Goal: Task Accomplishment & Management: Complete application form

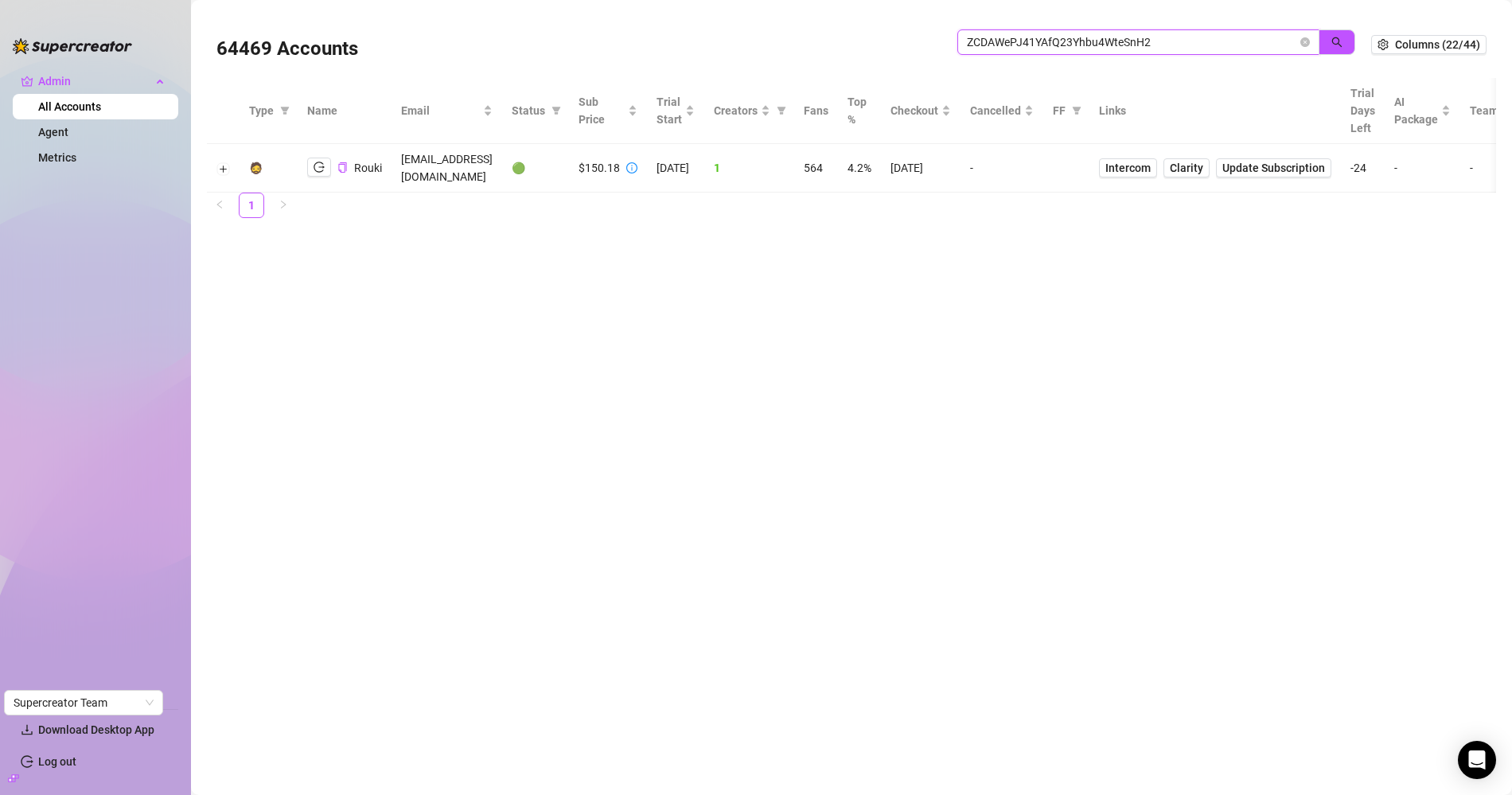
click at [987, 49] on input "ZCDAWePJ41YAfQ23Yhbu4WteSnH2" at bounding box center [1132, 42] width 330 height 17
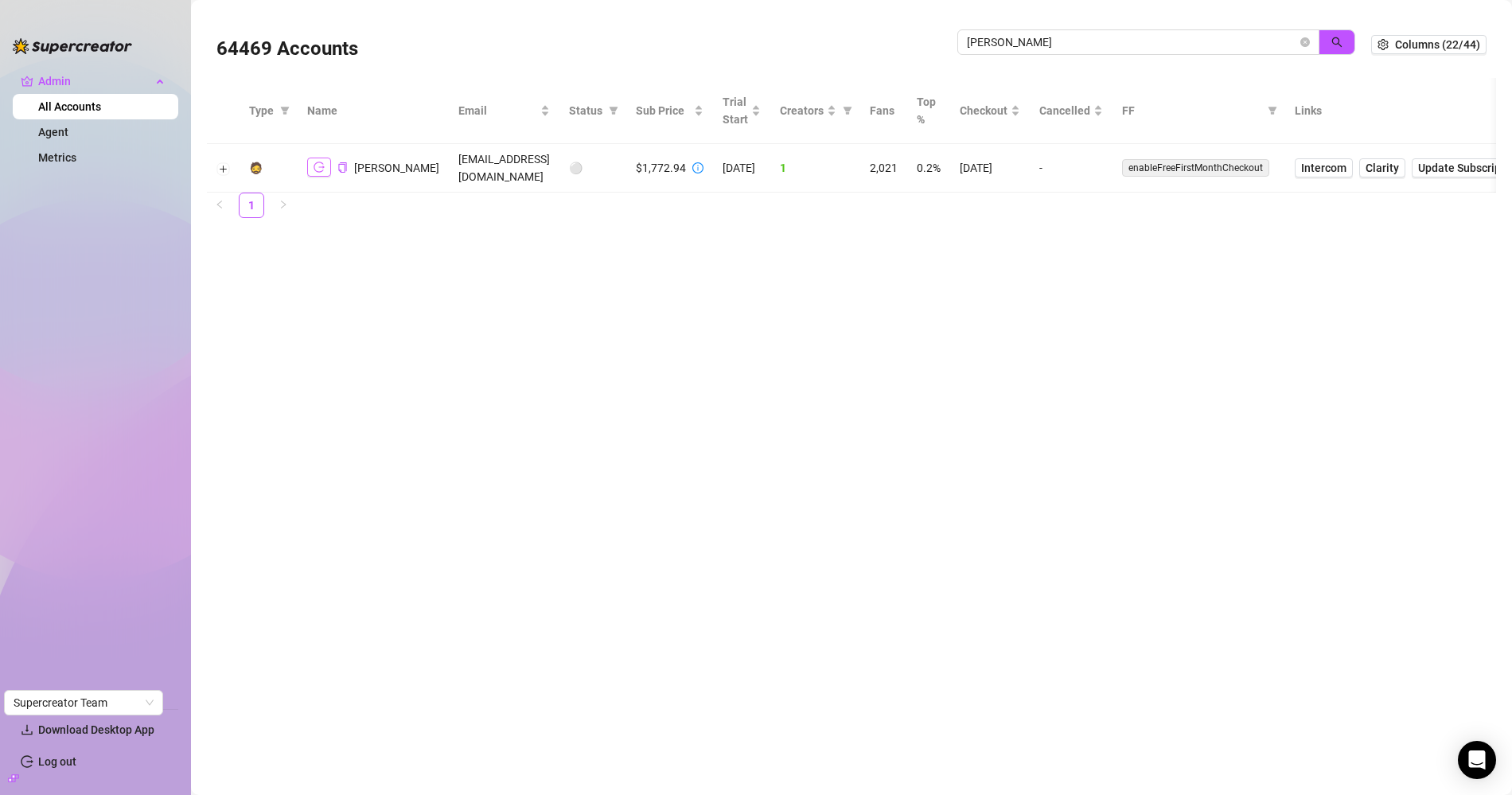
click at [323, 165] on icon "logout" at bounding box center [319, 167] width 11 height 10
click at [1005, 39] on input "felicity sm" at bounding box center [1132, 42] width 330 height 17
type input "[PERSON_NAME]"
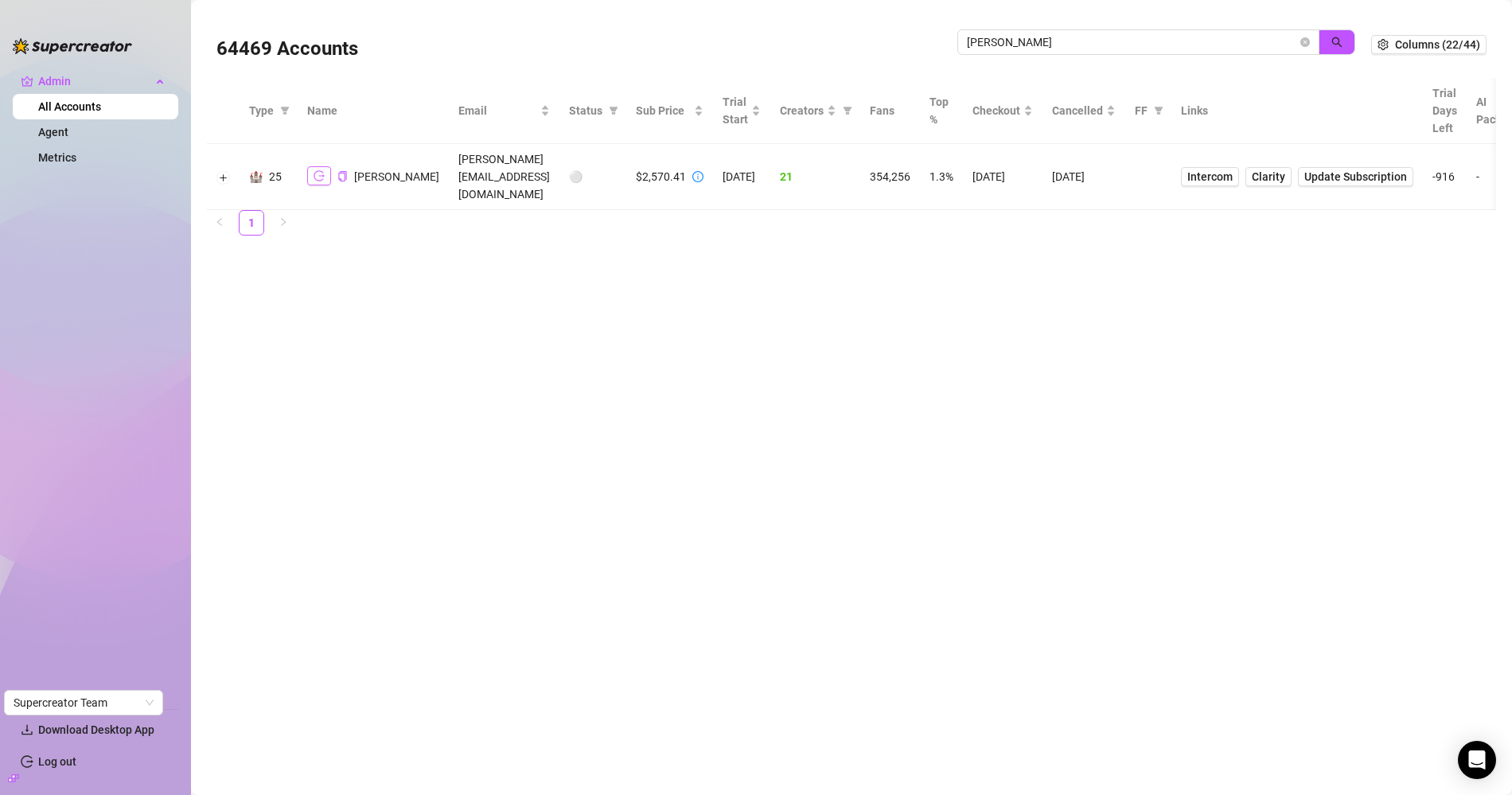
click at [313, 171] on icon "logout" at bounding box center [319, 176] width 11 height 10
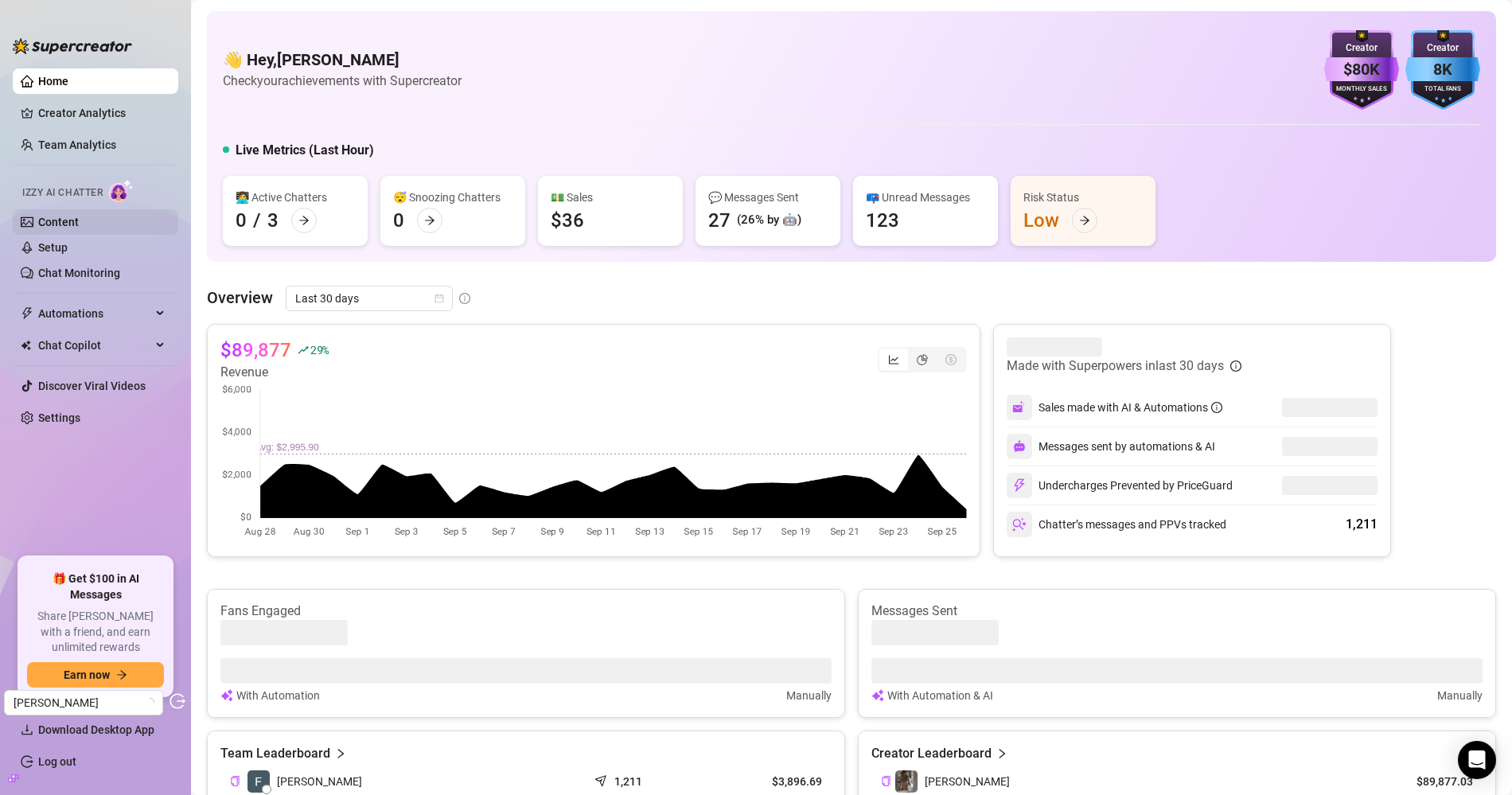
click at [79, 216] on link "Content" at bounding box center [58, 221] width 41 height 12
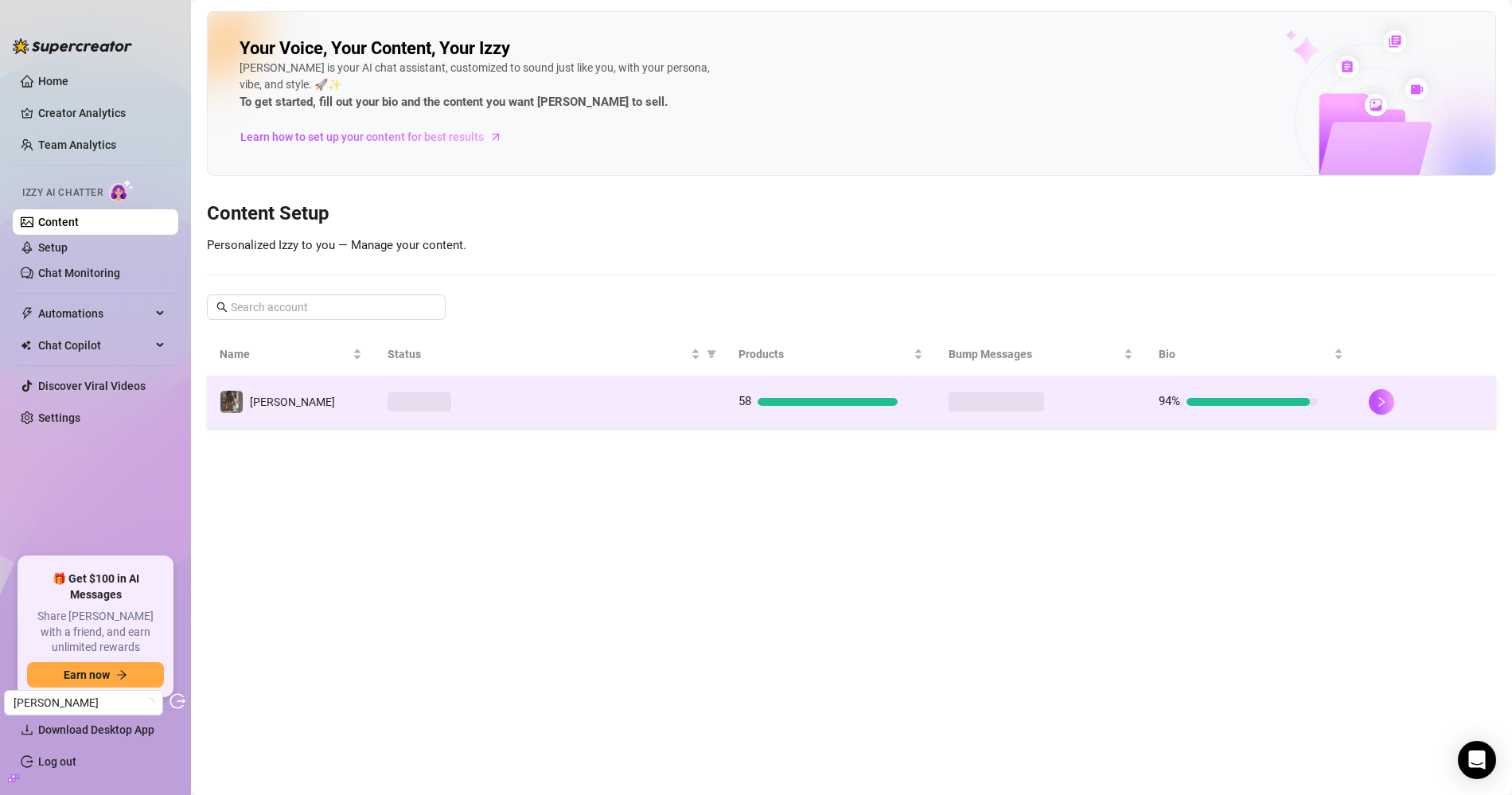
click at [532, 394] on div at bounding box center [550, 402] width 325 height 19
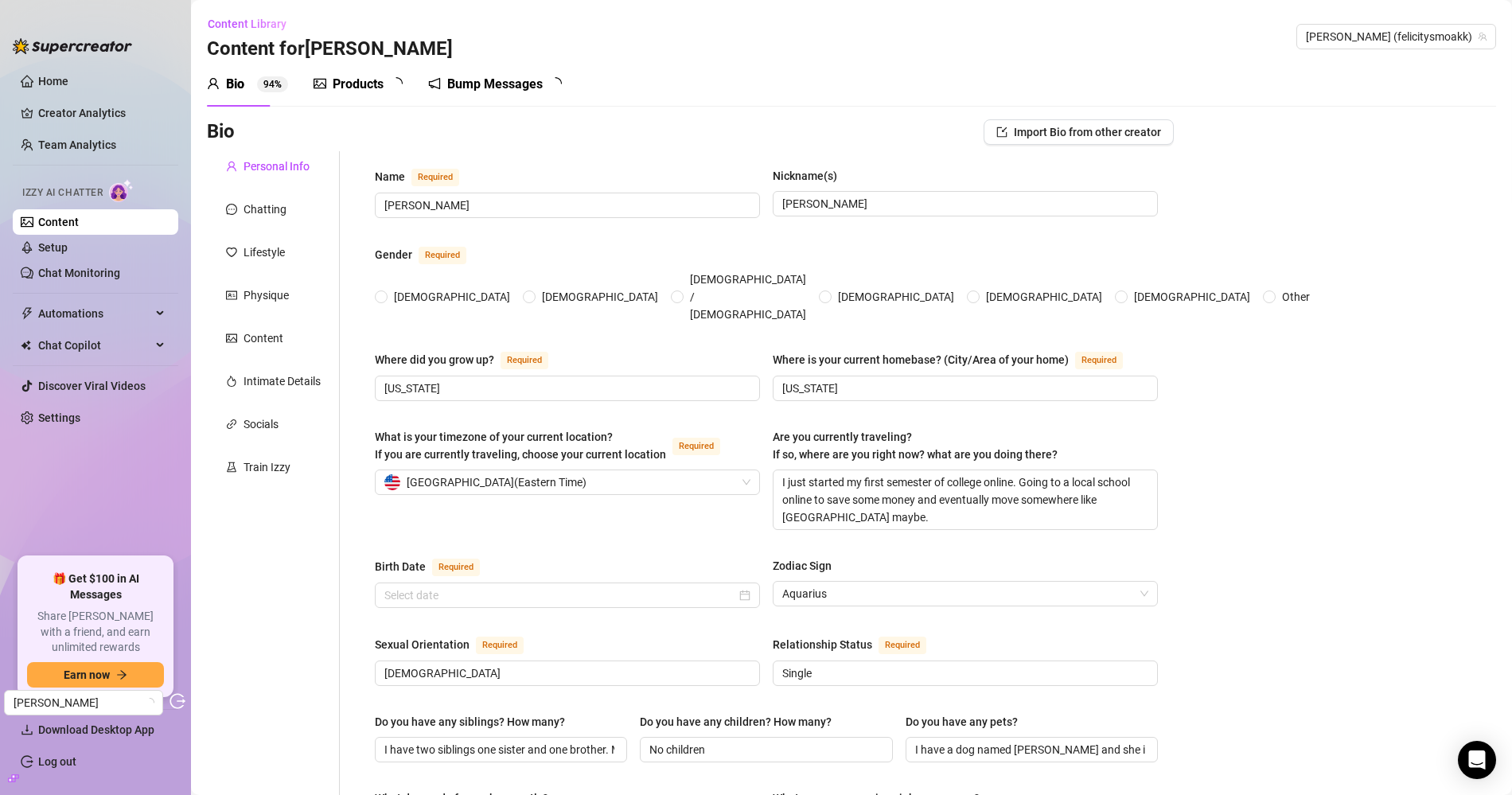
radio input "true"
type input "January 29th, 2007"
click at [388, 95] on div "Products 5 3" at bounding box center [363, 84] width 100 height 45
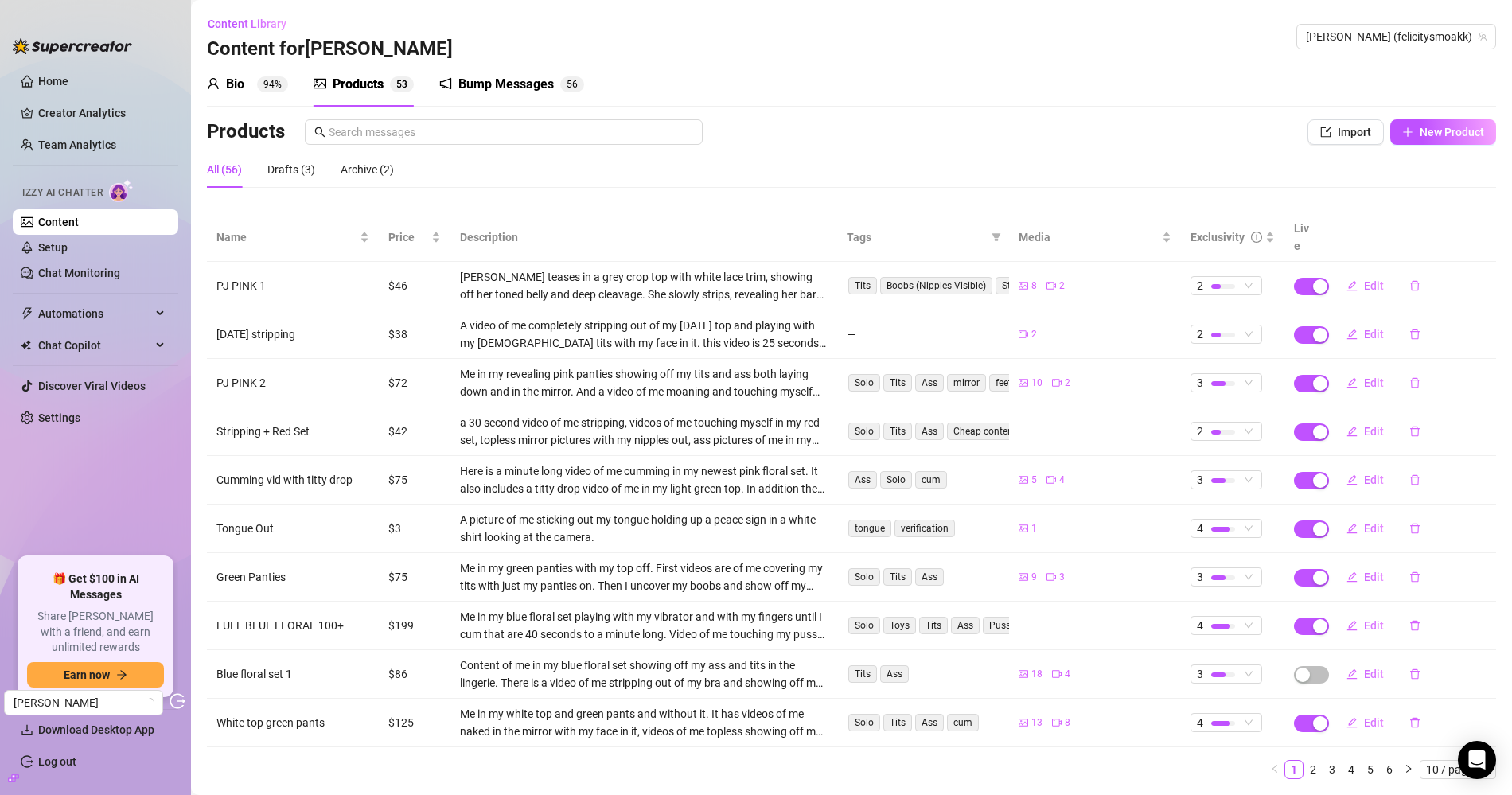
click at [1459, 111] on div "Bio 94% Products 5 3 Bump Messages 5 6 Bio Import Bio from other creator Person…" at bounding box center [851, 427] width 1289 height 729
click at [1451, 117] on div "Bio 94% Products 5 3 Bump Messages 5 6 Bio Import Bio from other creator Person…" at bounding box center [851, 427] width 1289 height 729
click at [1445, 122] on button "New Product" at bounding box center [1442, 132] width 106 height 26
type textarea "Type your message here..."
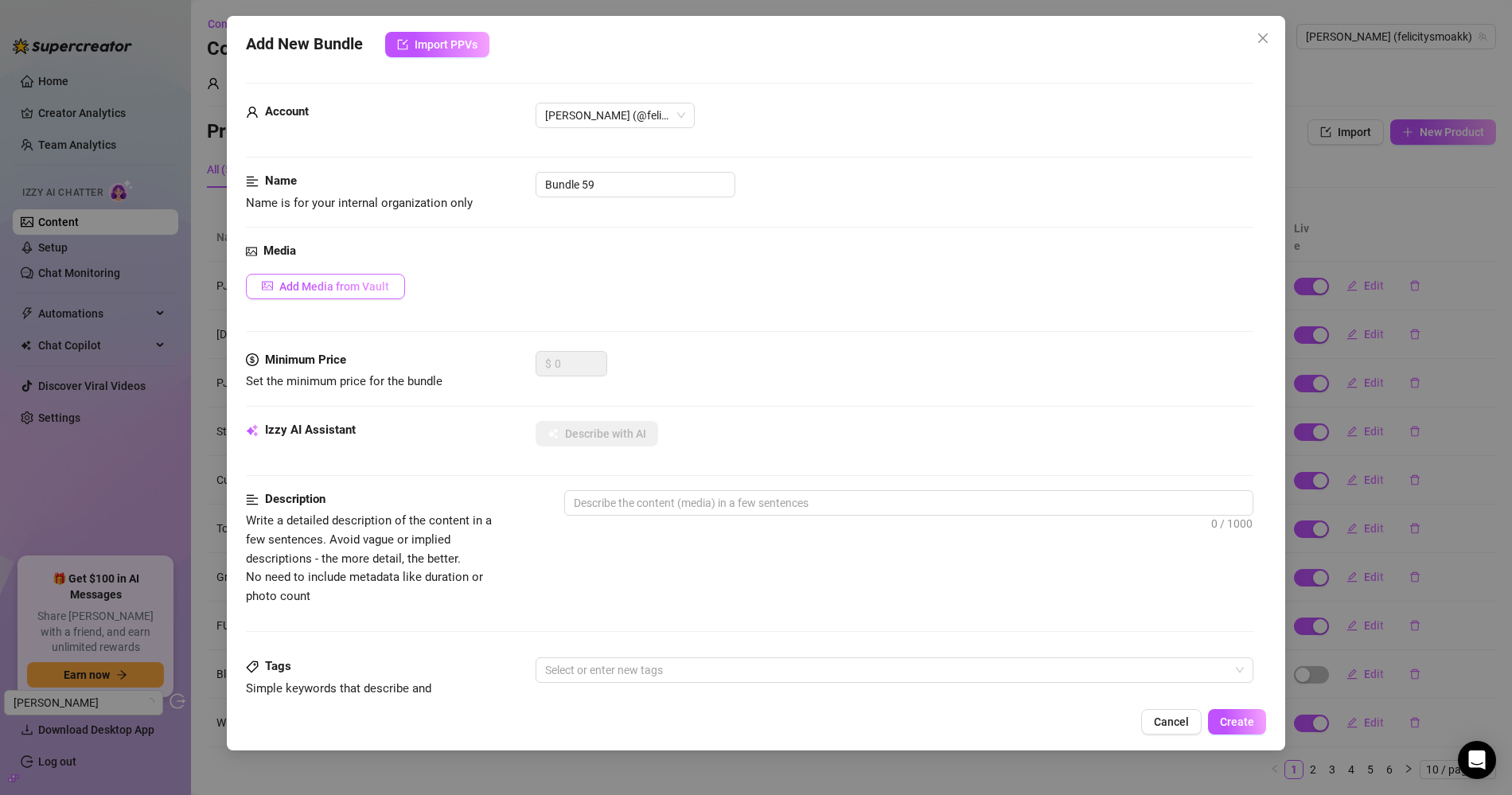
click at [374, 285] on span "Add Media from Vault" at bounding box center [334, 285] width 110 height 12
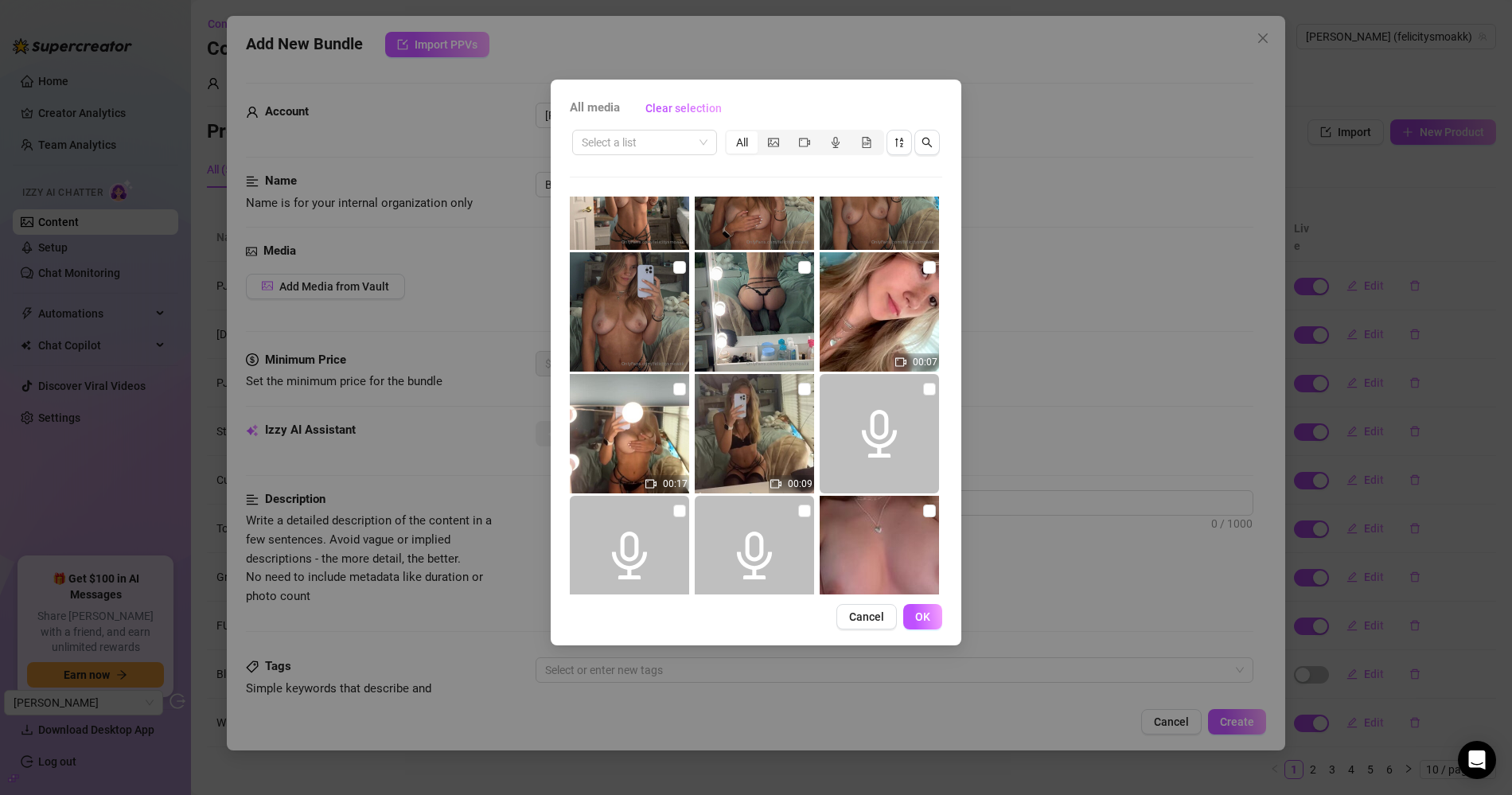
scroll to position [4494, 0]
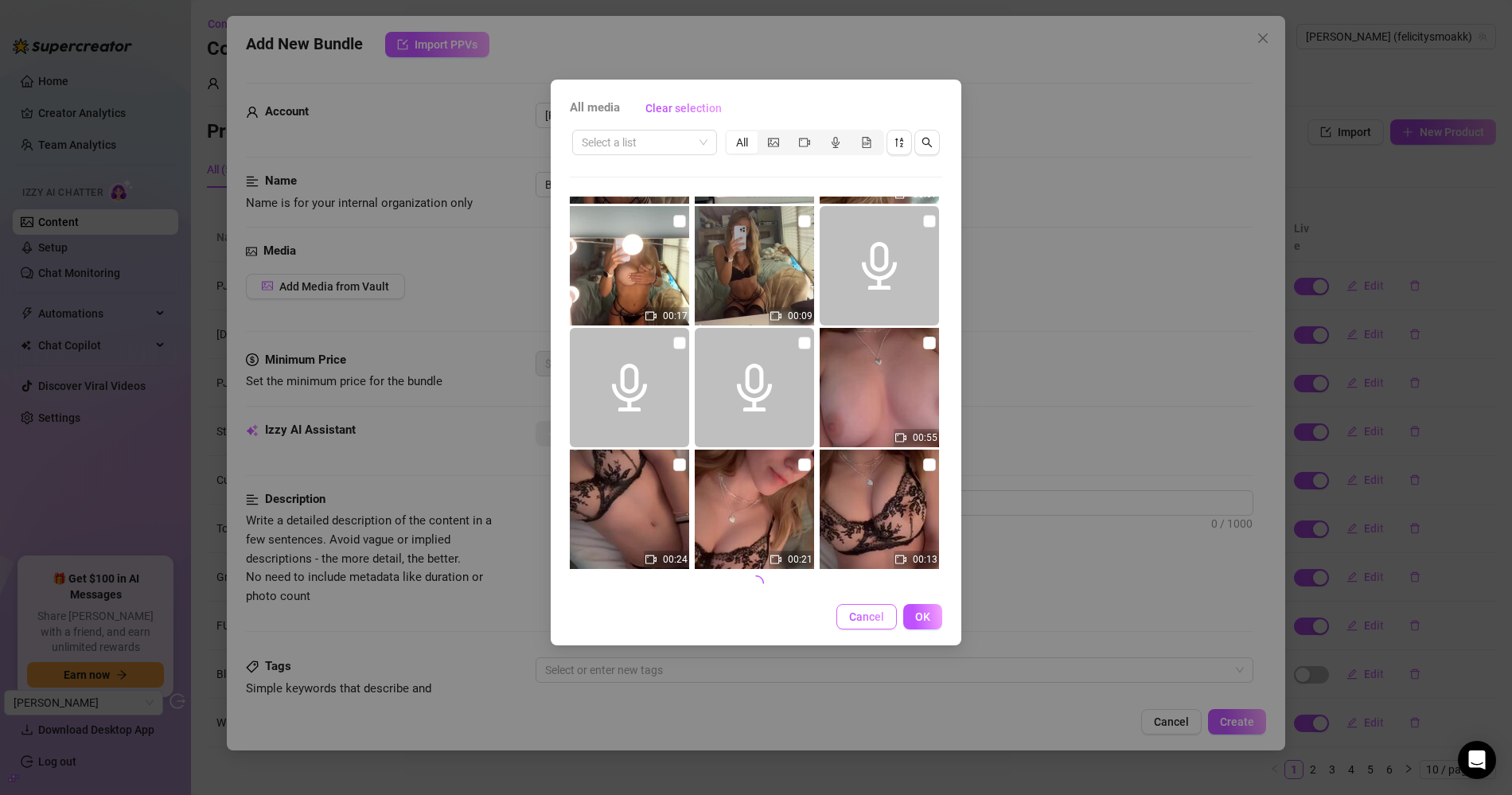
click at [854, 612] on span "Cancel" at bounding box center [866, 616] width 35 height 12
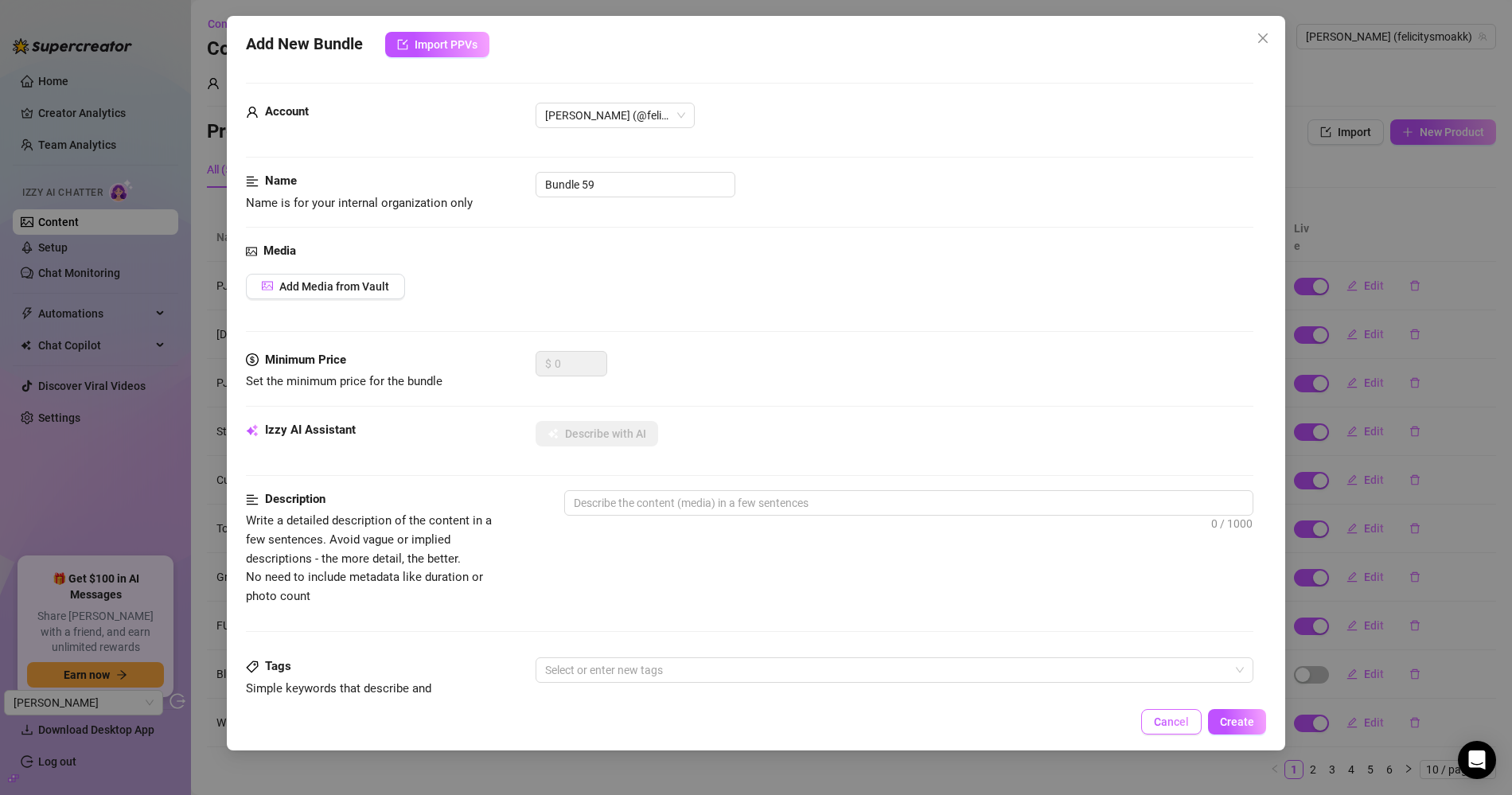
click at [1156, 716] on span "Cancel" at bounding box center [1171, 721] width 35 height 12
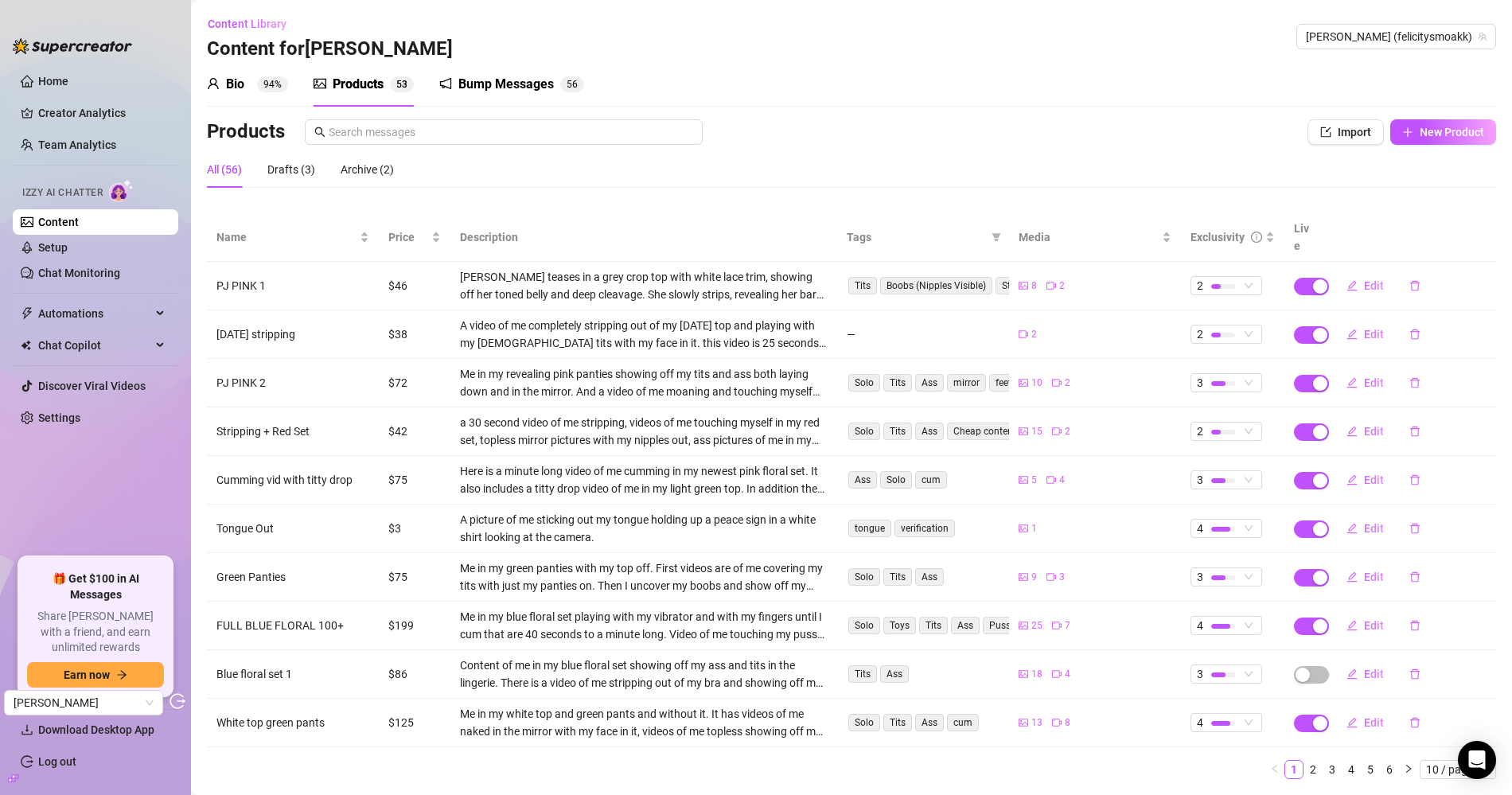
click at [262, 69] on div "Bio 94%" at bounding box center [247, 84] width 81 height 45
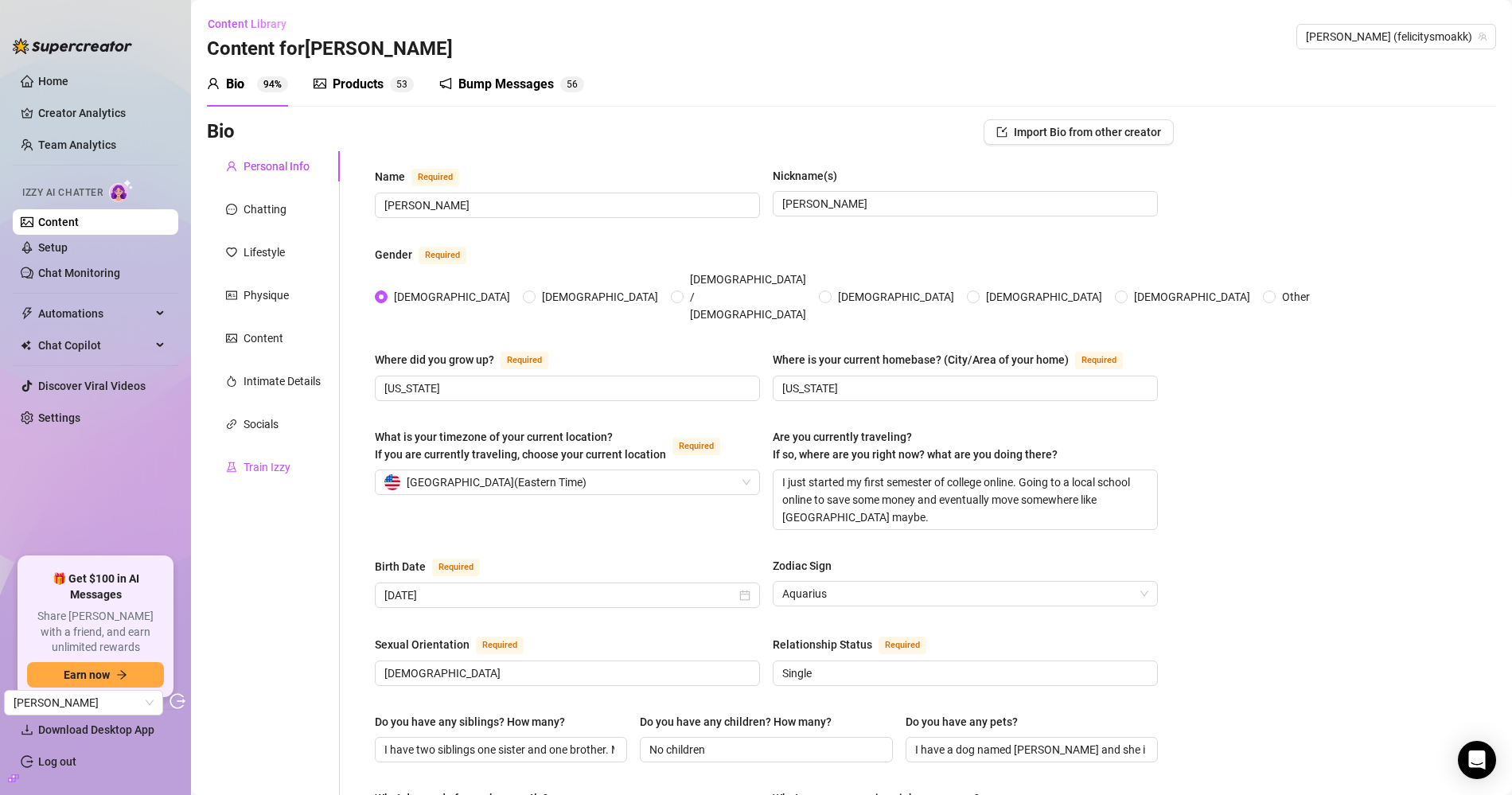
click at [268, 471] on div "Train Izzy" at bounding box center [266, 467] width 47 height 17
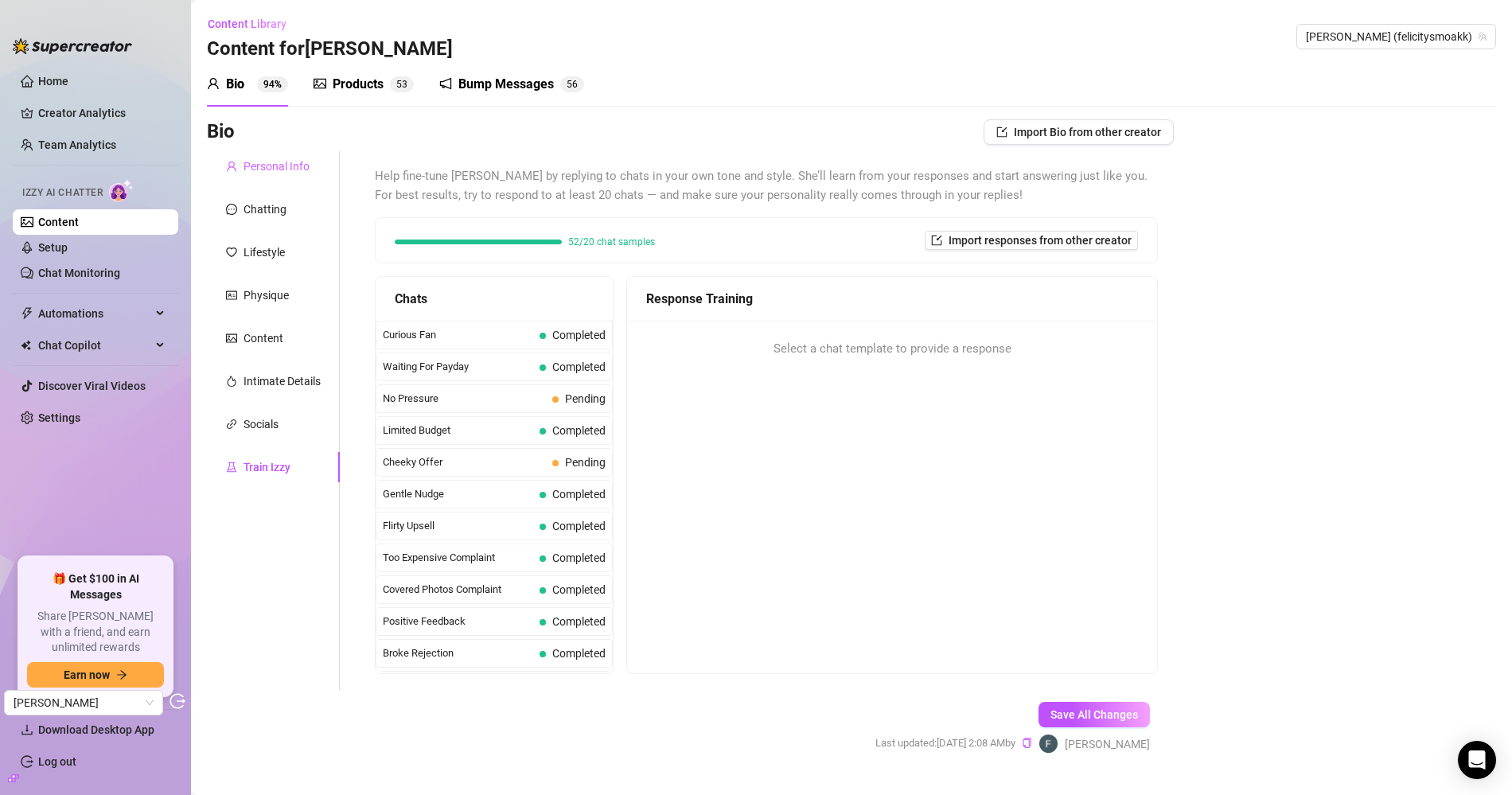
click at [289, 156] on div "Personal Info" at bounding box center [273, 166] width 133 height 31
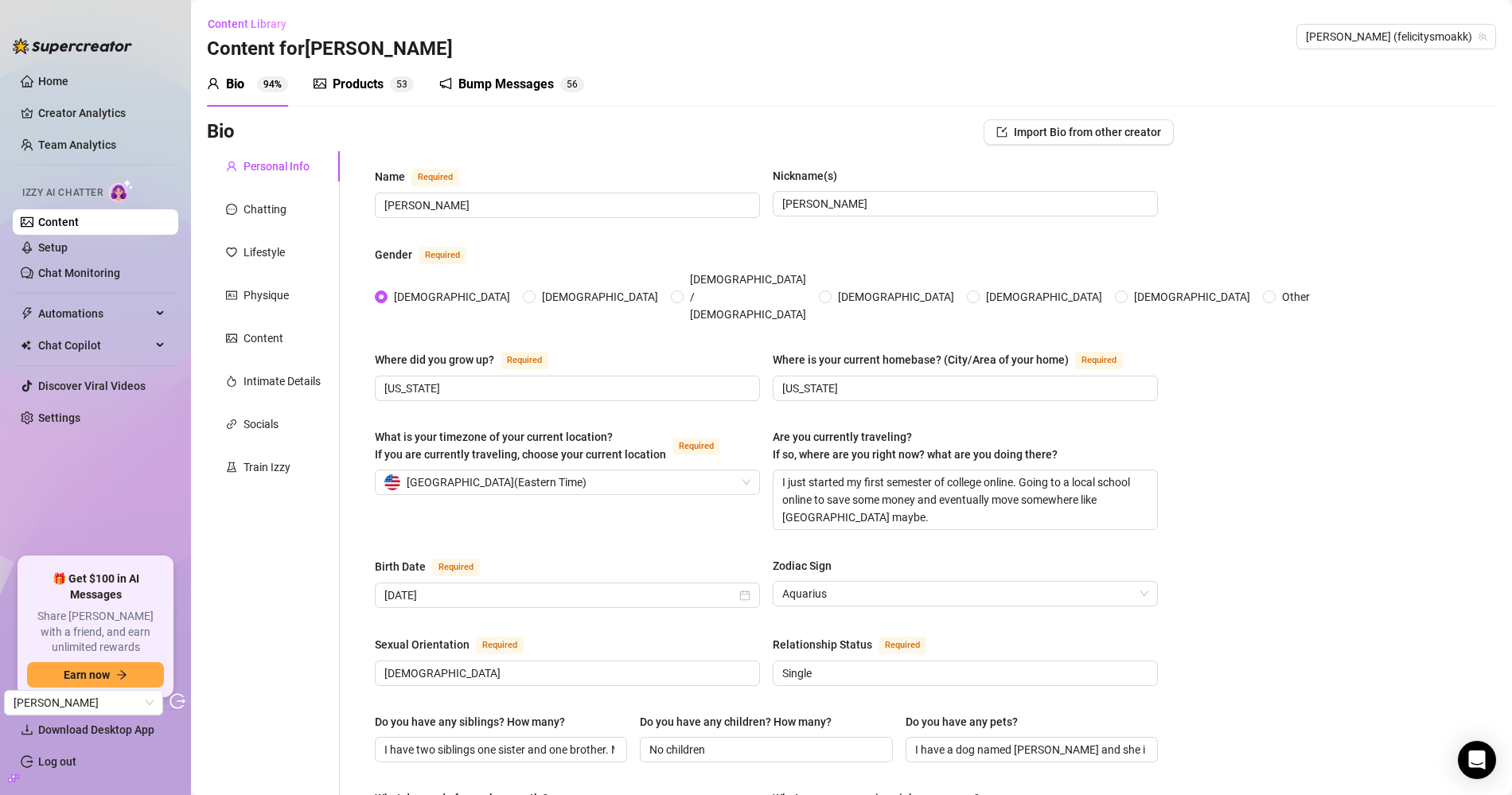
drag, startPoint x: 265, startPoint y: 456, endPoint x: 470, endPoint y: 370, distance: 222.3
click at [265, 456] on div "Train Izzy" at bounding box center [273, 467] width 133 height 31
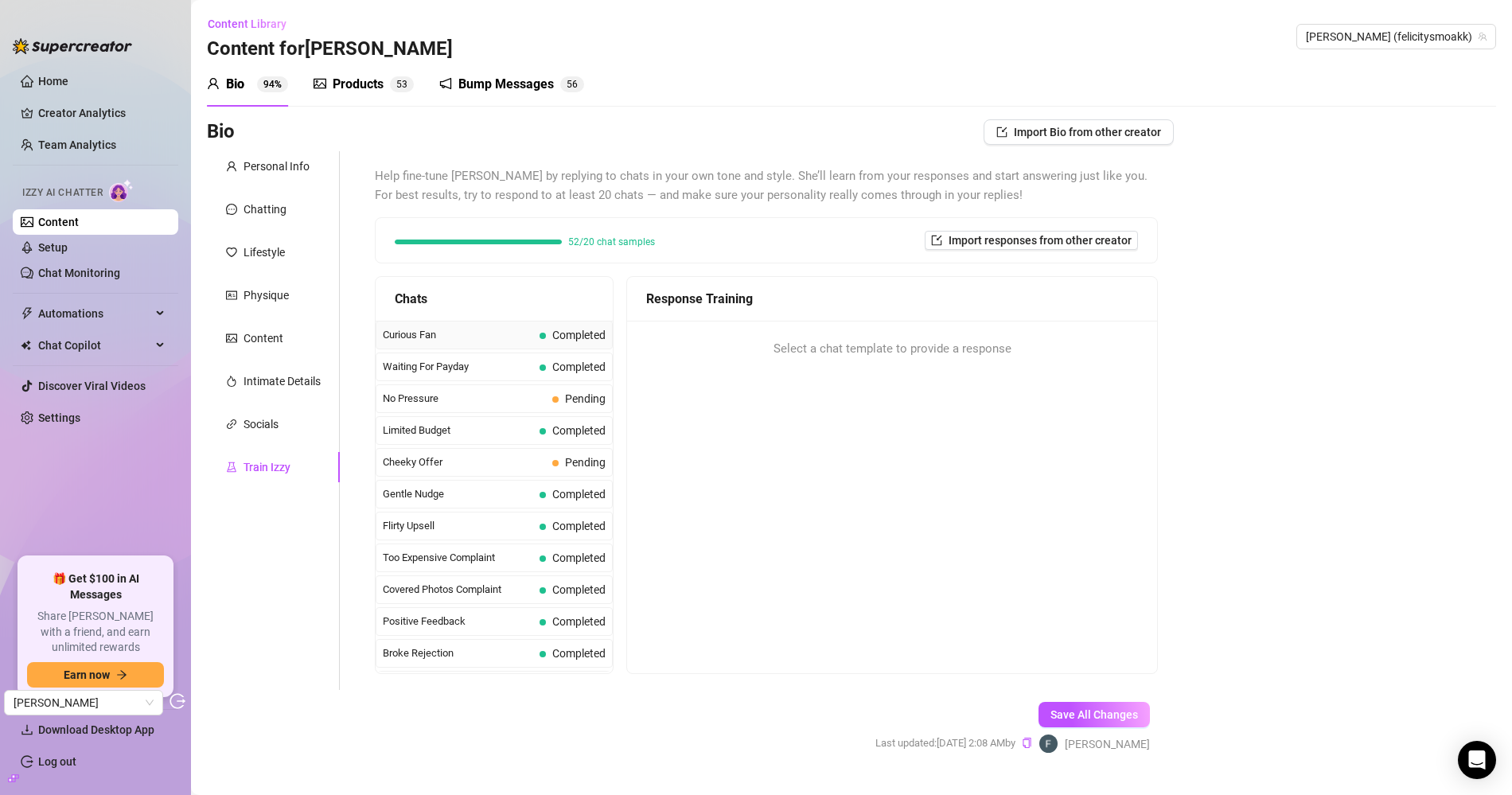
click at [432, 332] on span "Curious Fan" at bounding box center [458, 335] width 151 height 16
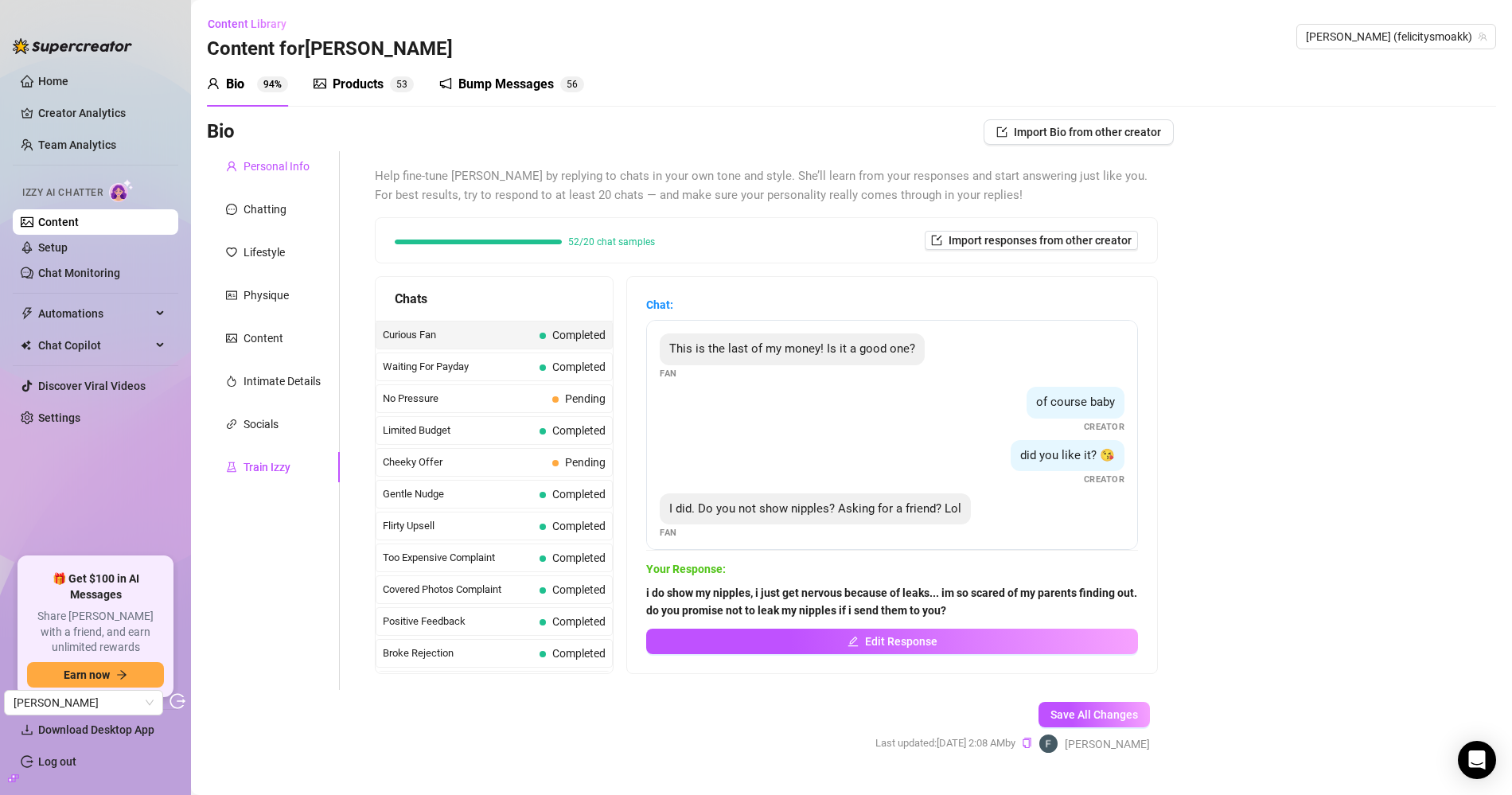
click at [283, 168] on div "Personal Info" at bounding box center [276, 166] width 66 height 17
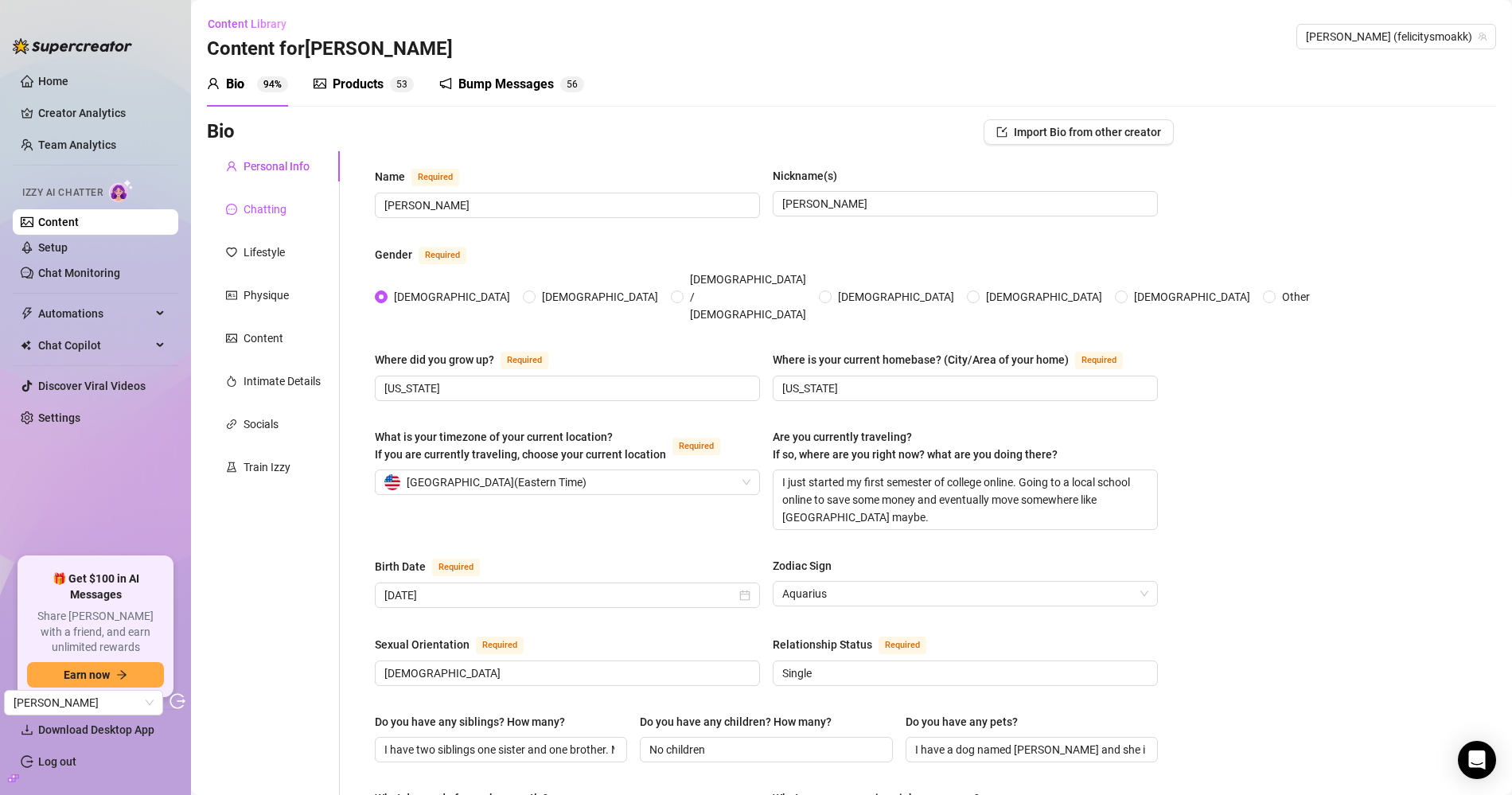
click at [274, 204] on div "Chatting" at bounding box center [264, 209] width 43 height 17
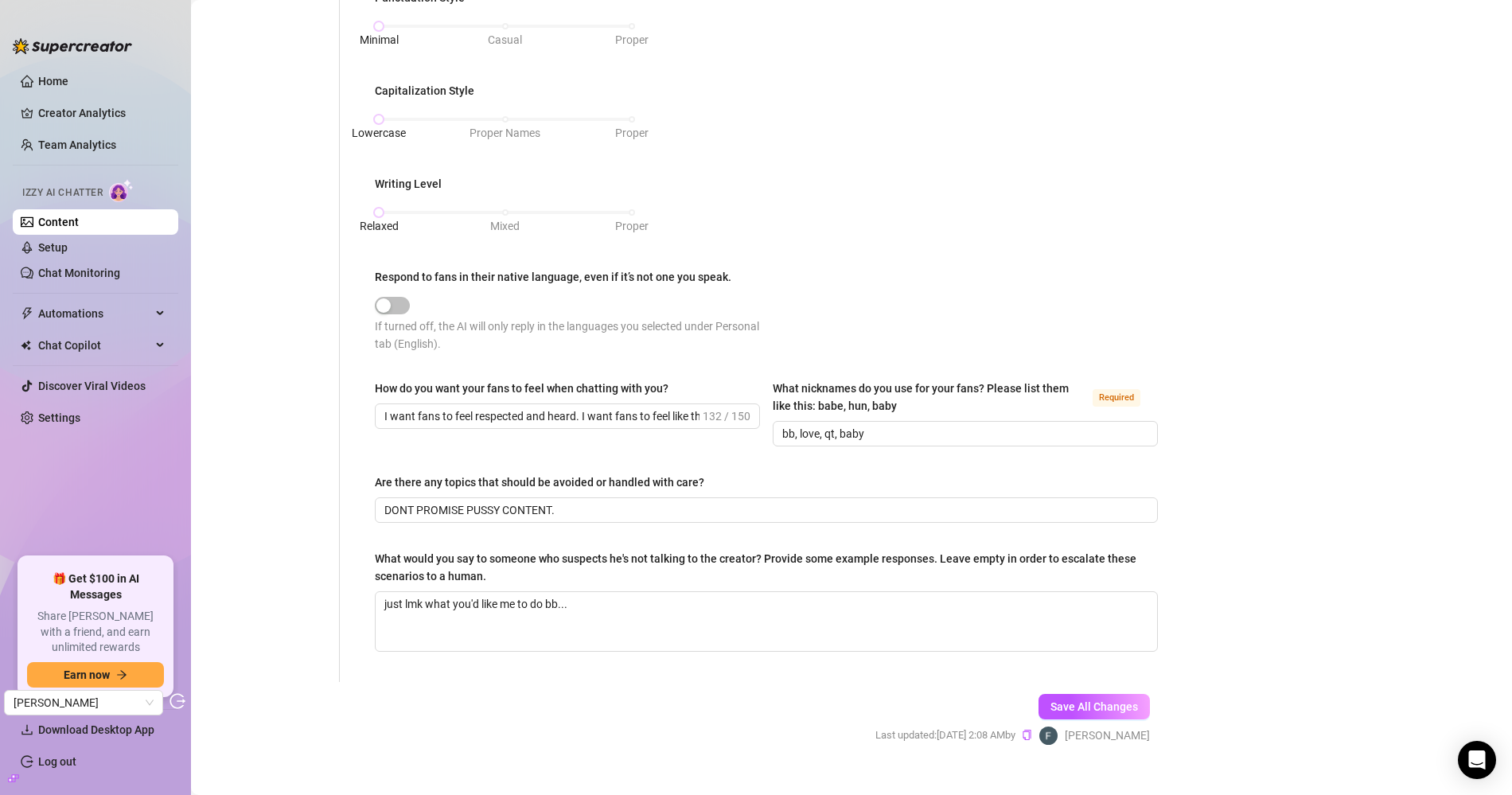
scroll to position [711, 0]
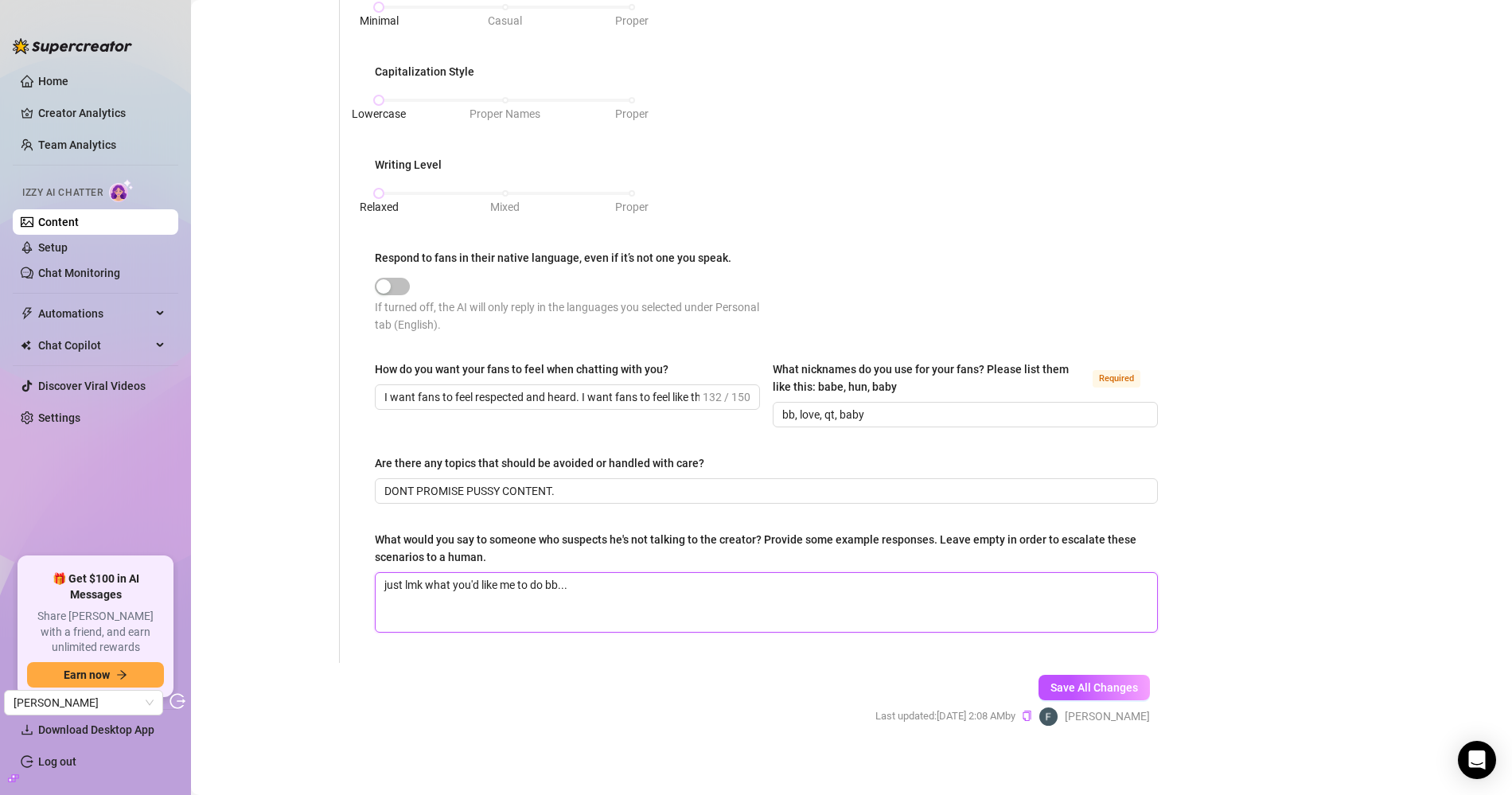
click at [410, 573] on textarea "just lmk what you'd like me to do bb..." at bounding box center [766, 602] width 782 height 59
paste textarea "https://supercreatorgroup.slack.com/archives/C051G4BV9PX/p1758462843110879?thre…"
type textarea "https://supercreatorgroup.slack.com/archives/C051G4BV9PX/p1758462843110879?thre…"
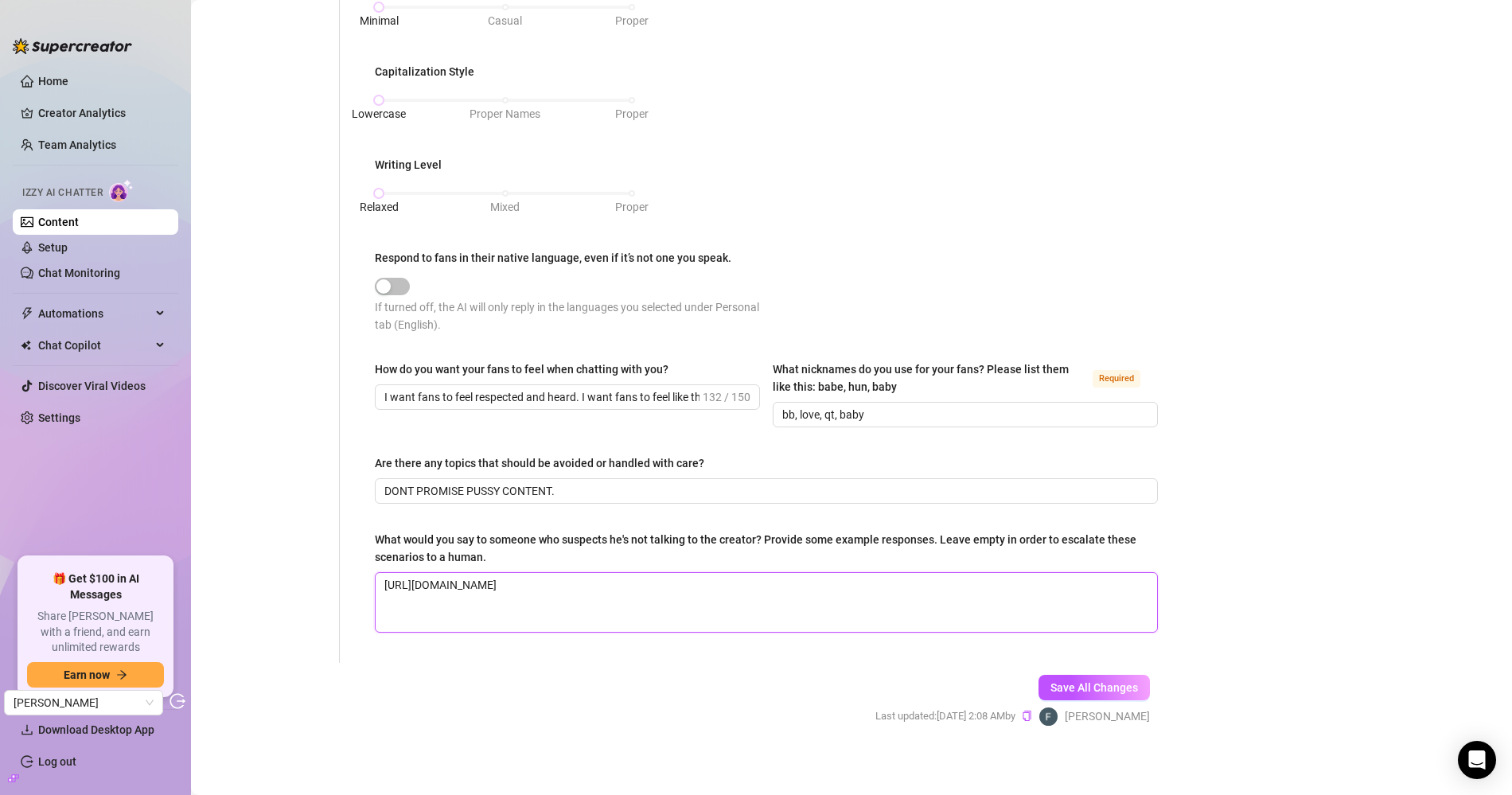
type textarea "just lmk what you'd like me to do bb..."
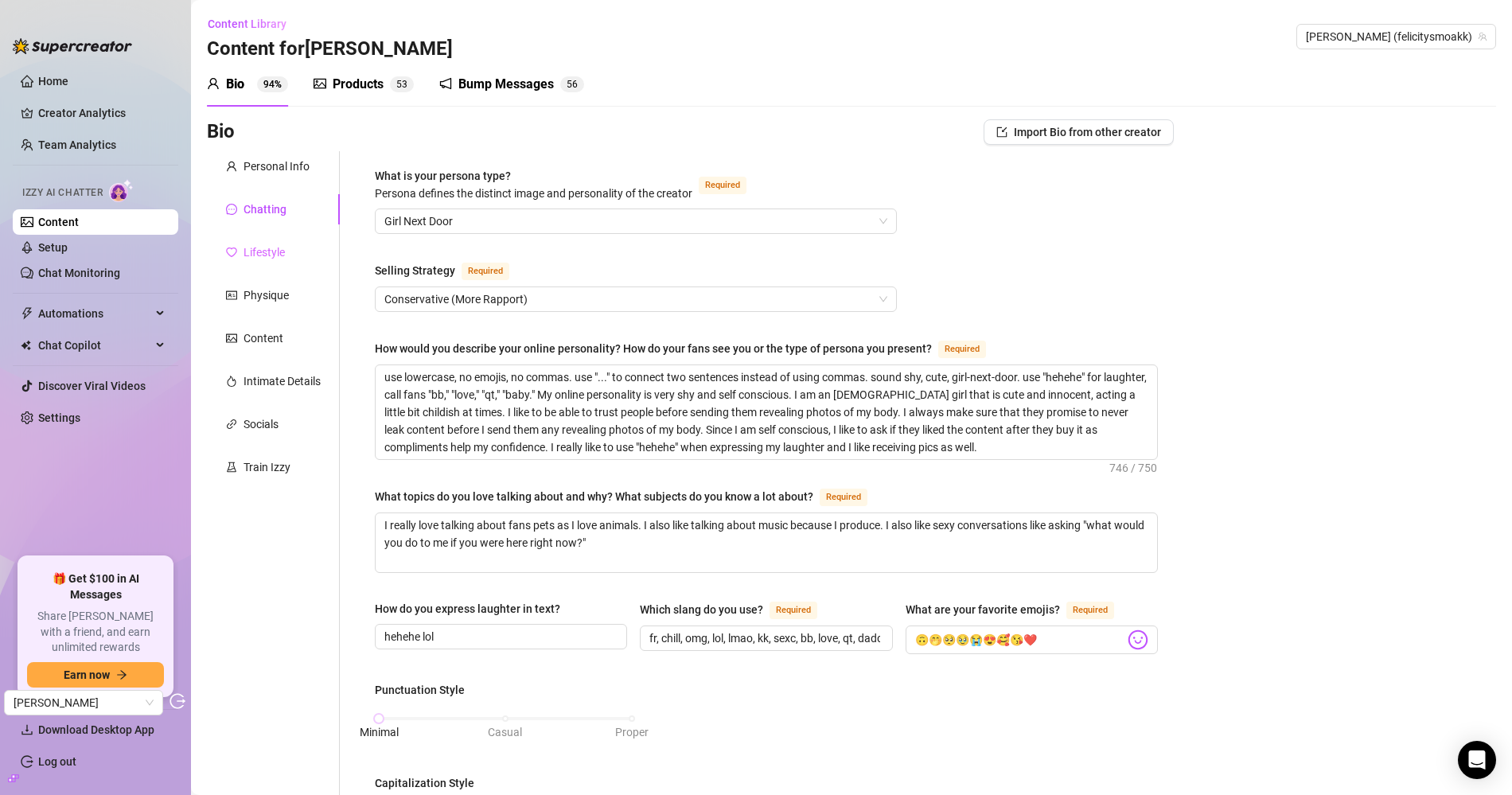
click at [265, 239] on div "Lifestyle" at bounding box center [273, 252] width 133 height 31
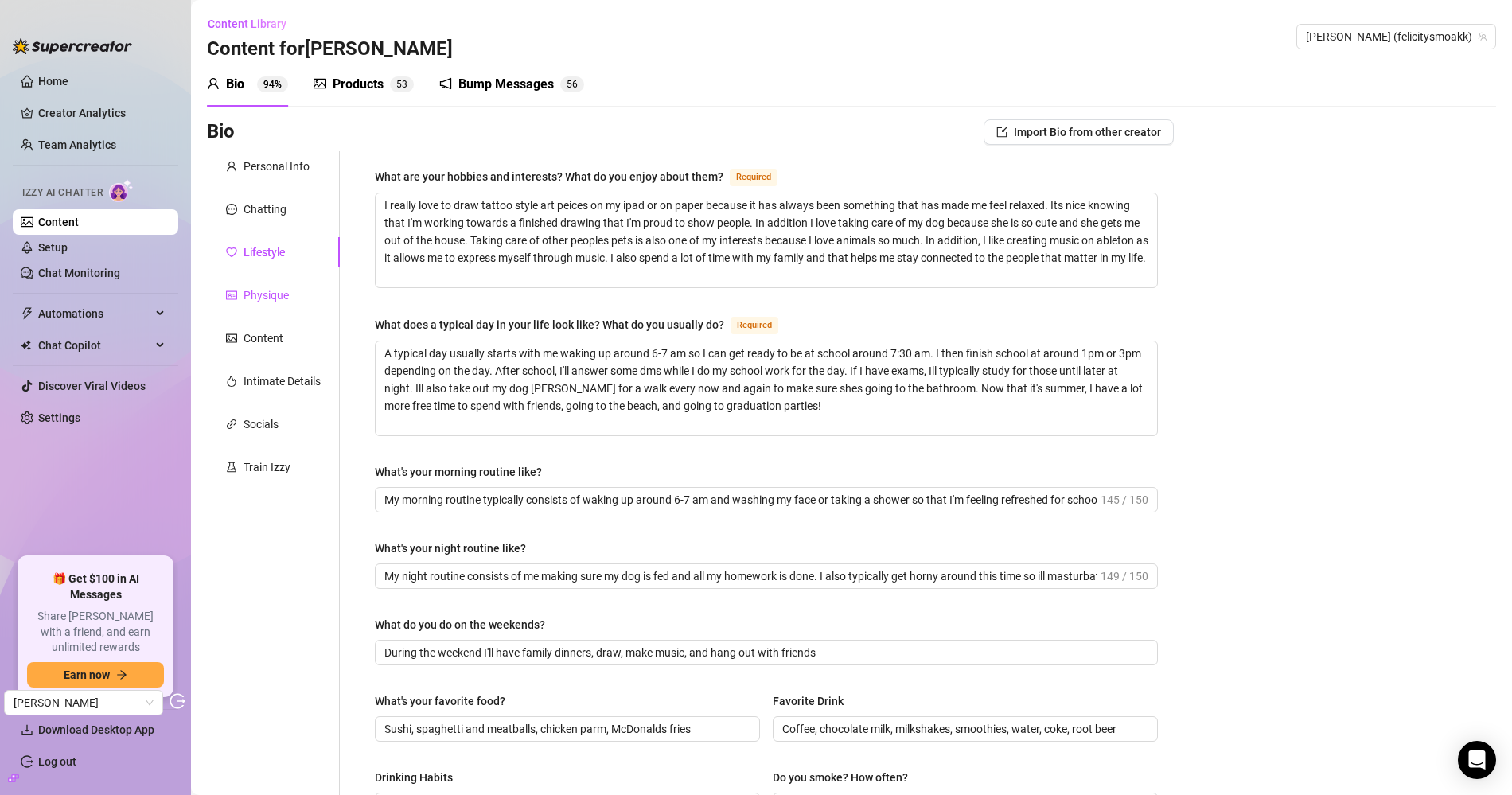
click at [255, 301] on div "Physique" at bounding box center [266, 295] width 46 height 17
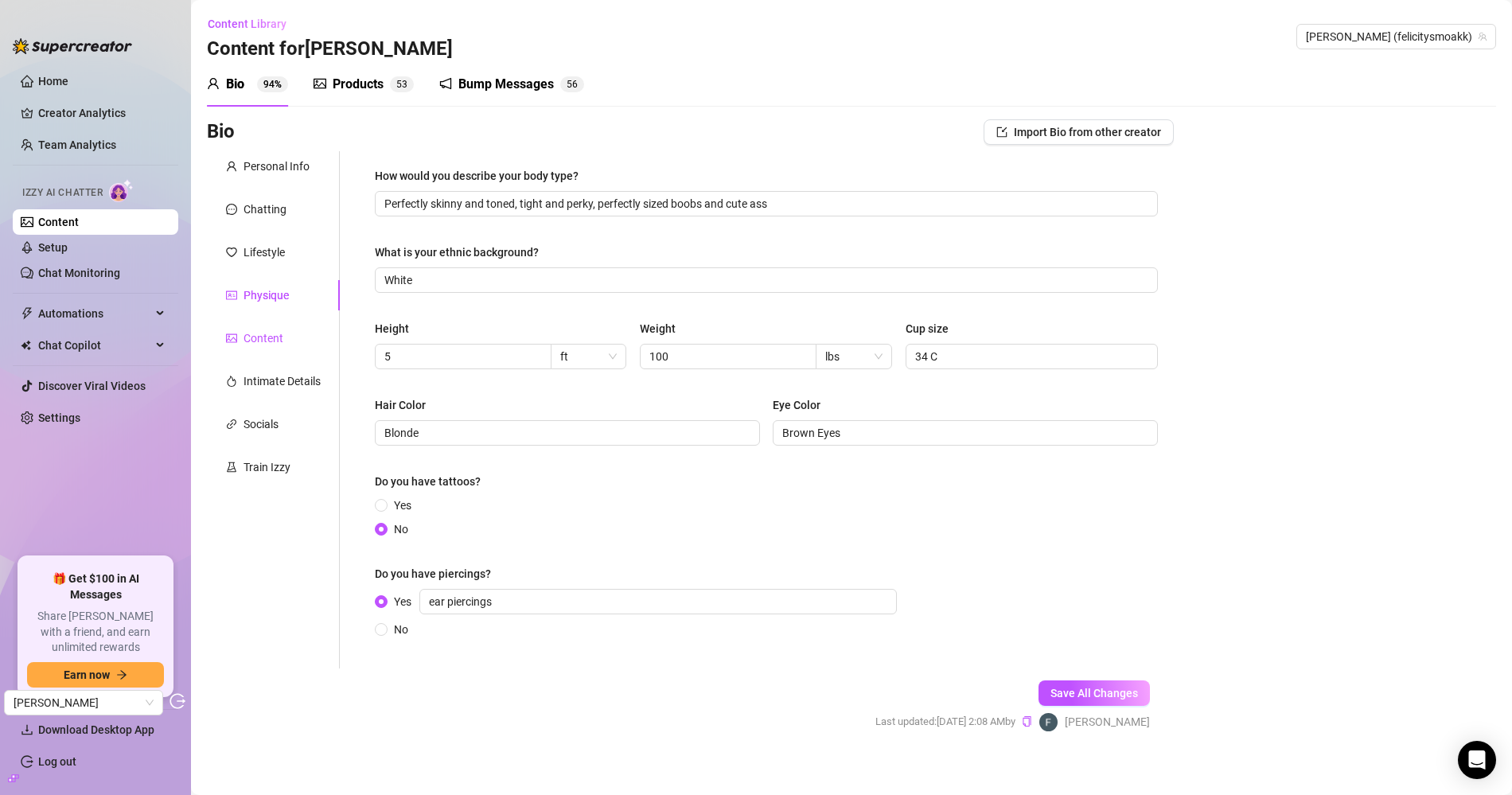
click at [255, 330] on div "Content" at bounding box center [263, 338] width 40 height 17
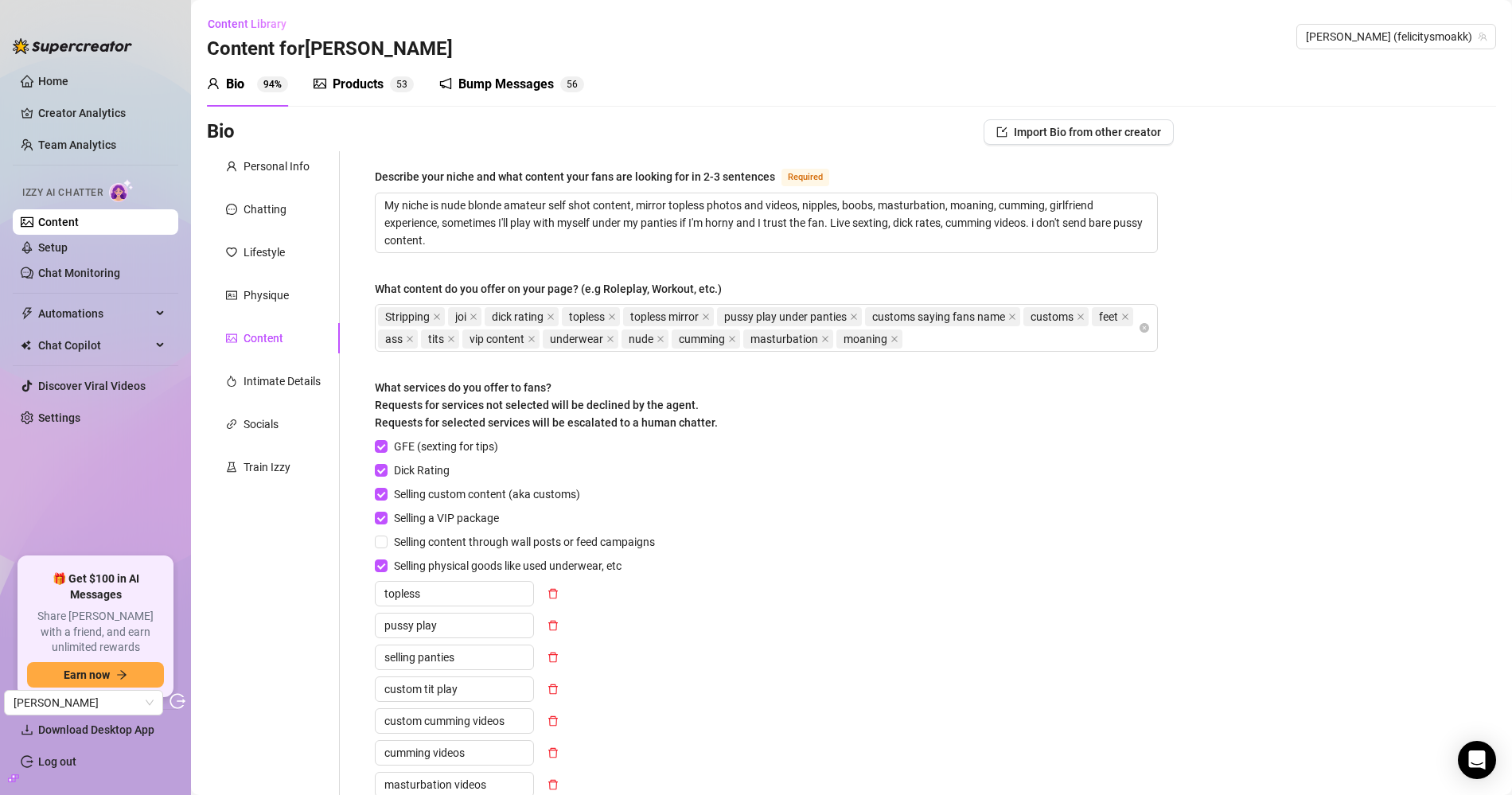
click at [265, 363] on div "Personal Info Chatting Lifestyle Physique Tab 5 of 8 Content Intimate Details S…" at bounding box center [273, 606] width 133 height 911
click at [265, 374] on div "Intimate Details" at bounding box center [282, 381] width 77 height 17
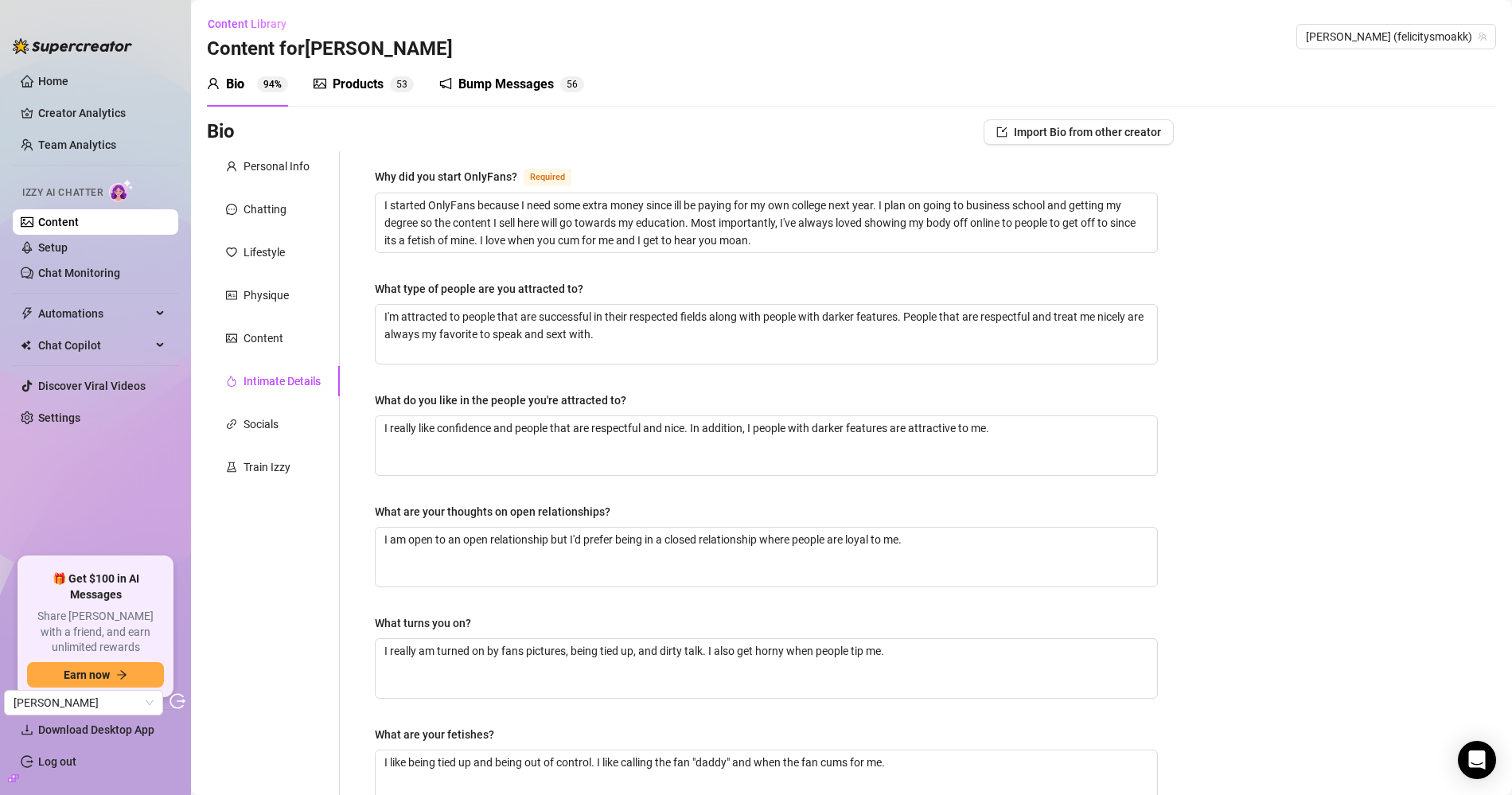
drag, startPoint x: 383, startPoint y: 84, endPoint x: 537, endPoint y: 223, distance: 207.5
click at [384, 84] on div "Products" at bounding box center [357, 84] width 51 height 19
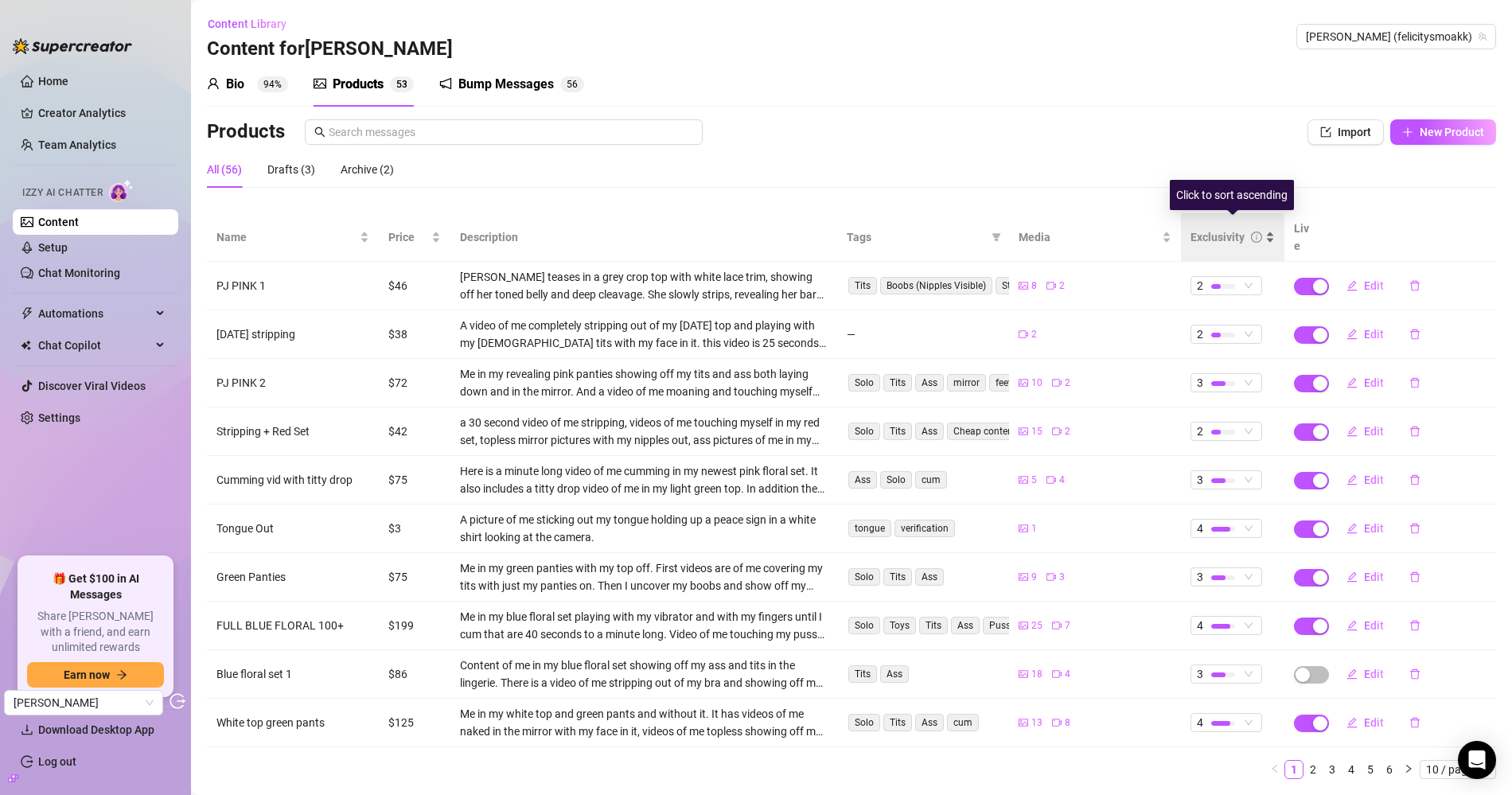
click at [1217, 237] on div "Exclusivity" at bounding box center [1232, 237] width 84 height 17
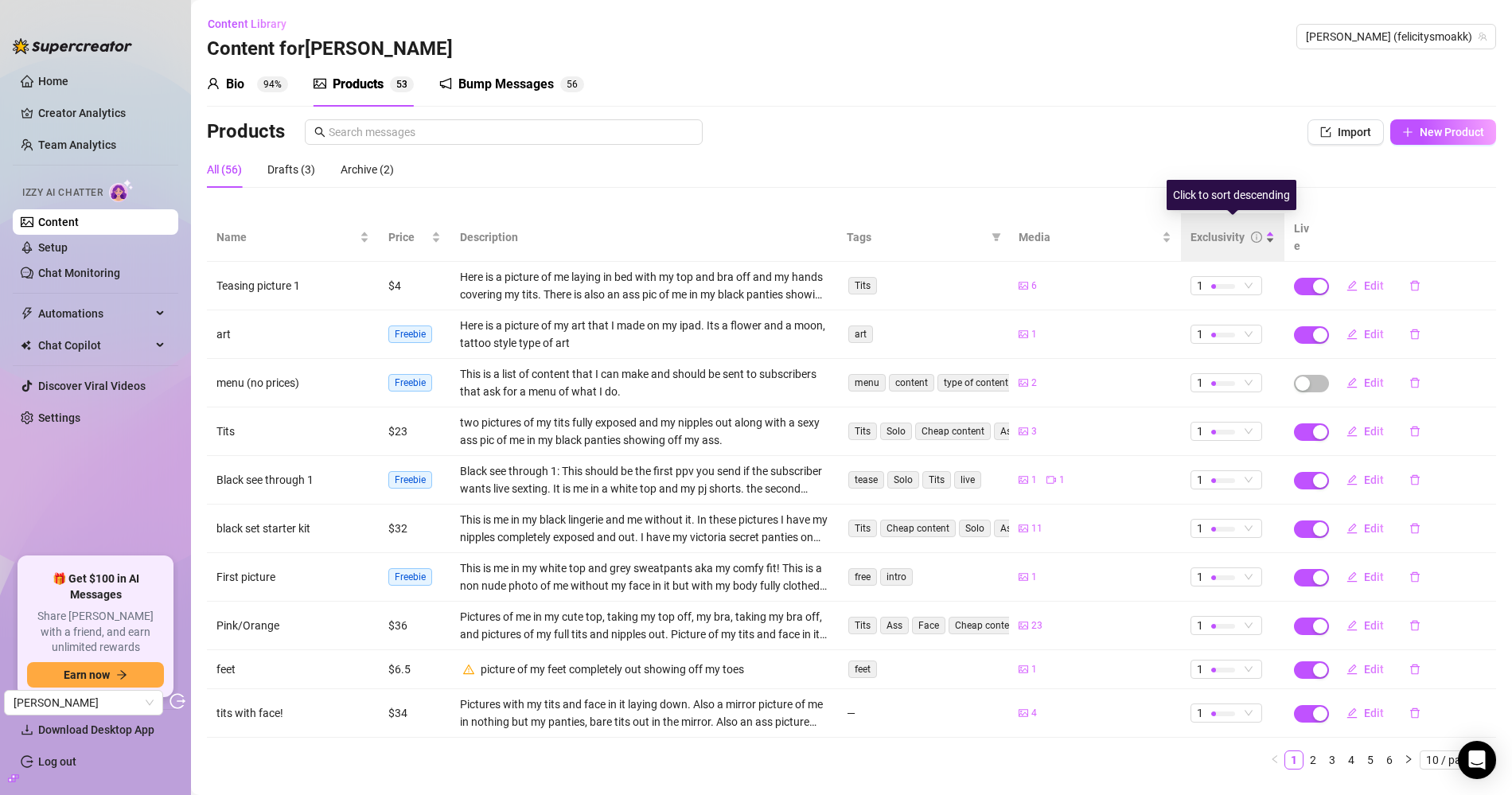
click at [1222, 232] on div "Exclusivity" at bounding box center [1217, 237] width 54 height 17
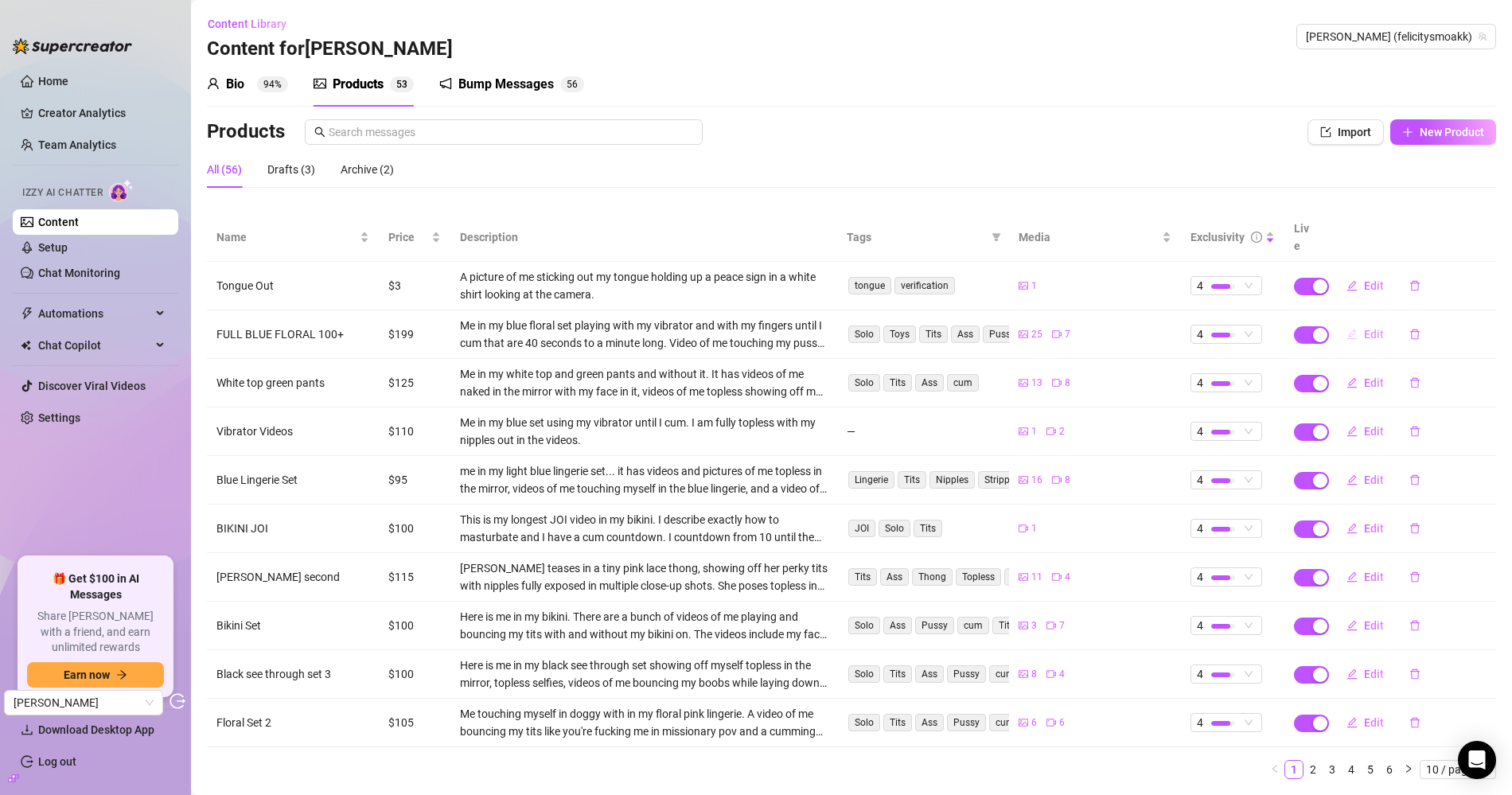
click at [1360, 322] on button "Edit" at bounding box center [1365, 334] width 63 height 26
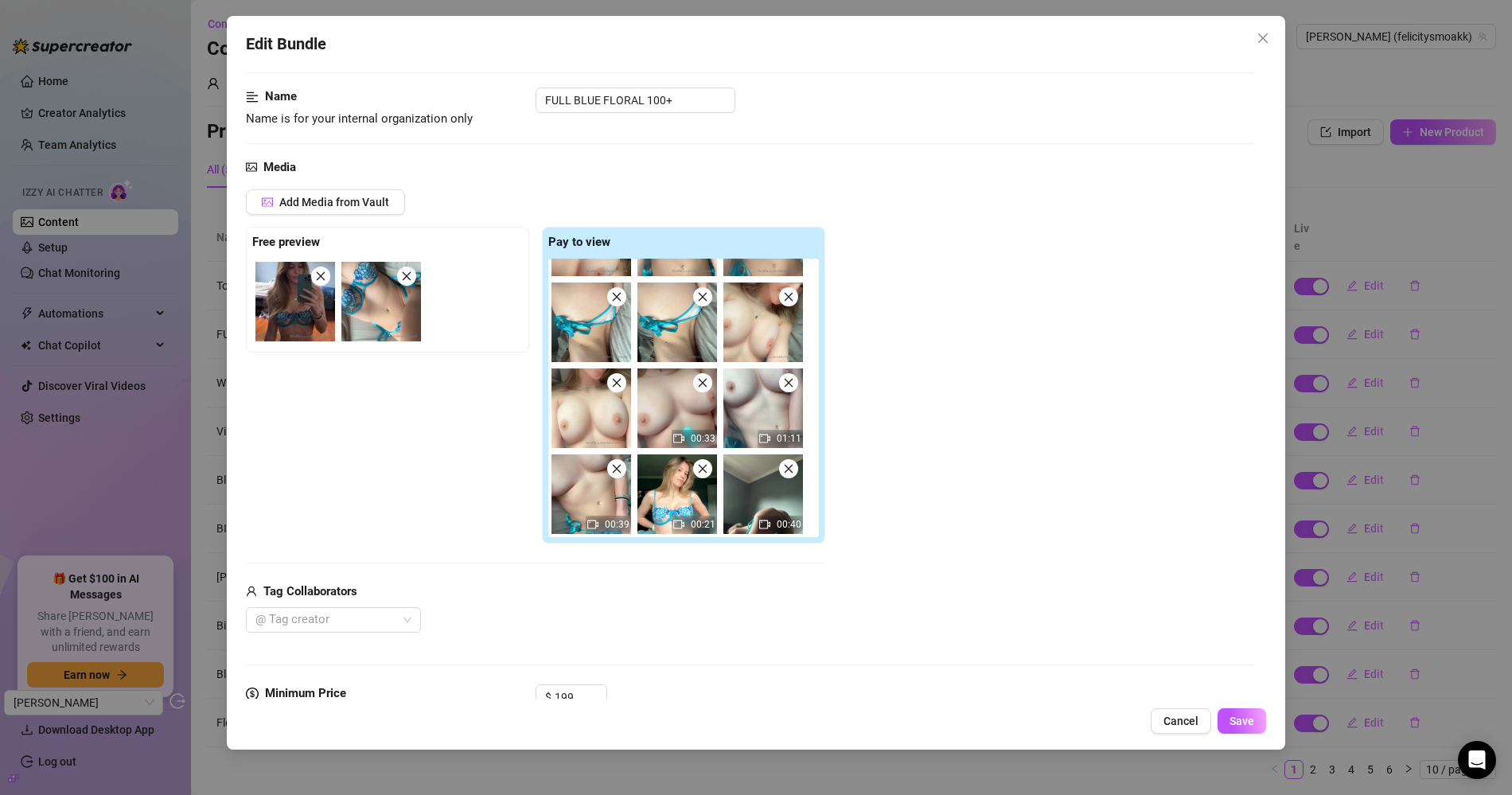
scroll to position [85, 0]
click at [1265, 42] on icon "close" at bounding box center [1262, 37] width 12 height 12
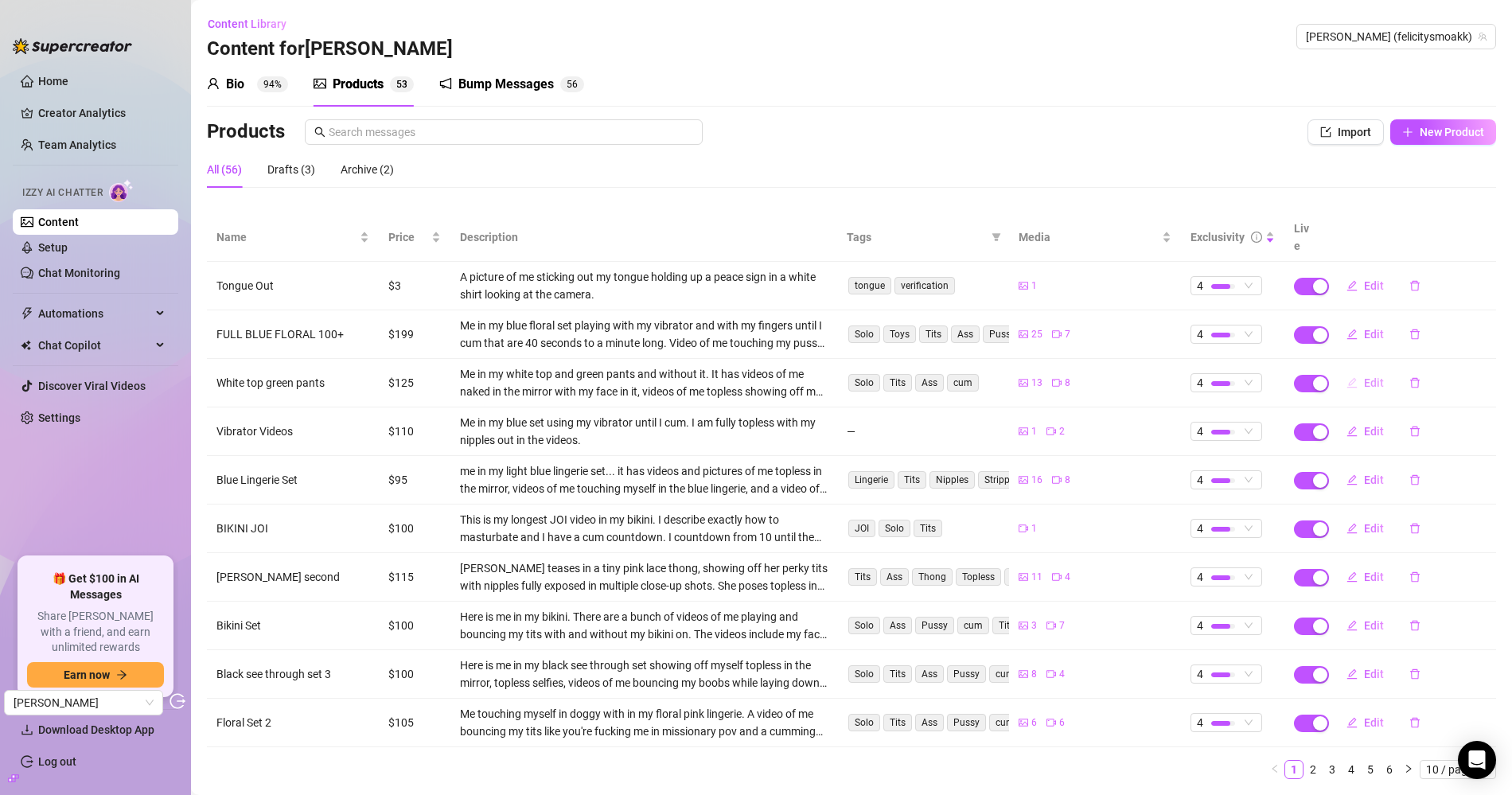
click at [1358, 370] on button "Edit" at bounding box center [1365, 383] width 63 height 26
type textarea "here's me in my pjs and without them hehehe... there a video of me naked in the…"
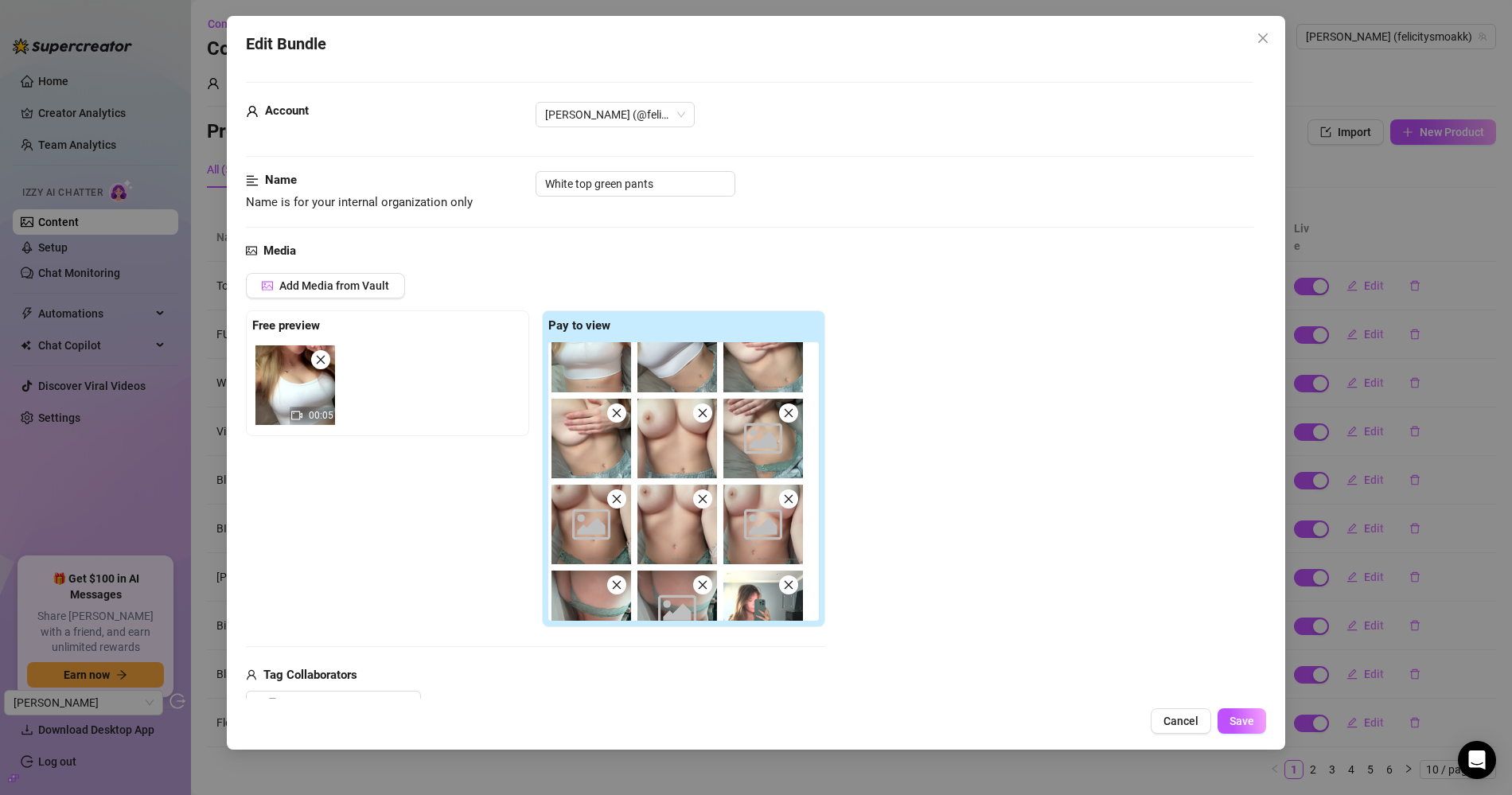
scroll to position [323, 0]
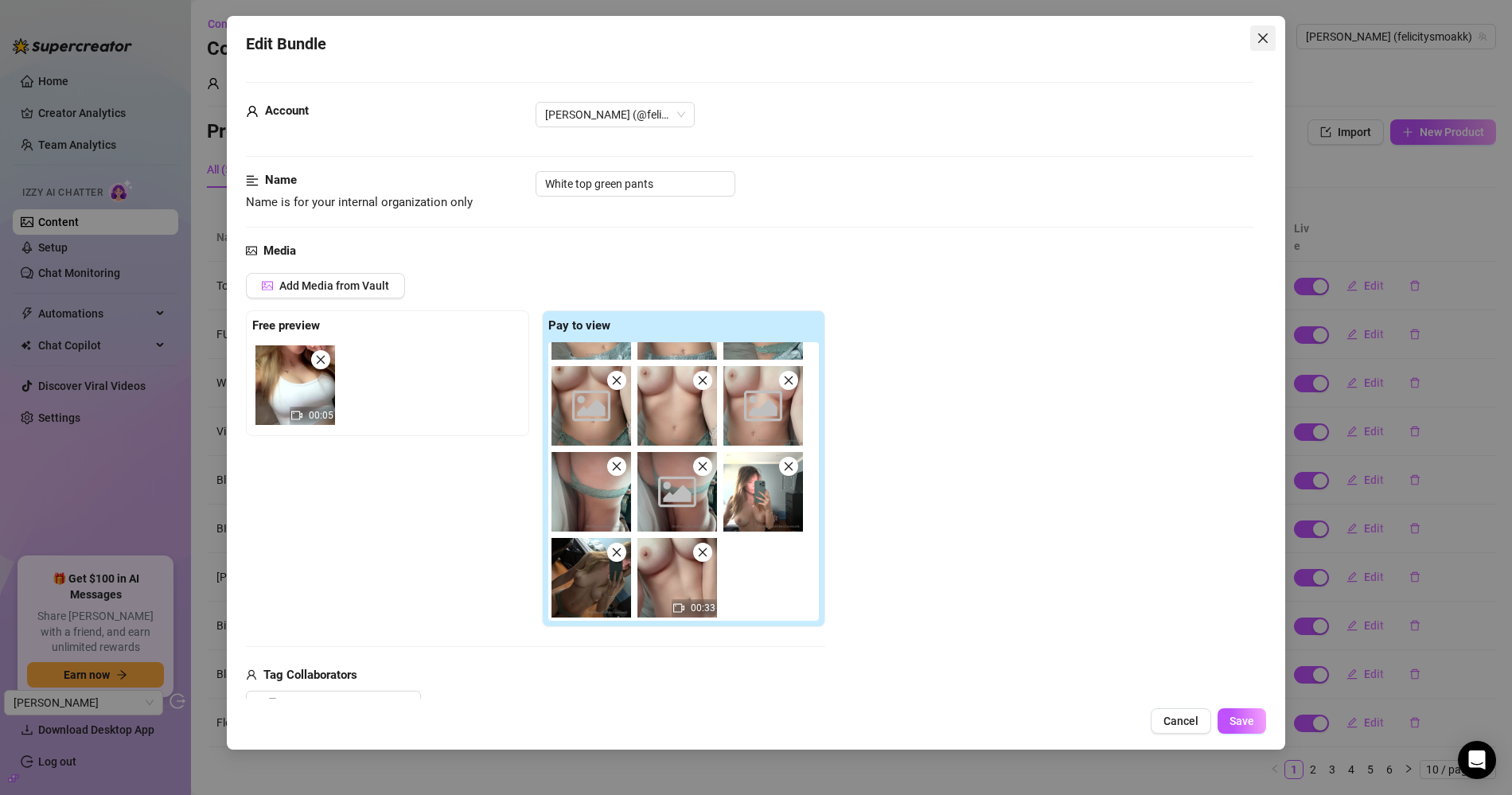
click at [1264, 40] on icon "close" at bounding box center [1262, 37] width 12 height 12
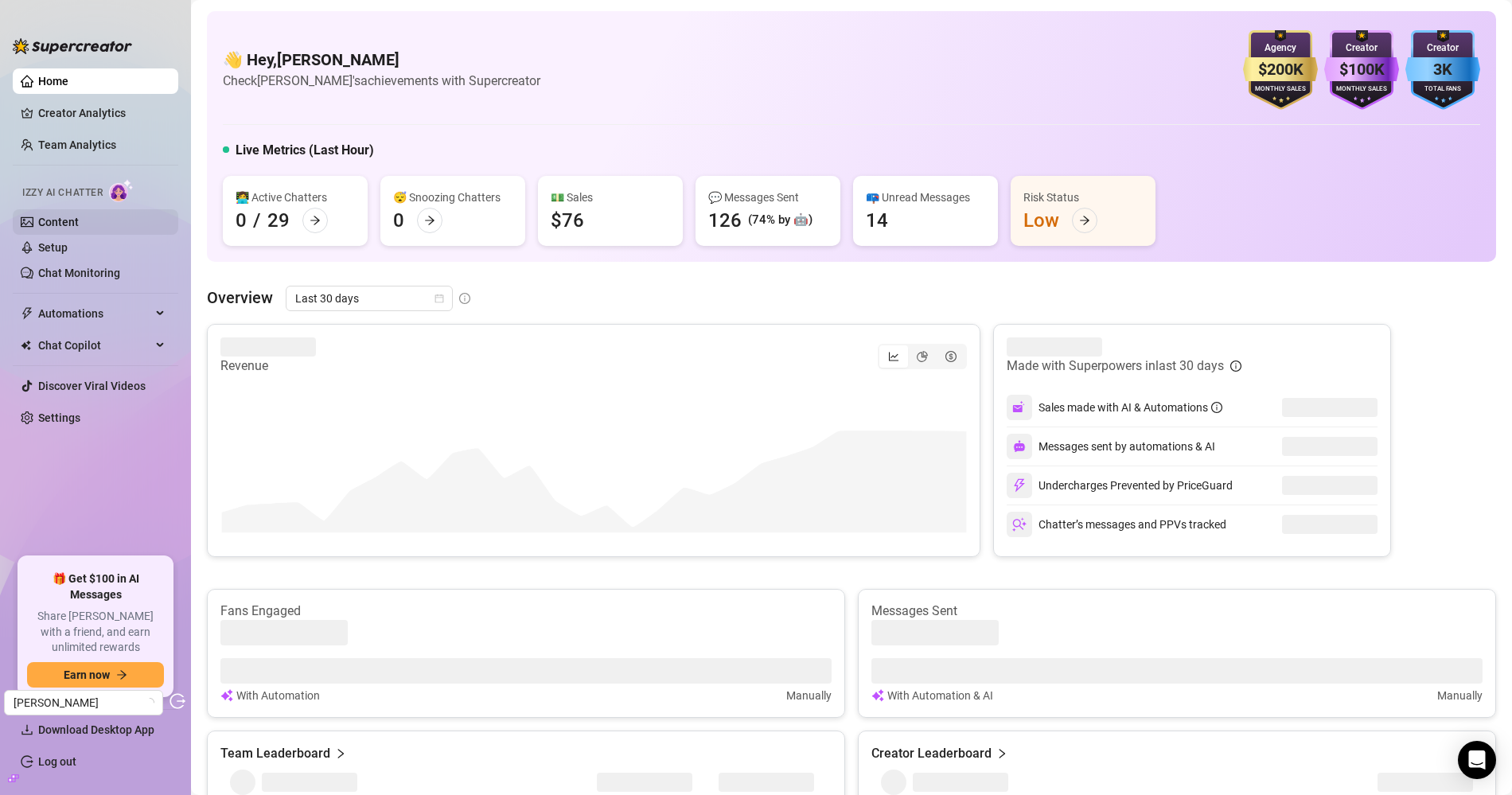
click at [79, 225] on link "Content" at bounding box center [58, 221] width 41 height 12
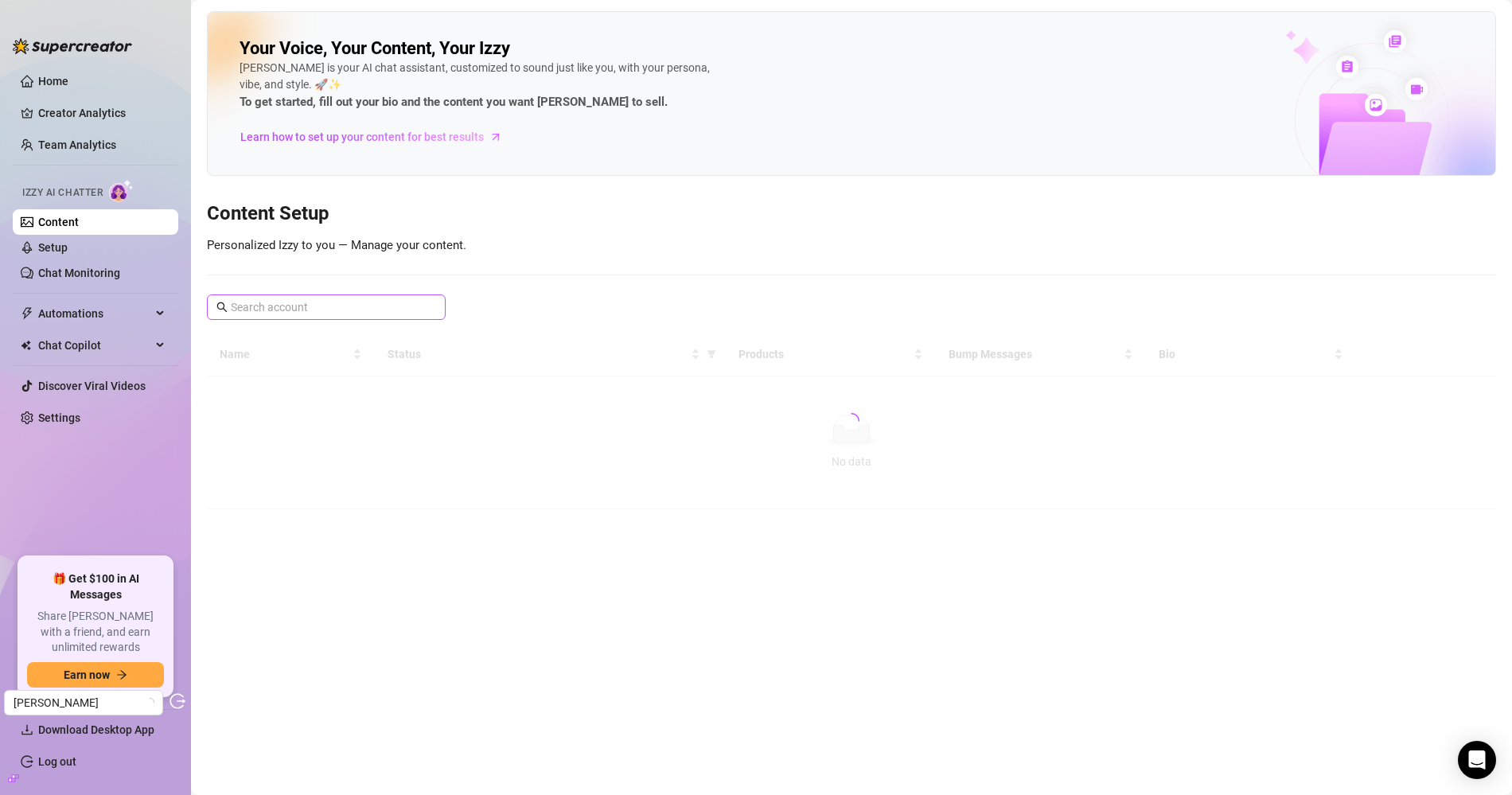
click at [348, 315] on span at bounding box center [326, 306] width 239 height 26
click at [348, 313] on input "text" at bounding box center [327, 307] width 193 height 17
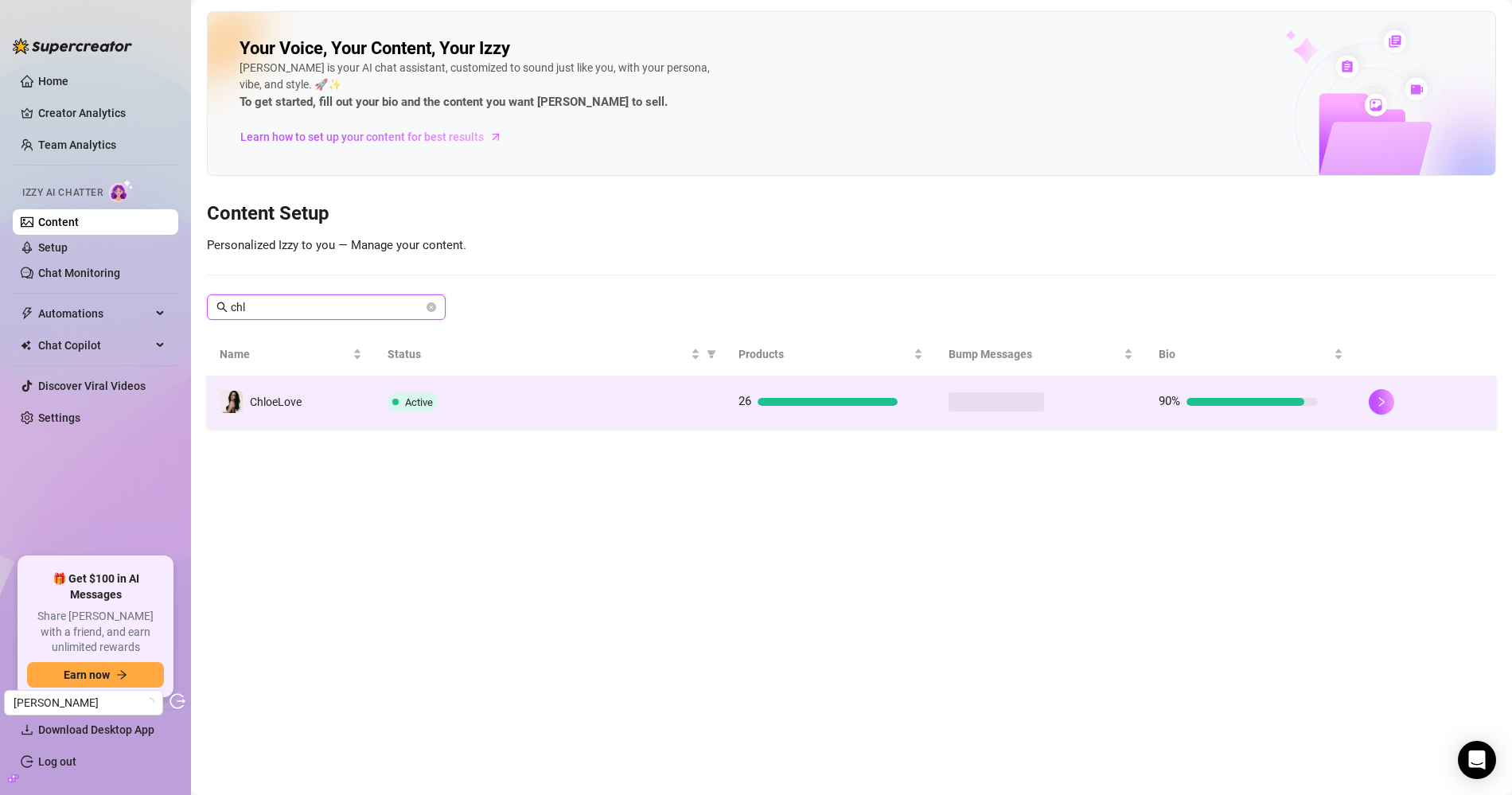
type input "chl"
click at [369, 404] on td "ChloeLove" at bounding box center [291, 402] width 168 height 52
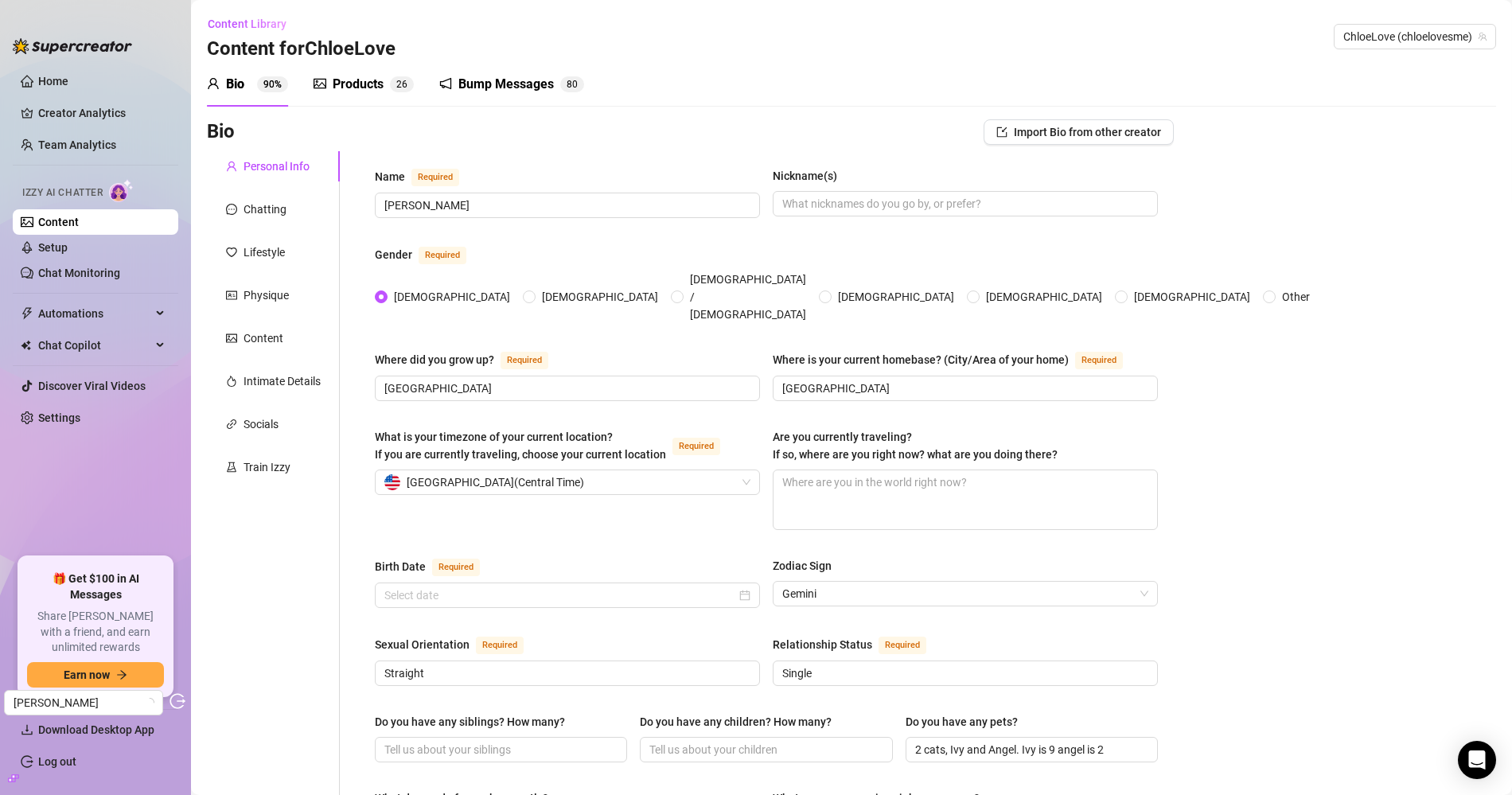
radio input "true"
type input "May 28th, 1999"
click at [385, 68] on div "Products 2 6" at bounding box center [363, 84] width 100 height 45
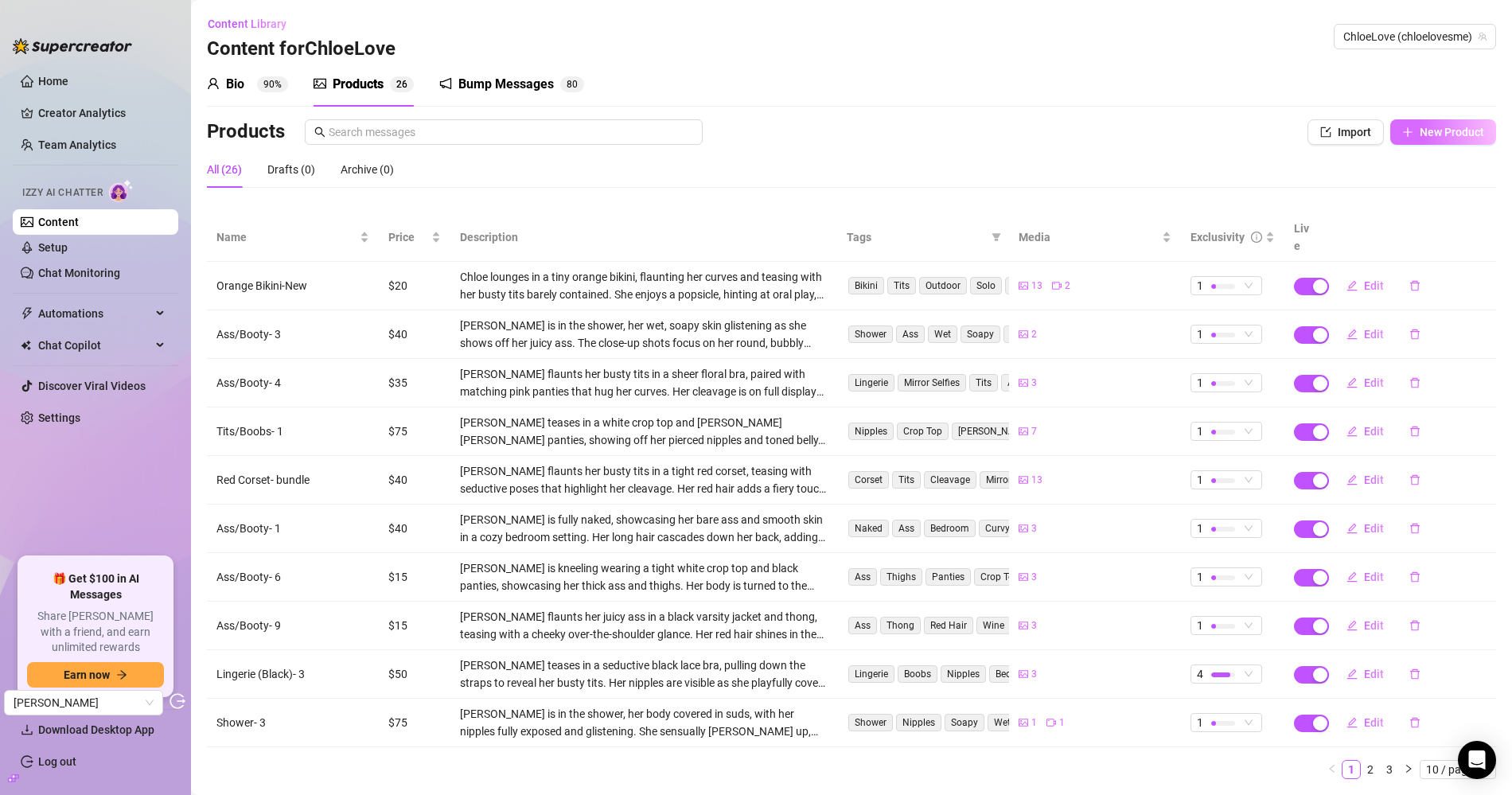
click at [1427, 119] on button "New Product" at bounding box center [1442, 132] width 106 height 26
type textarea "Type your message here..."
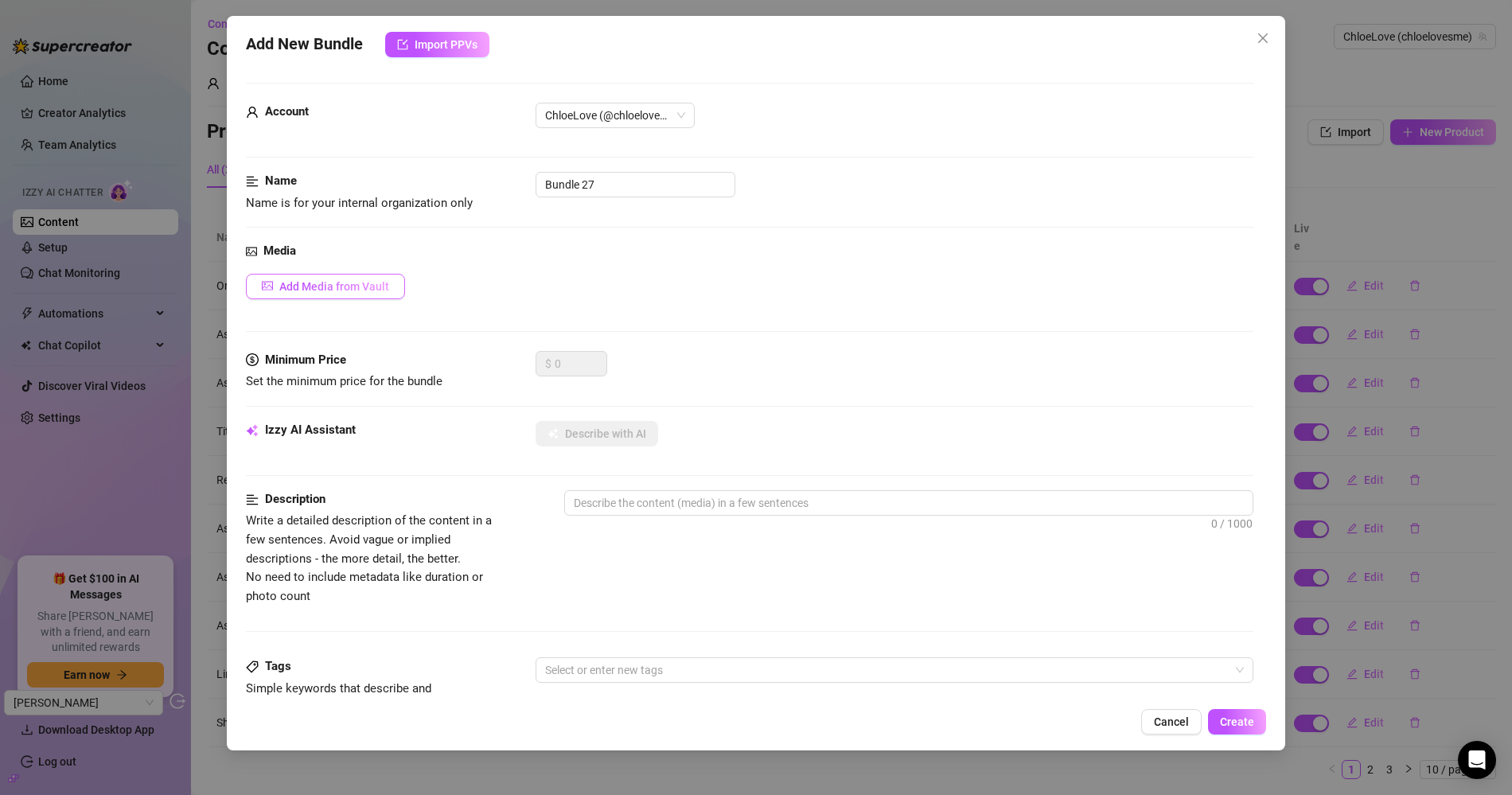
click at [332, 274] on button "Add Media from Vault" at bounding box center [326, 286] width 159 height 26
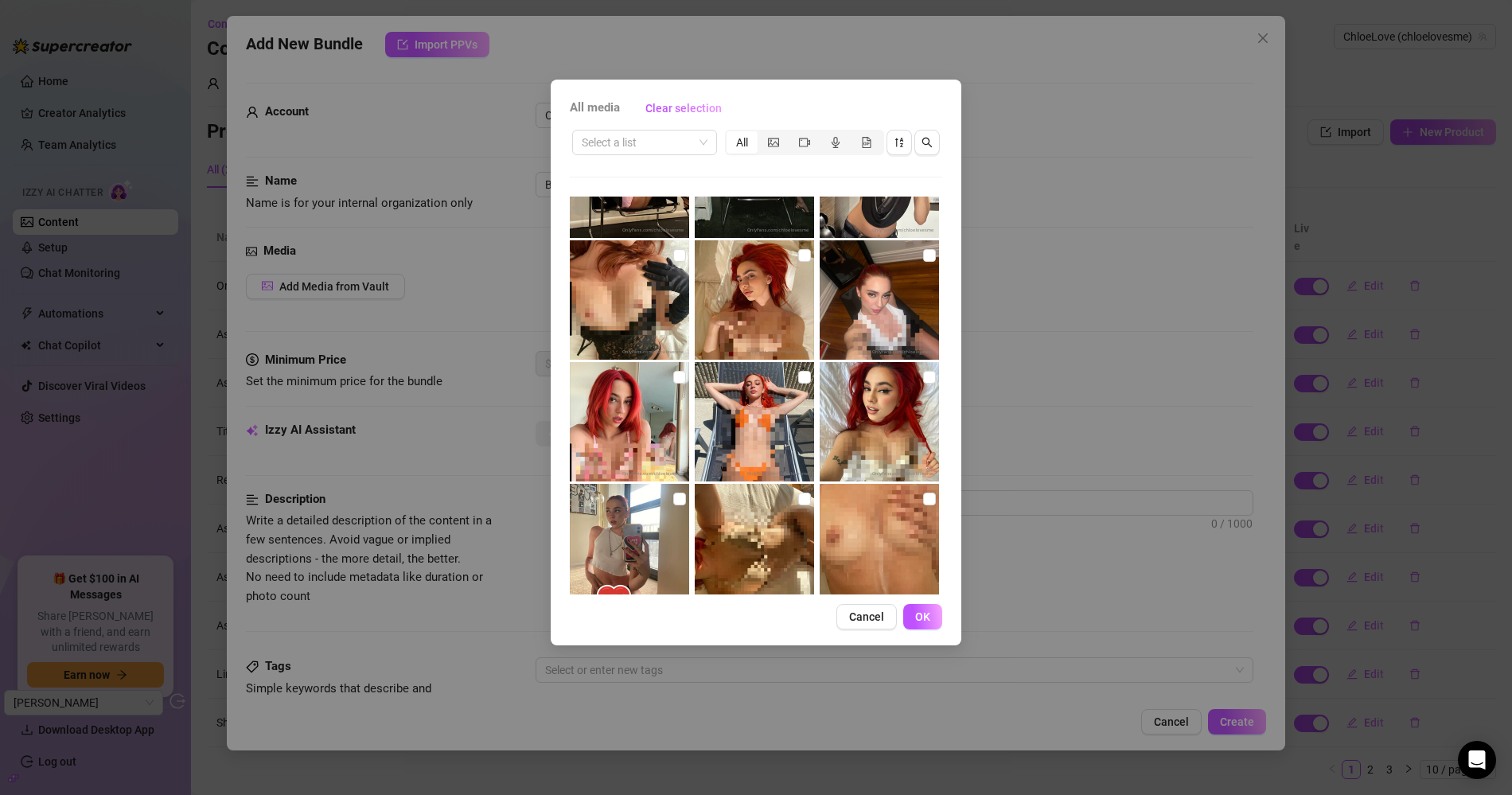
scroll to position [7416, 0]
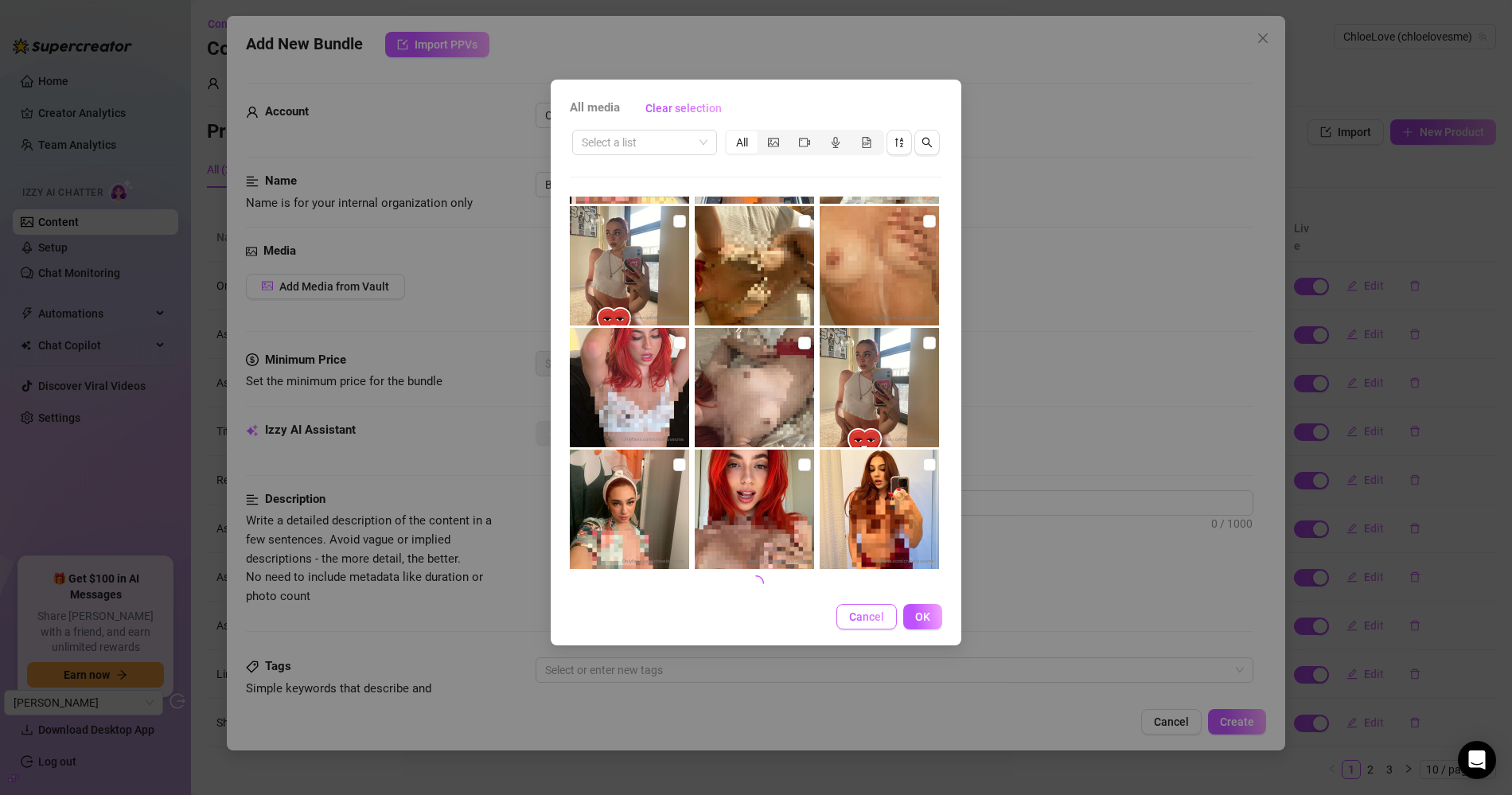
click at [858, 606] on button "Cancel" at bounding box center [866, 617] width 60 height 26
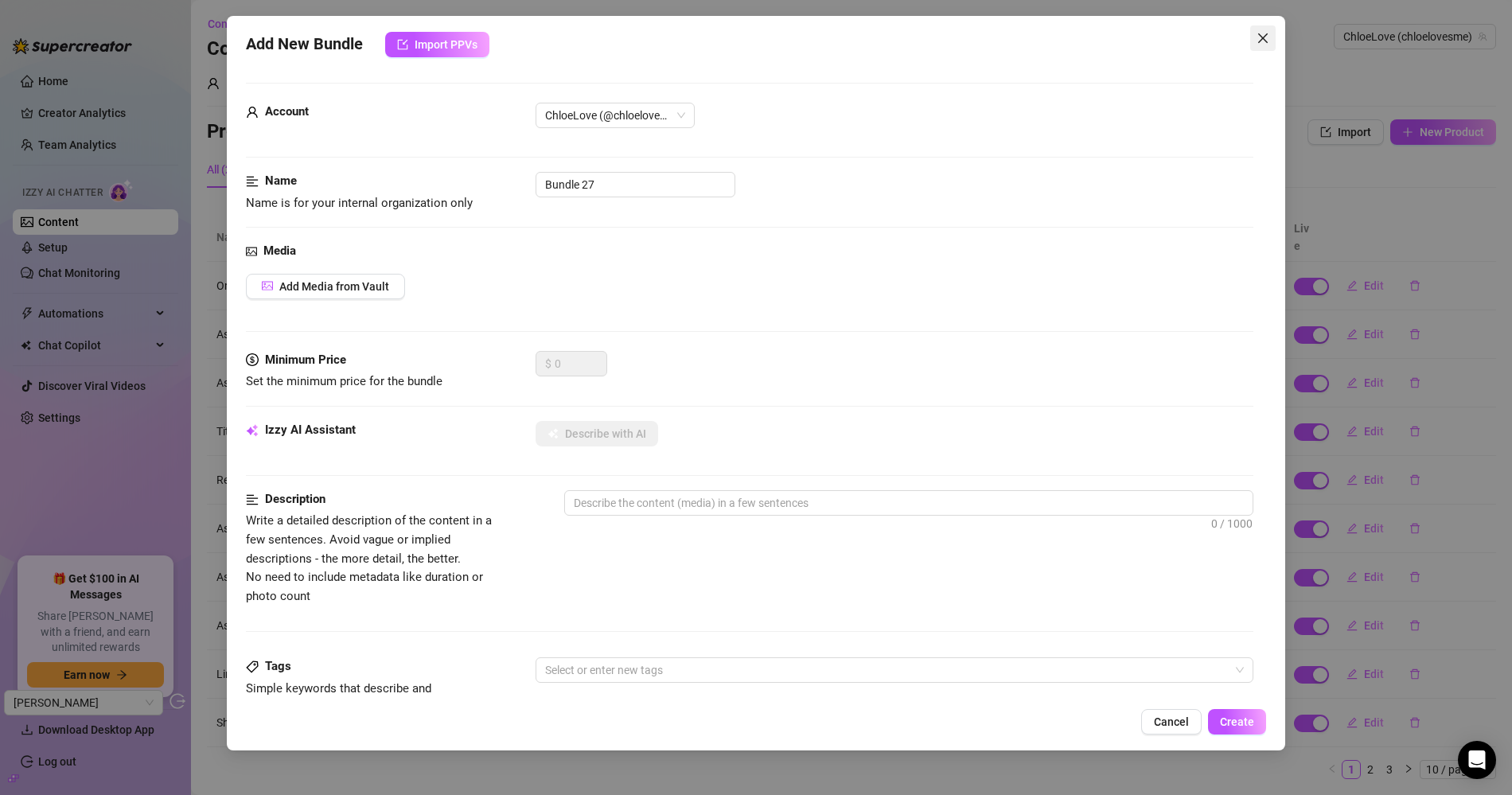
click at [1263, 41] on icon "close" at bounding box center [1262, 37] width 12 height 12
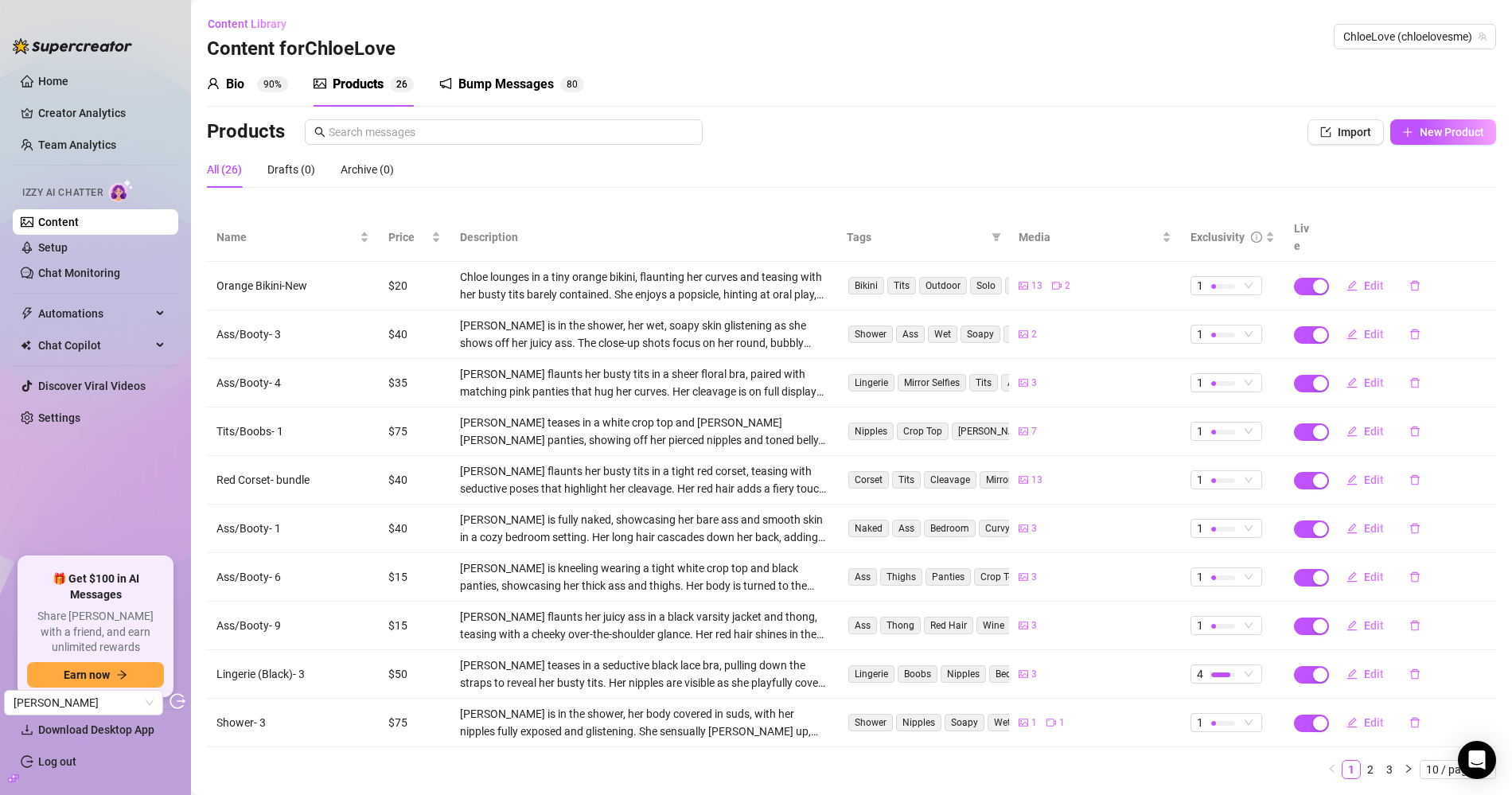
click at [229, 102] on div "Bio 90%" at bounding box center [247, 84] width 81 height 45
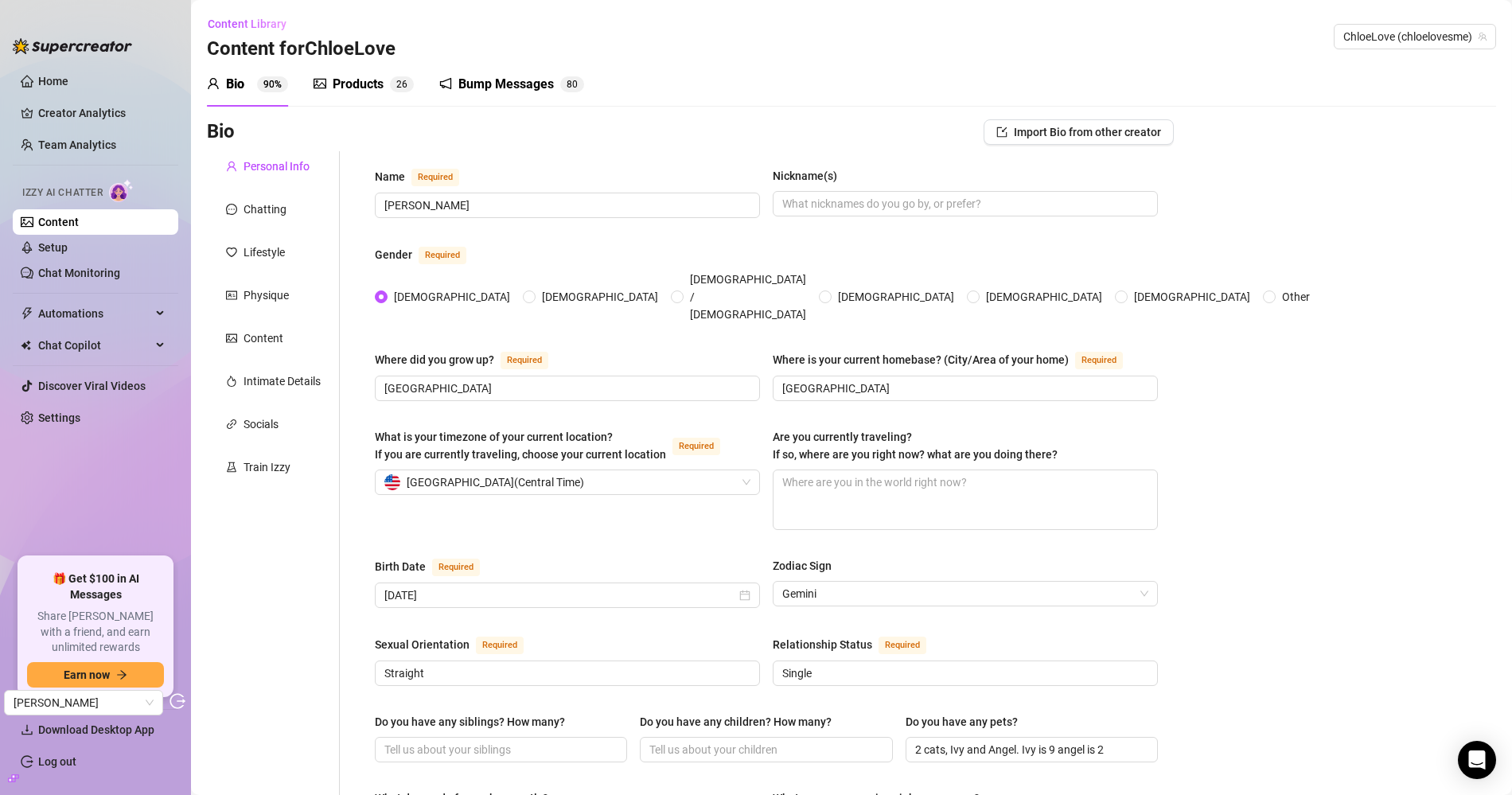
click at [245, 79] on div "Bio 90%" at bounding box center [247, 84] width 81 height 19
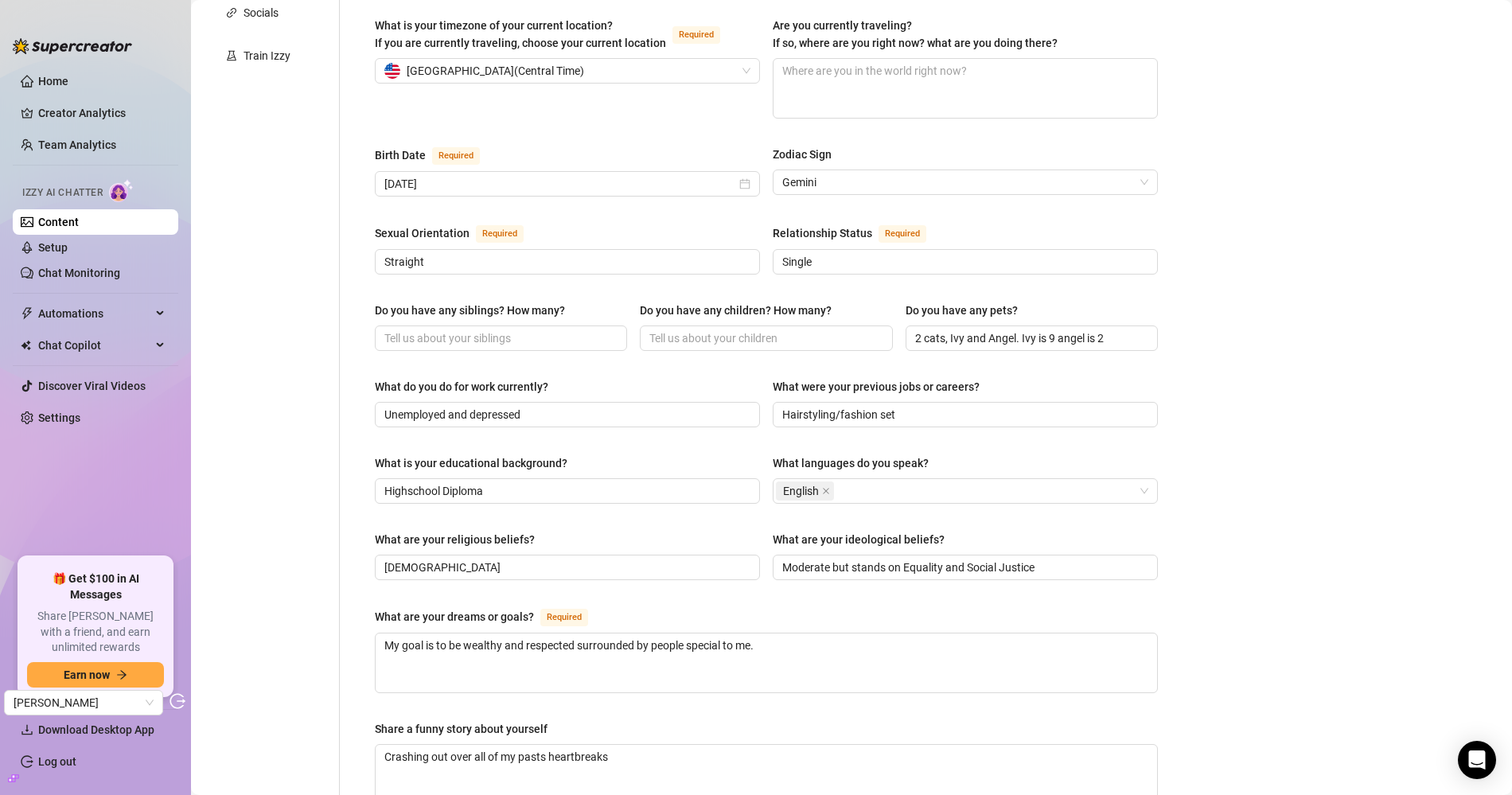
scroll to position [412, 0]
click at [449, 328] on input "Do you have any siblings? How many?" at bounding box center [499, 337] width 230 height 17
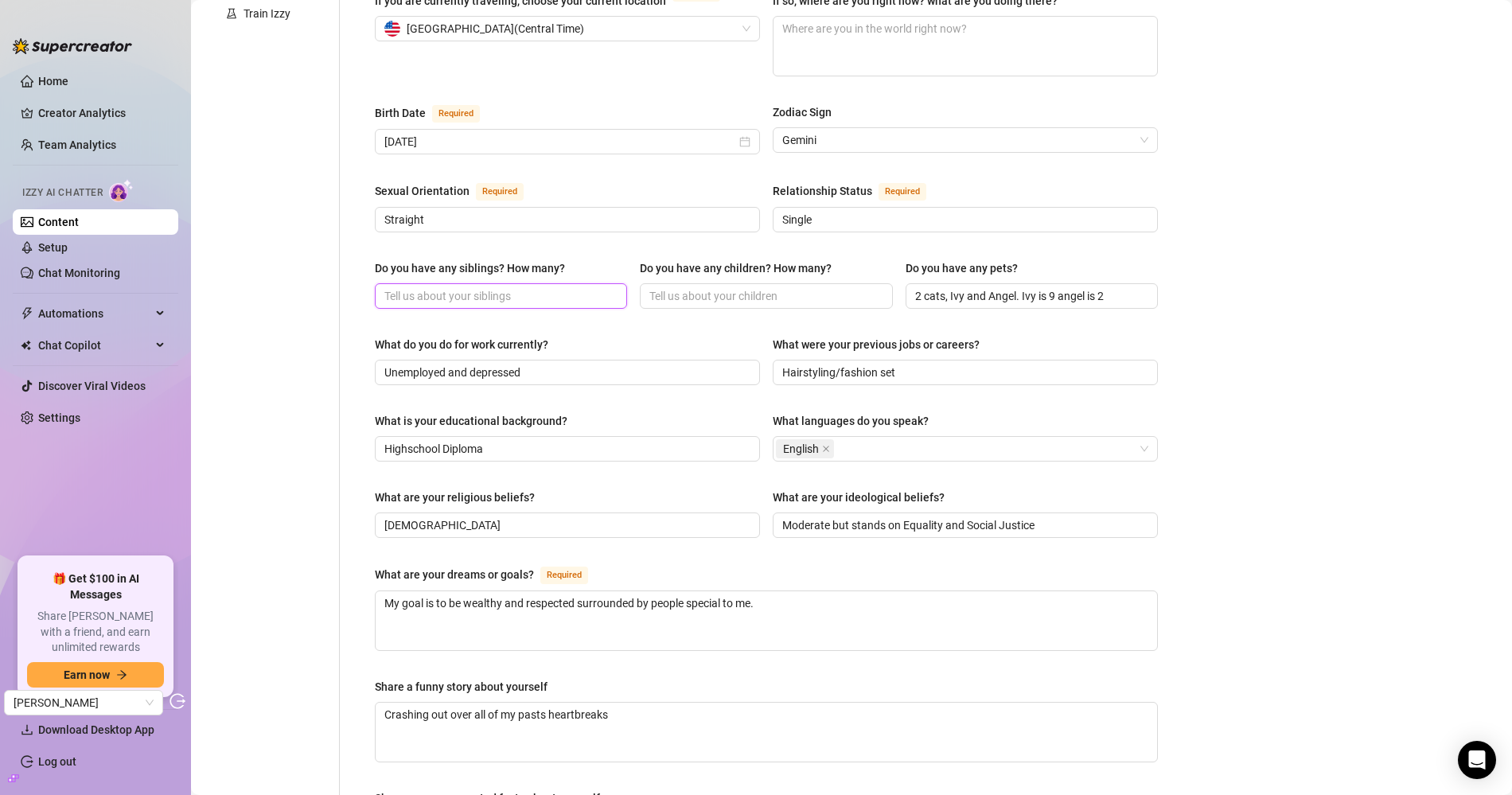
scroll to position [420, 0]
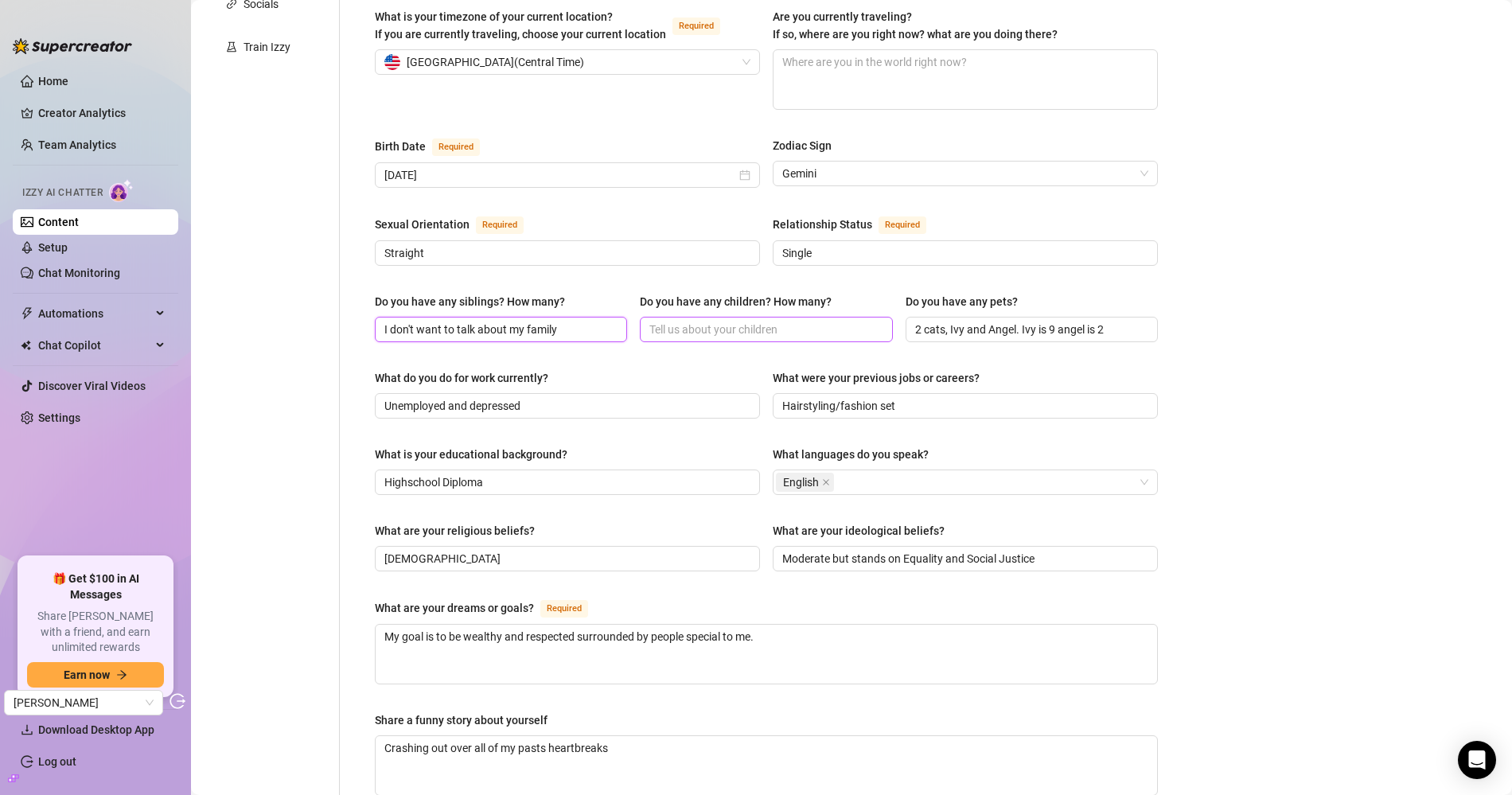
type input "I don't want to talk about my family"
click at [682, 321] on input "Do you have any children? How many?" at bounding box center [764, 329] width 230 height 17
click at [523, 397] on input "Unemployed and depressed" at bounding box center [566, 406] width 363 height 17
type input "Unemployed but i dabble in fashion and sell some clothes"
click at [591, 409] on div "Name Required Chloe Nickname(s) Gender Required Female Male Non-Binary / Gender…" at bounding box center [766, 389] width 783 height 1286
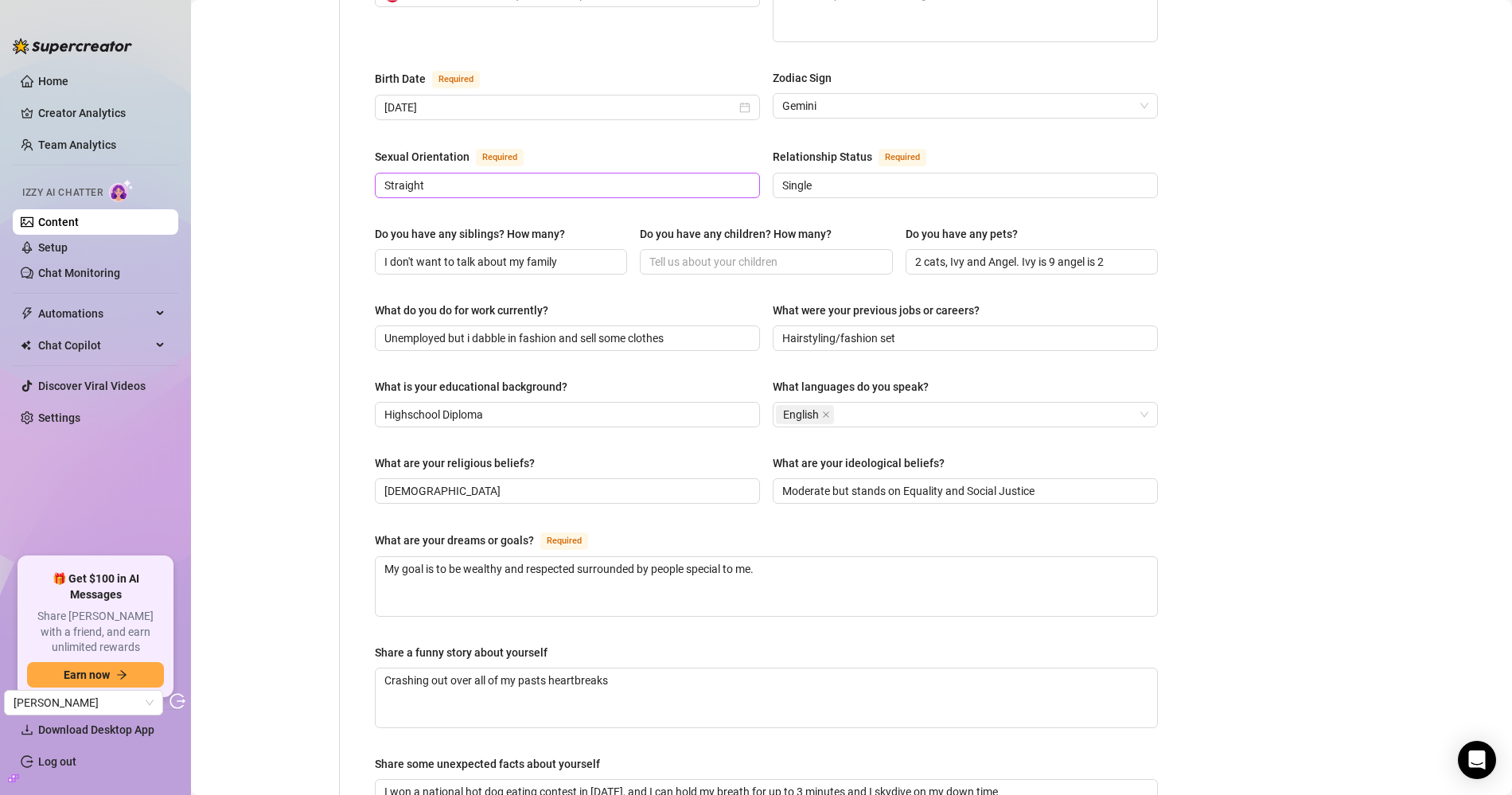
scroll to position [487, 0]
click at [795, 557] on textarea "My goal is to be wealthy and respected surrounded by people special to me." at bounding box center [766, 587] width 782 height 59
type textarea "My goal is to be wealthy and respected surrounded by people special to me."
type textarea "My goal is to be wealthy and respected surrounded by people special to me. I"
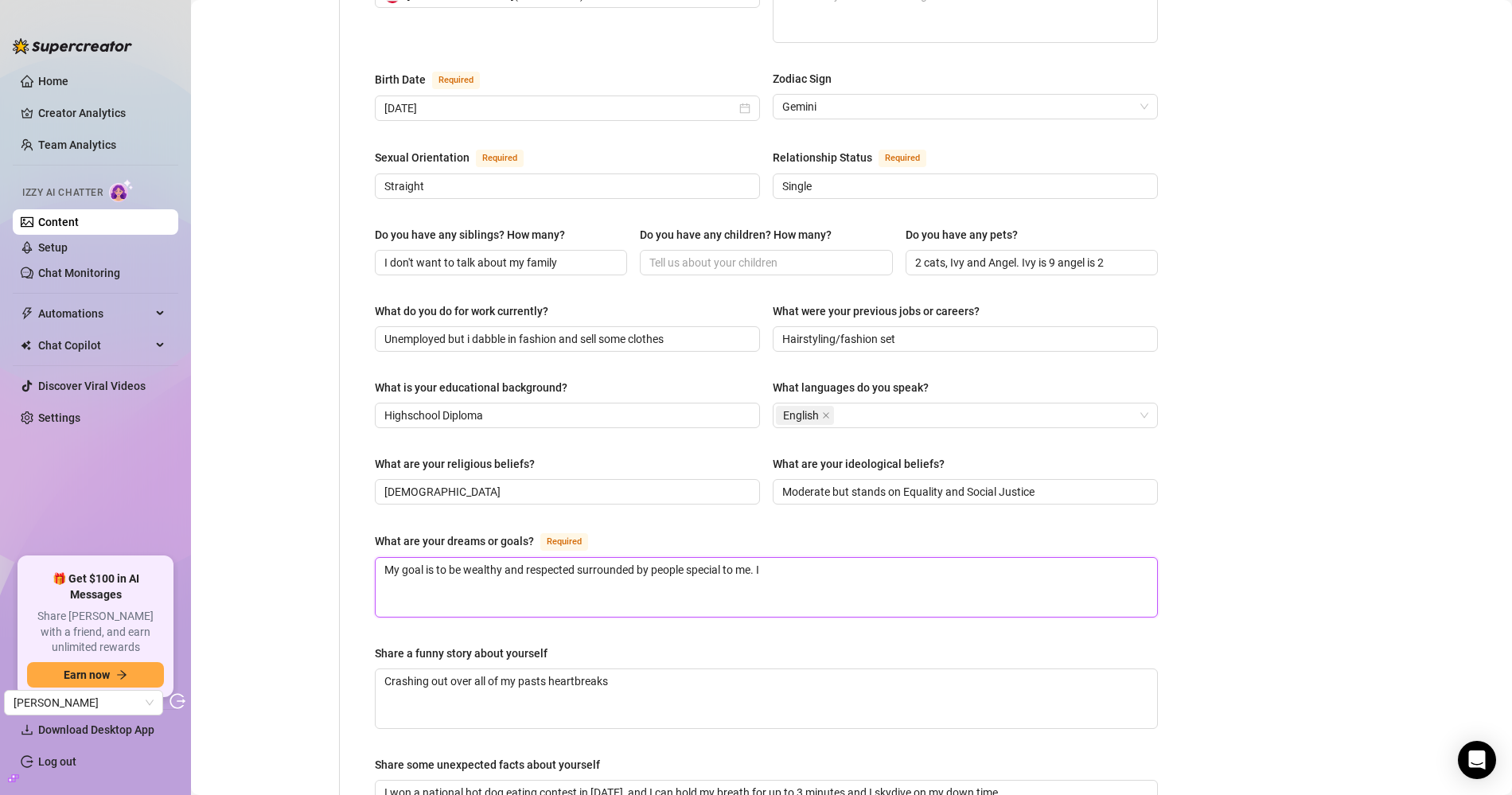
type textarea "My goal is to be wealthy and respected surrounded by people special to me. I h"
type textarea "My goal is to be wealthy and respected surrounded by people special to me. I ho"
type textarea "My goal is to be wealthy and respected surrounded by people special to me. I hop"
type textarea "My goal is to be wealthy and respected surrounded by people special to me. I ho…"
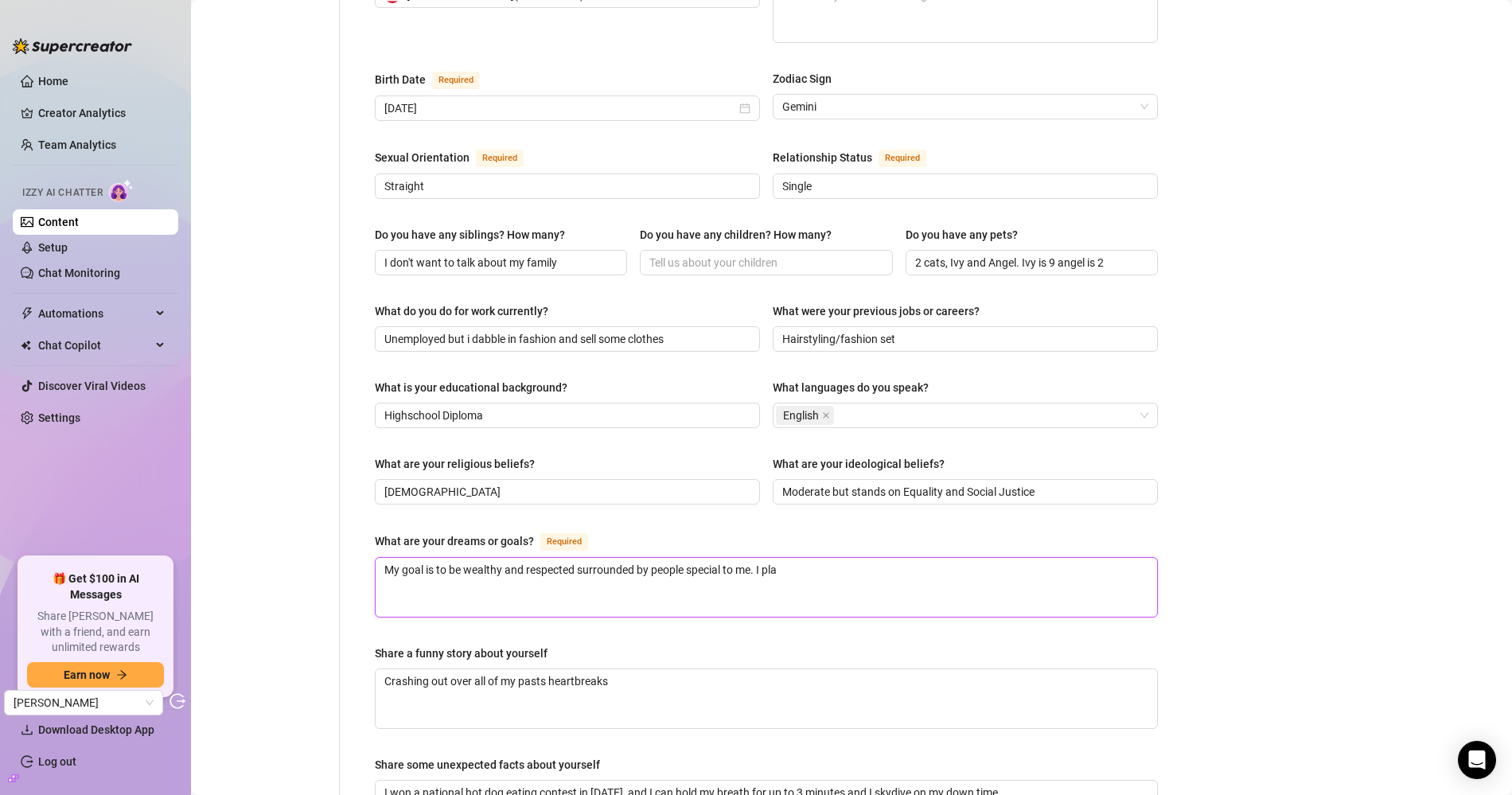
type textarea "My goal is to be wealthy and respected surrounded by people special to me. I pl…"
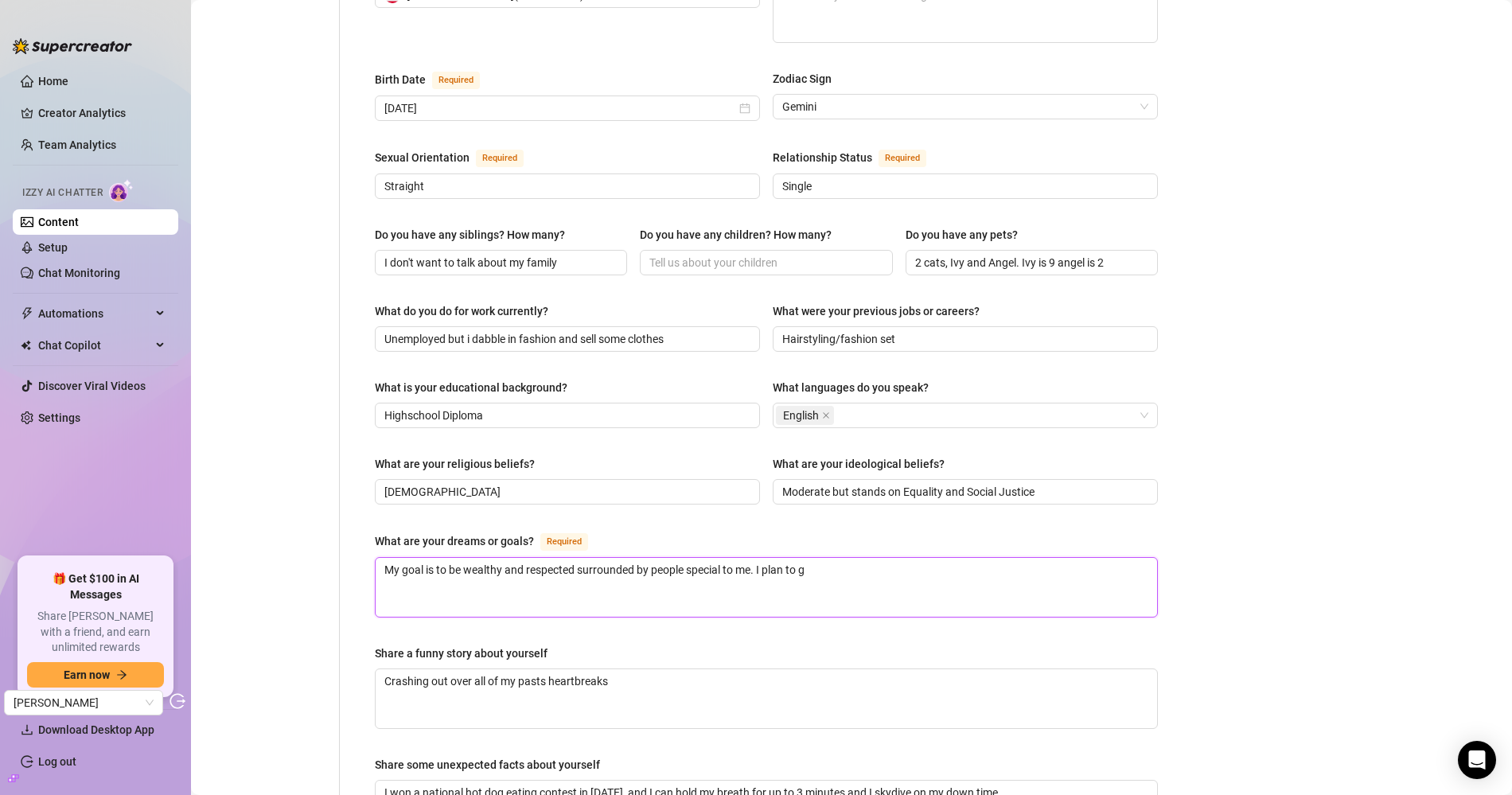
type textarea "My goal is to be wealthy and respected surrounded by people special to me. I pl…"
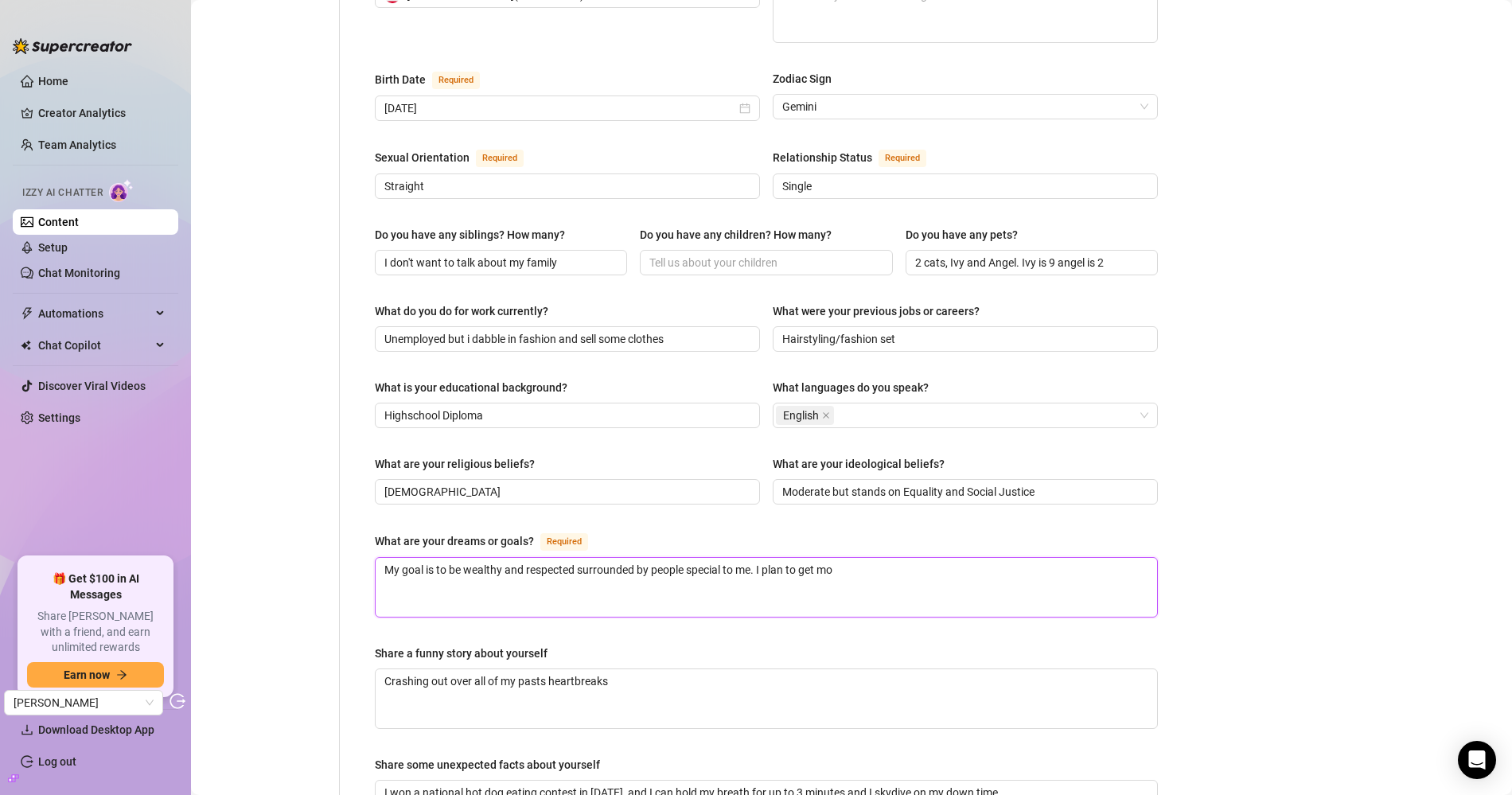
type textarea "My goal is to be wealthy and respected surrounded by people special to me. I pl…"
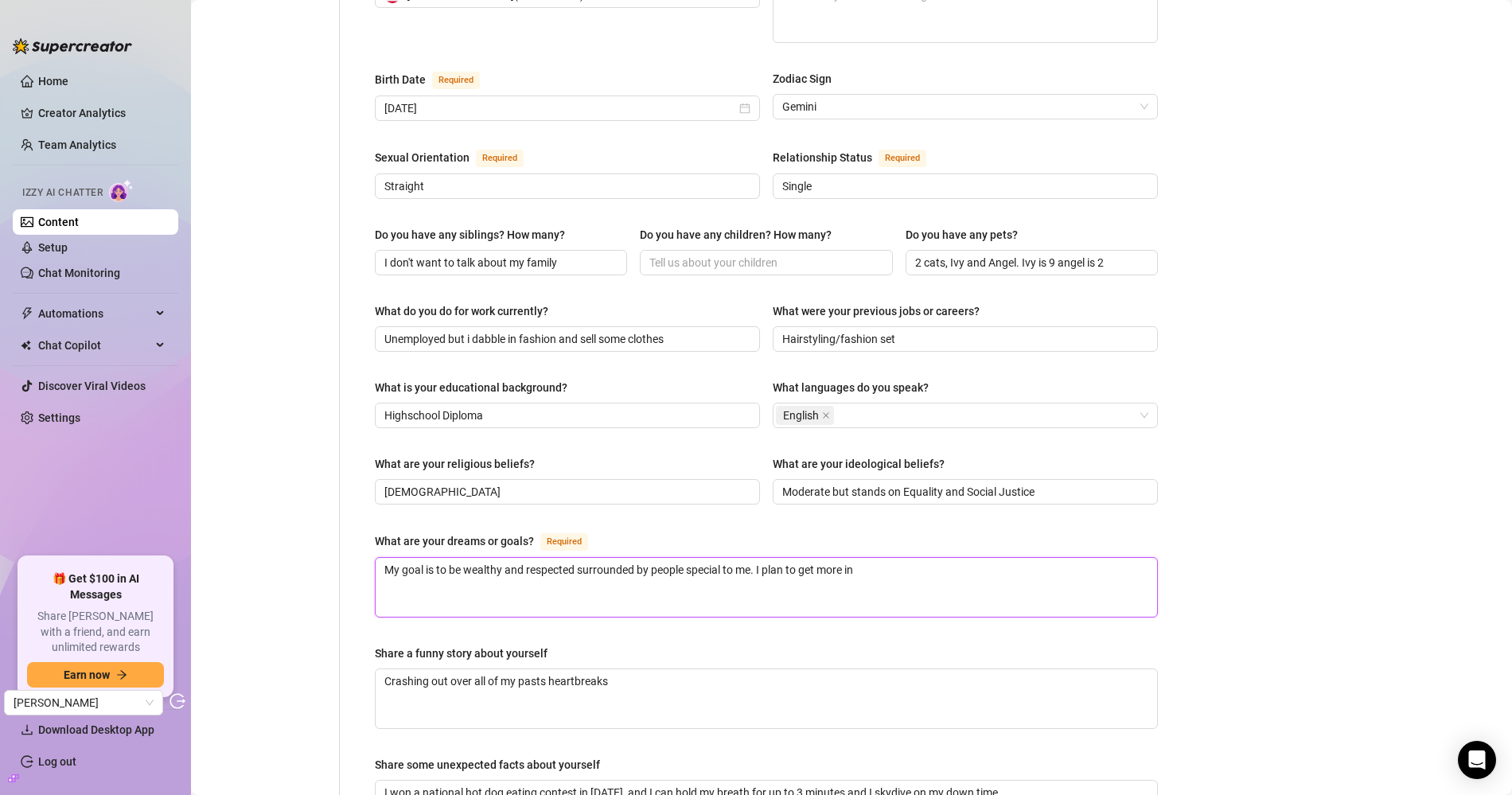
type textarea "My goal is to be wealthy and respected surrounded by people special to me. I pl…"
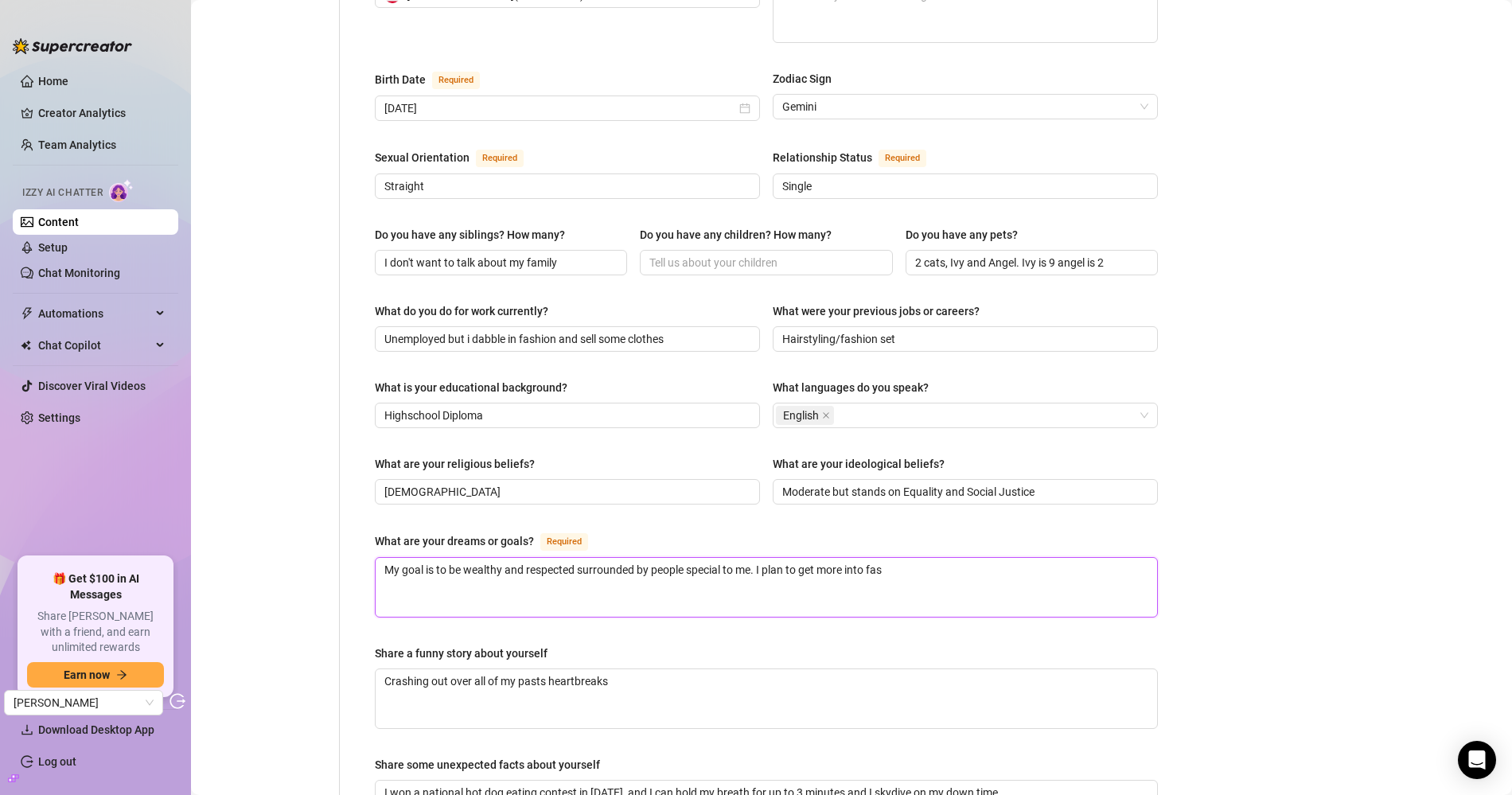
type textarea "My goal is to be wealthy and respected surrounded by people special to me. I pl…"
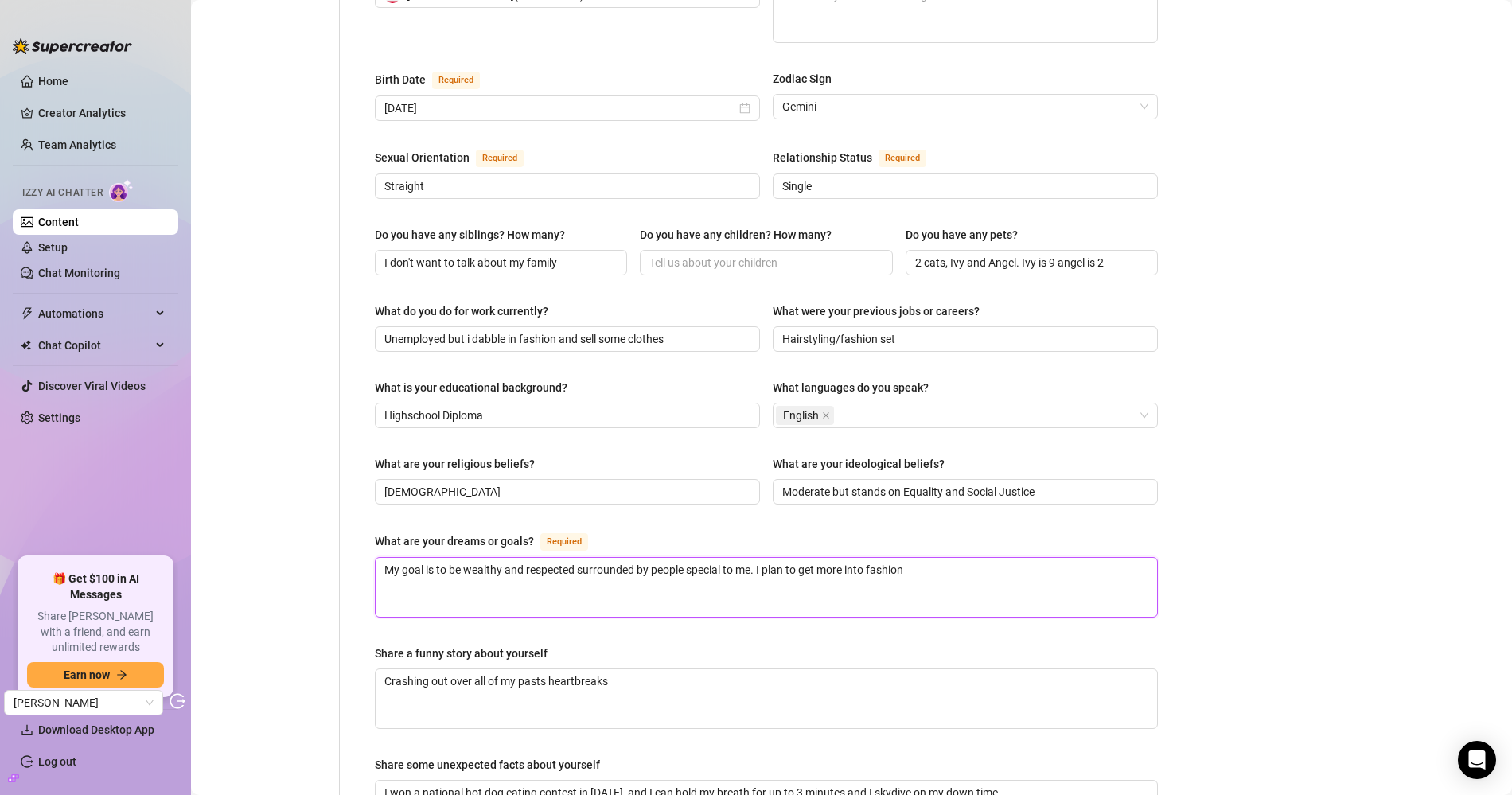
type textarea "My goal is to be wealthy and respected surrounded by people special to me. I pl…"
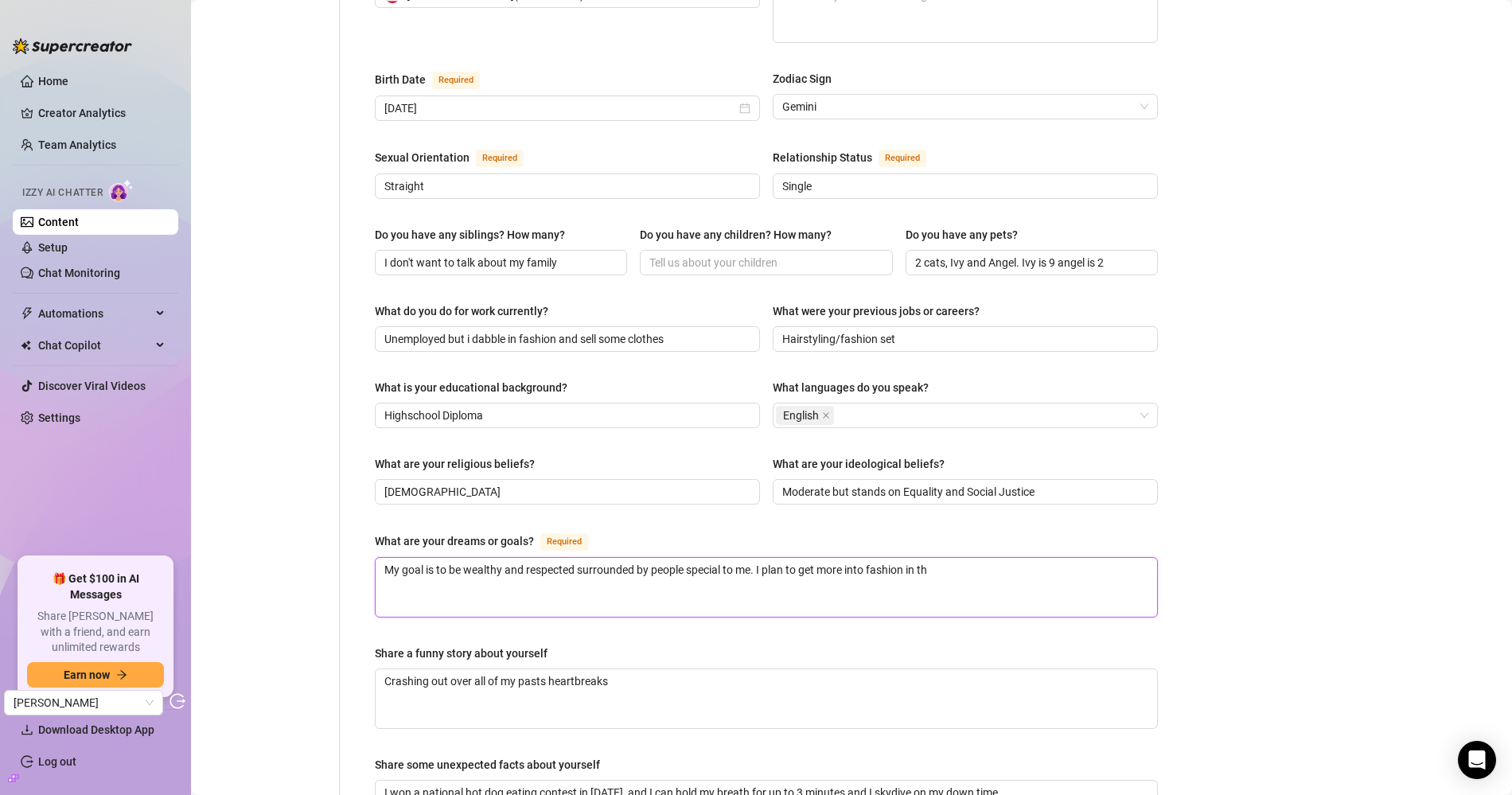
type textarea "My goal is to be wealthy and respected surrounded by people special to me. I pl…"
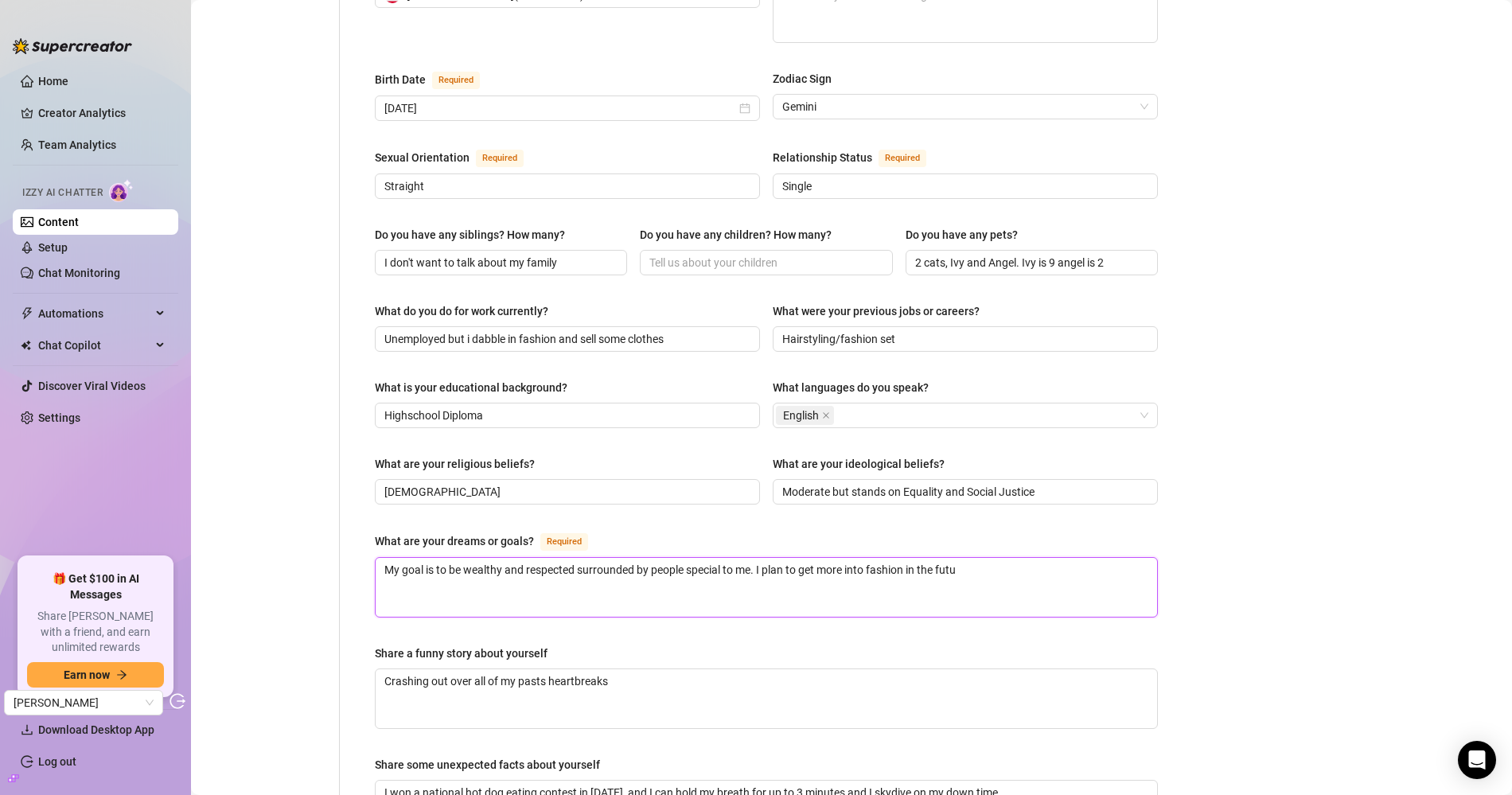
type textarea "My goal is to be wealthy and respected surrounded by people special to me. I pl…"
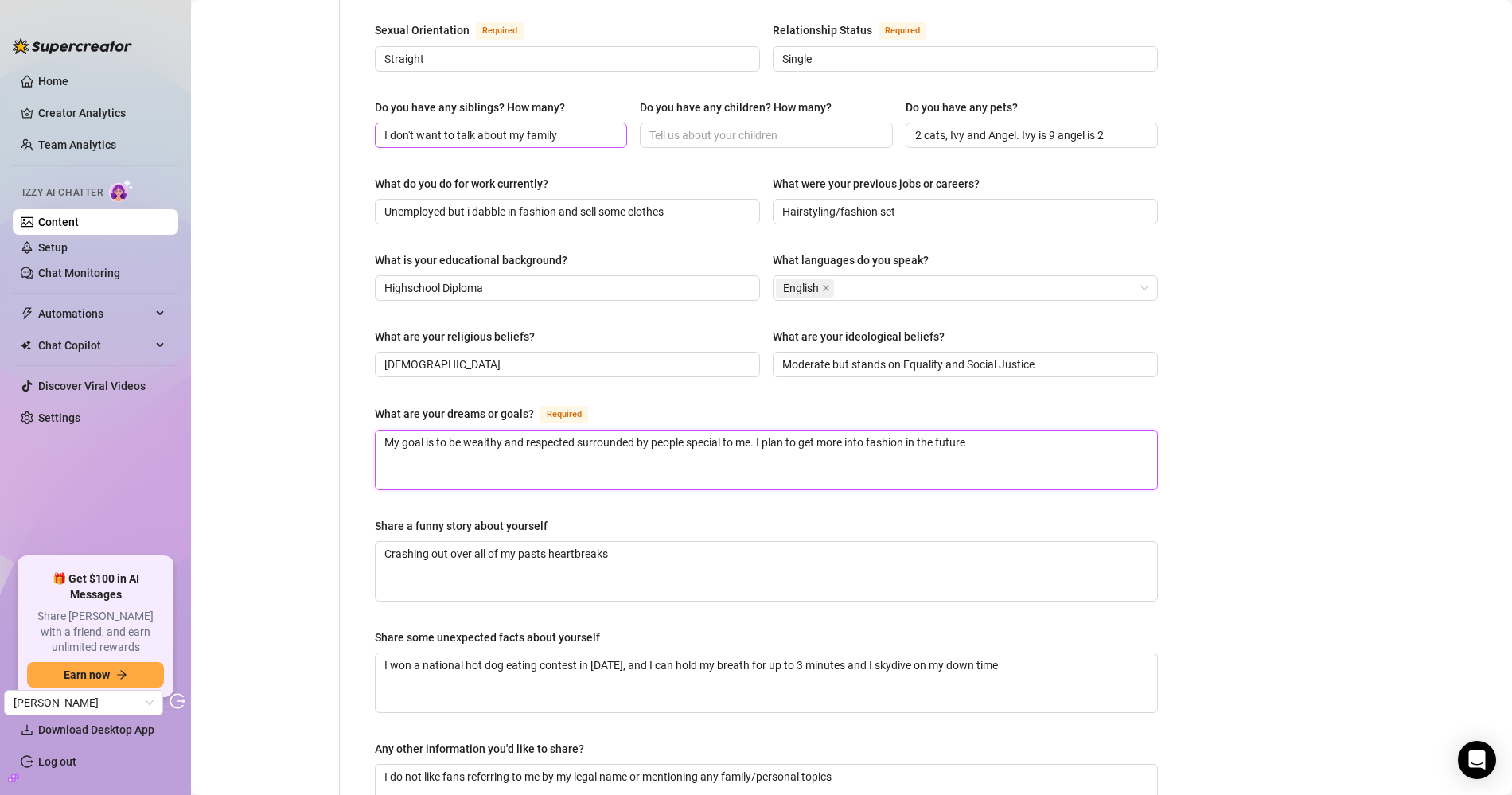
scroll to position [655, 0]
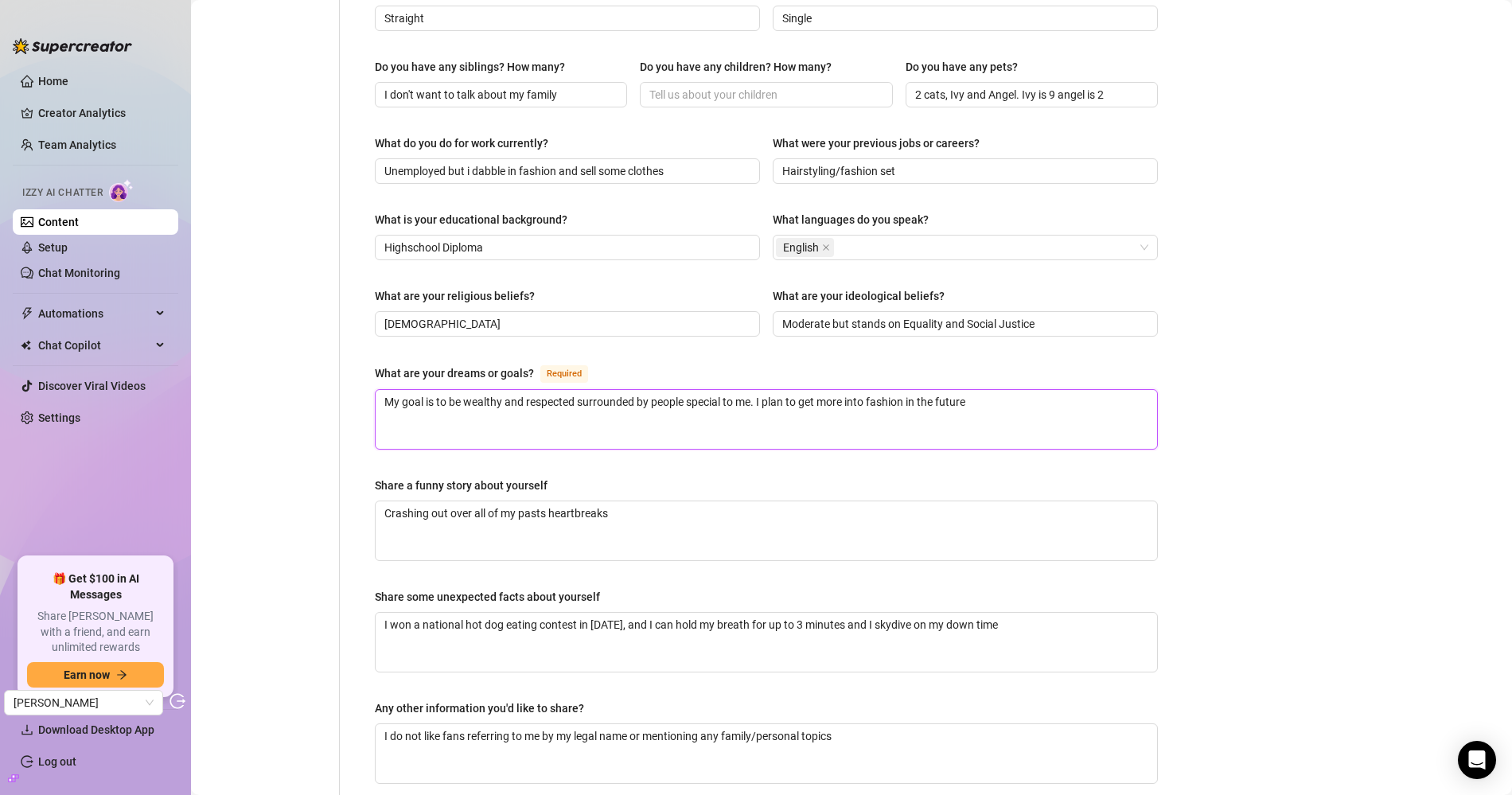
type textarea "My goal is to be wealthy and respected surrounded by people special to me. I pl…"
click at [649, 501] on textarea "Crashing out over all of my pasts heartbreaks" at bounding box center [766, 531] width 782 height 59
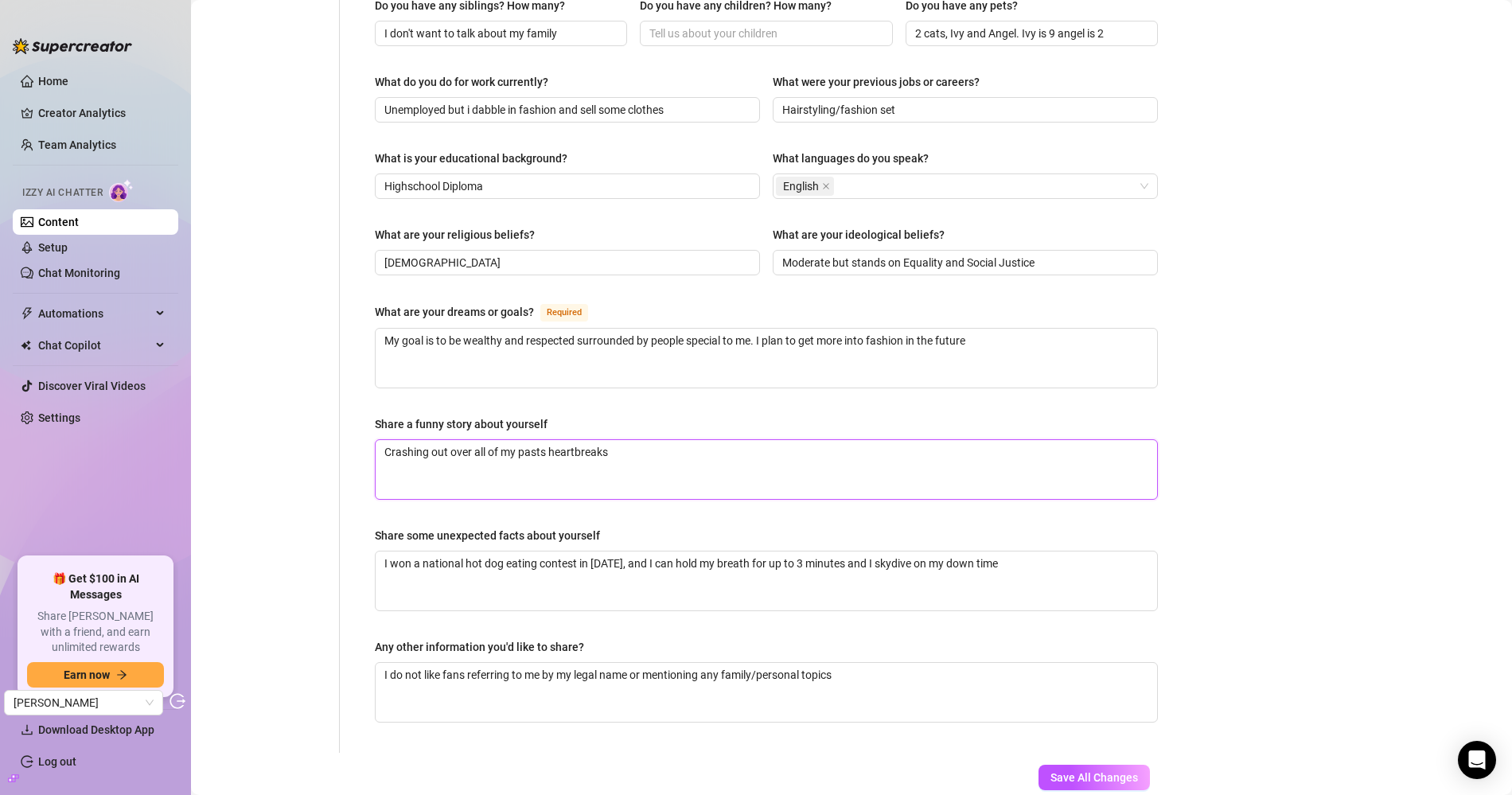
scroll to position [711, 0]
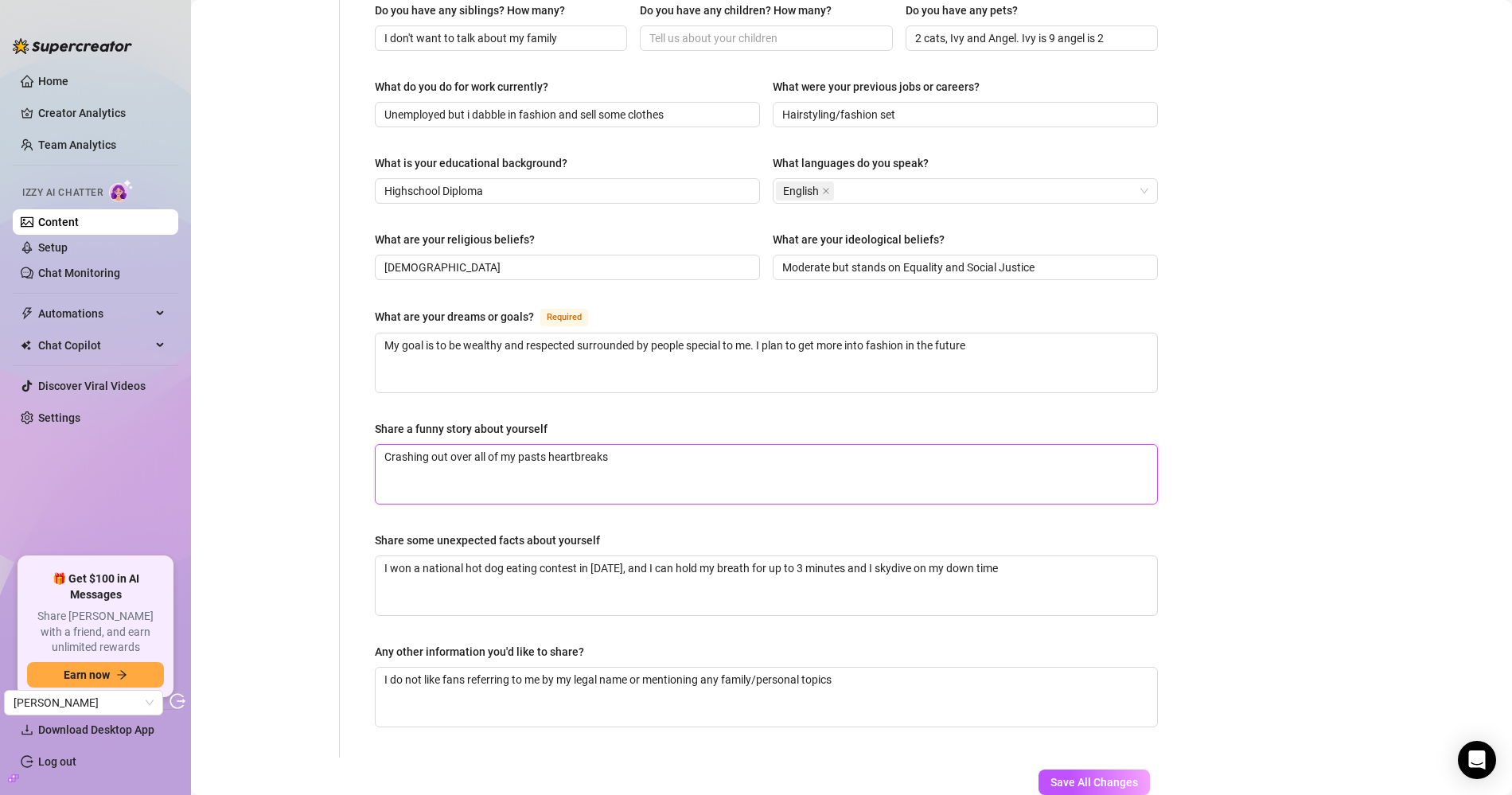
type textarea "Crashing out over all of my pasts heartbreaks"
type textarea "Crashing out over all of my pasts heartbreaks l"
type textarea "Crashing out over all of my pasts heartbreaks lo"
type textarea "Crashing out over all of my pasts heartbreaks lol"
type textarea "Crashing out over all of my pasts heartbreaks lo"
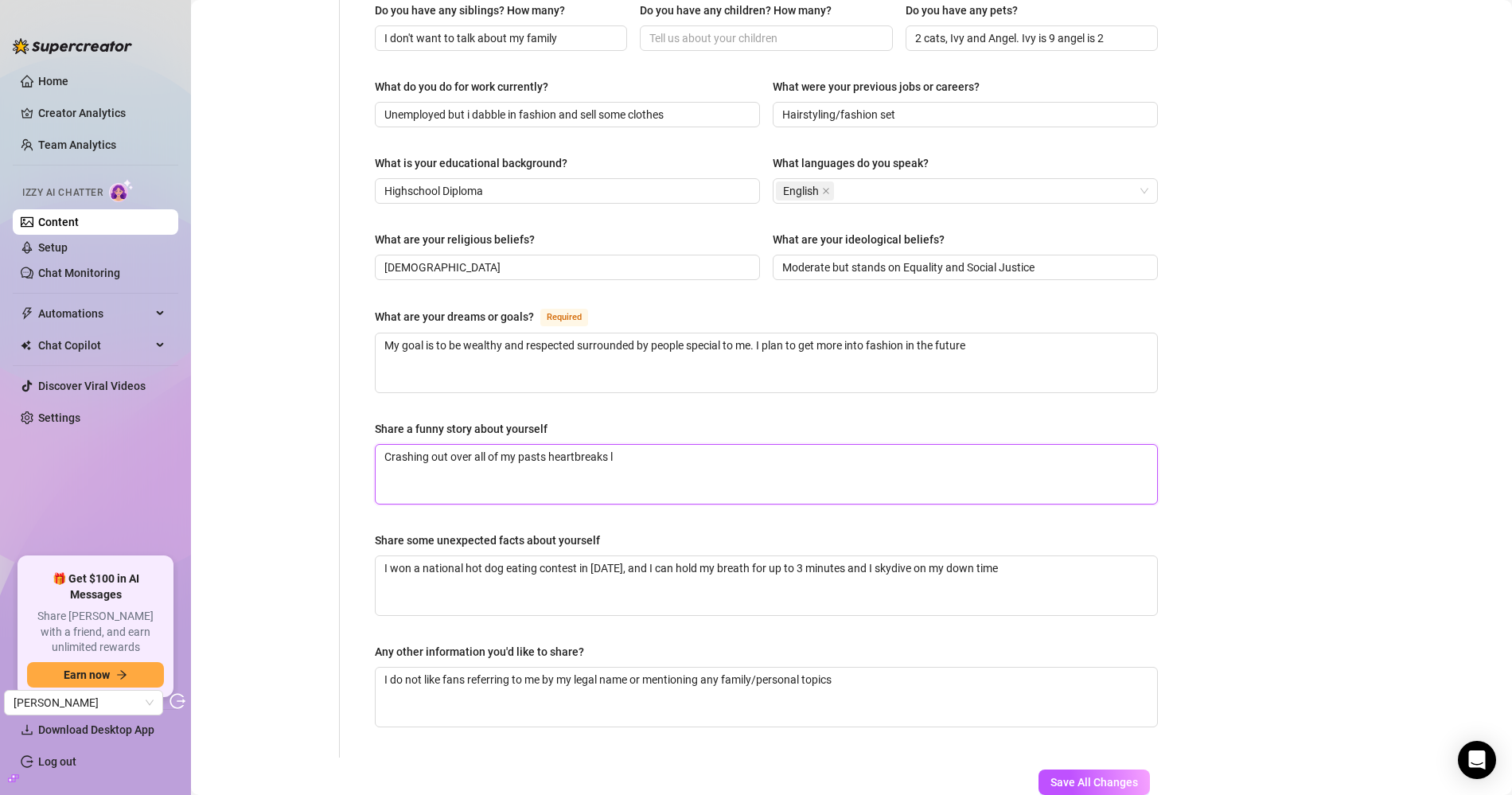
type textarea "Crashing out over all of my pasts heartbreaks"
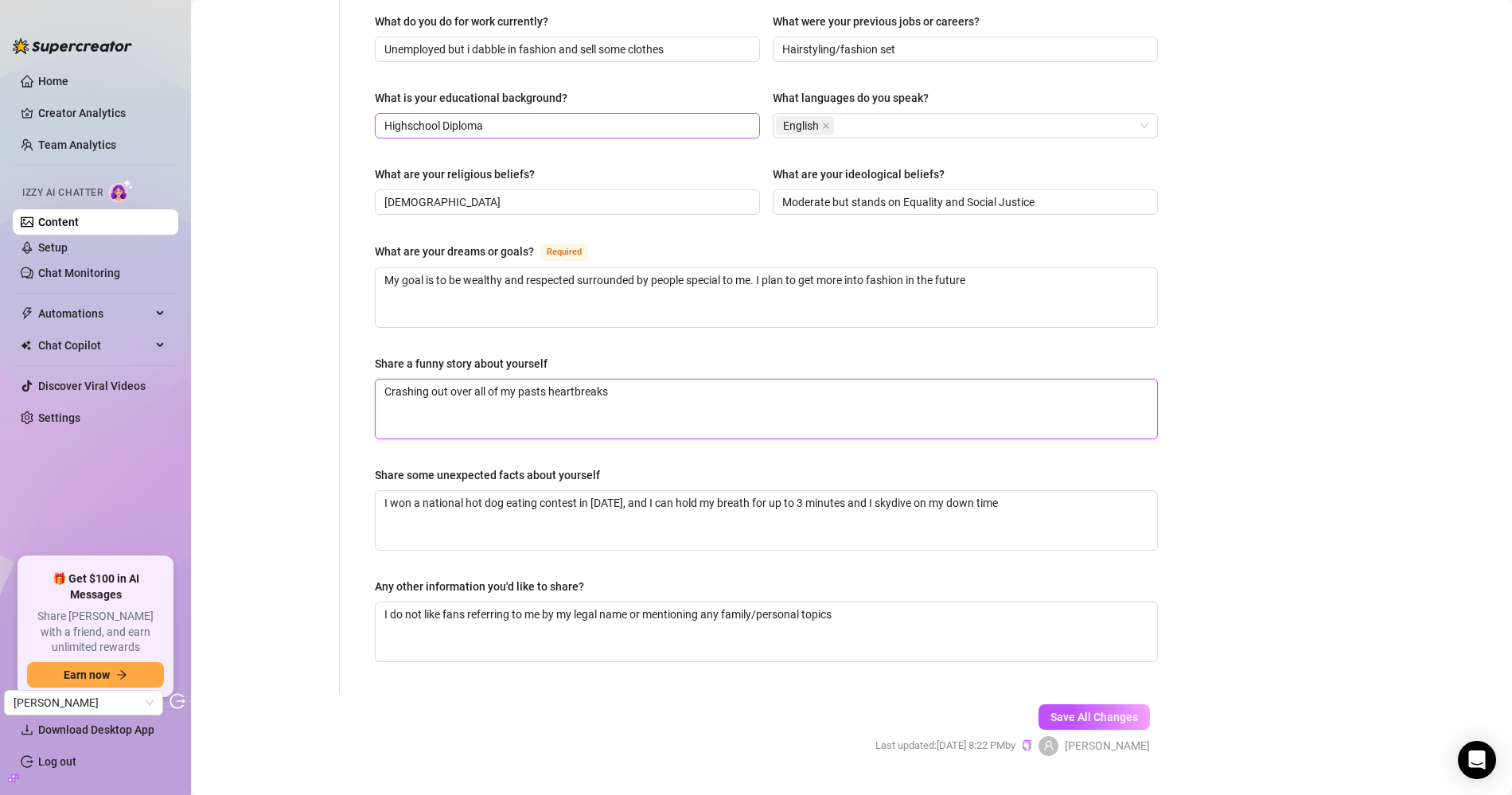
scroll to position [774, 0]
type textarea "Crashing out over all of my pasts heartbreaks"
click at [1044, 706] on button "Save All Changes" at bounding box center [1094, 719] width 112 height 26
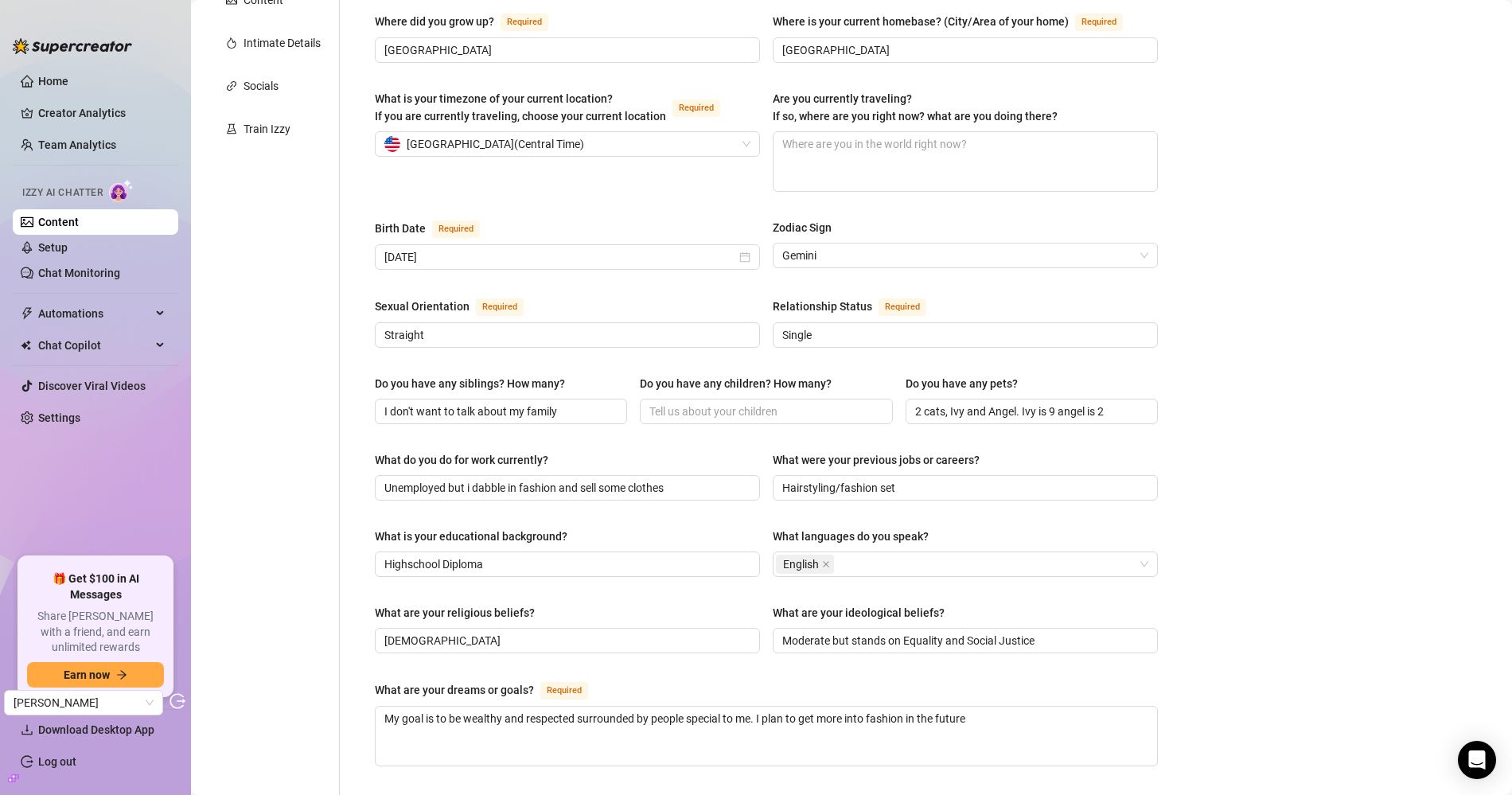
scroll to position [0, 0]
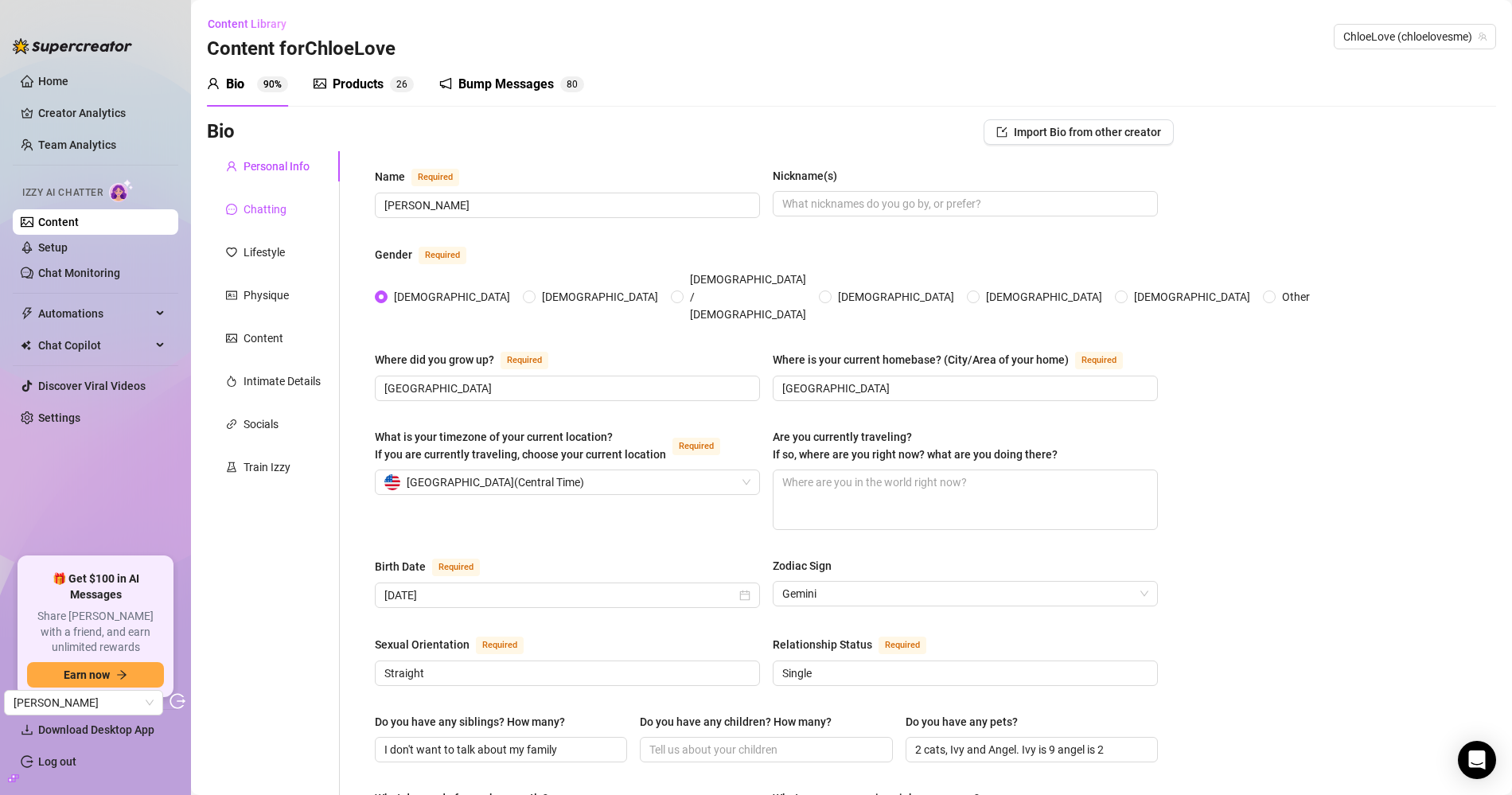
click at [284, 214] on div "Chatting" at bounding box center [264, 209] width 43 height 17
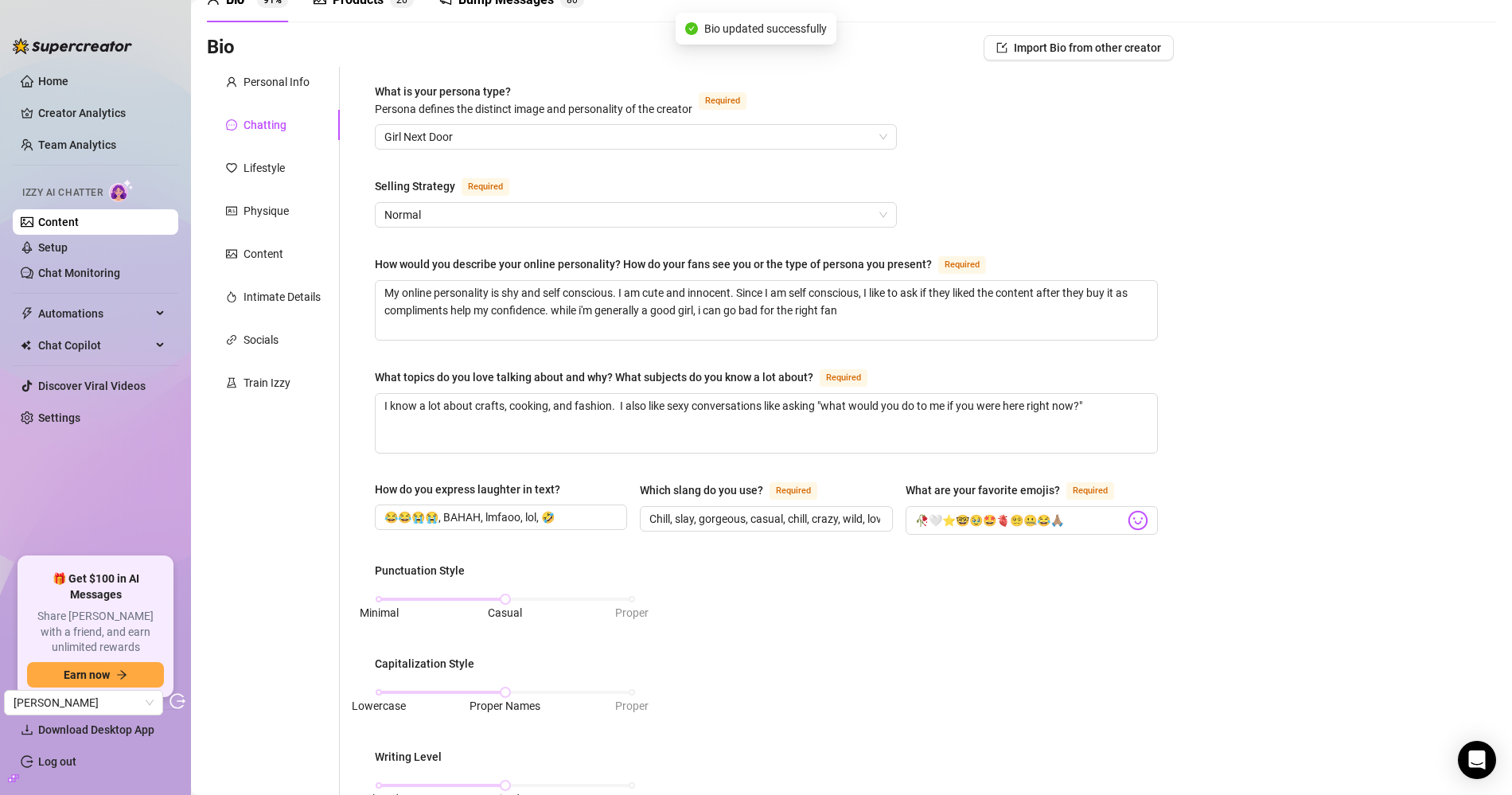
scroll to position [97, 0]
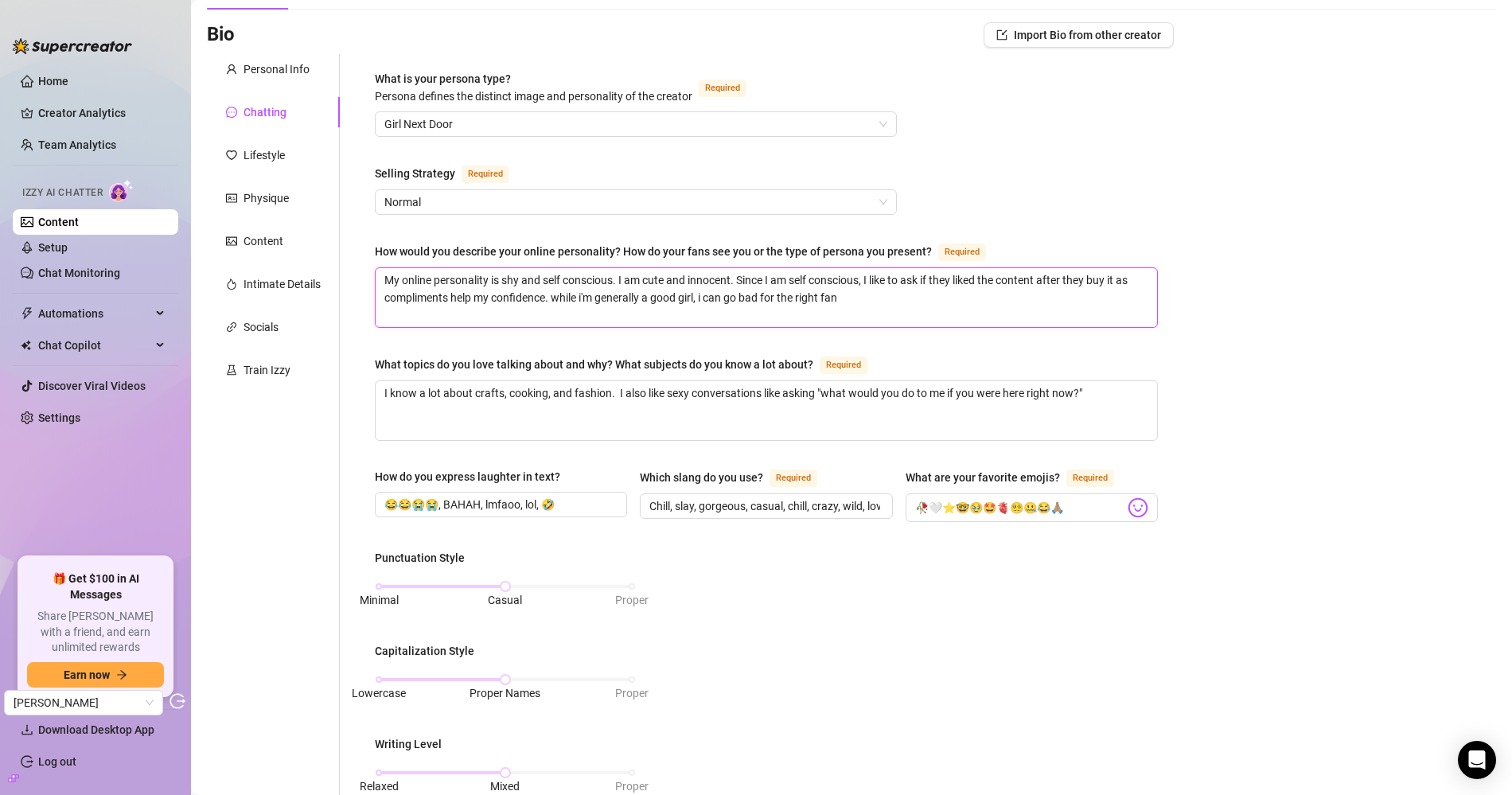
click at [927, 280] on textarea "My online personality is shy and self conscious. I am cute and innocent. Since …" at bounding box center [766, 298] width 782 height 59
type textarea "My online personality is shy and self conscious. I am cute and innocent. Since …"
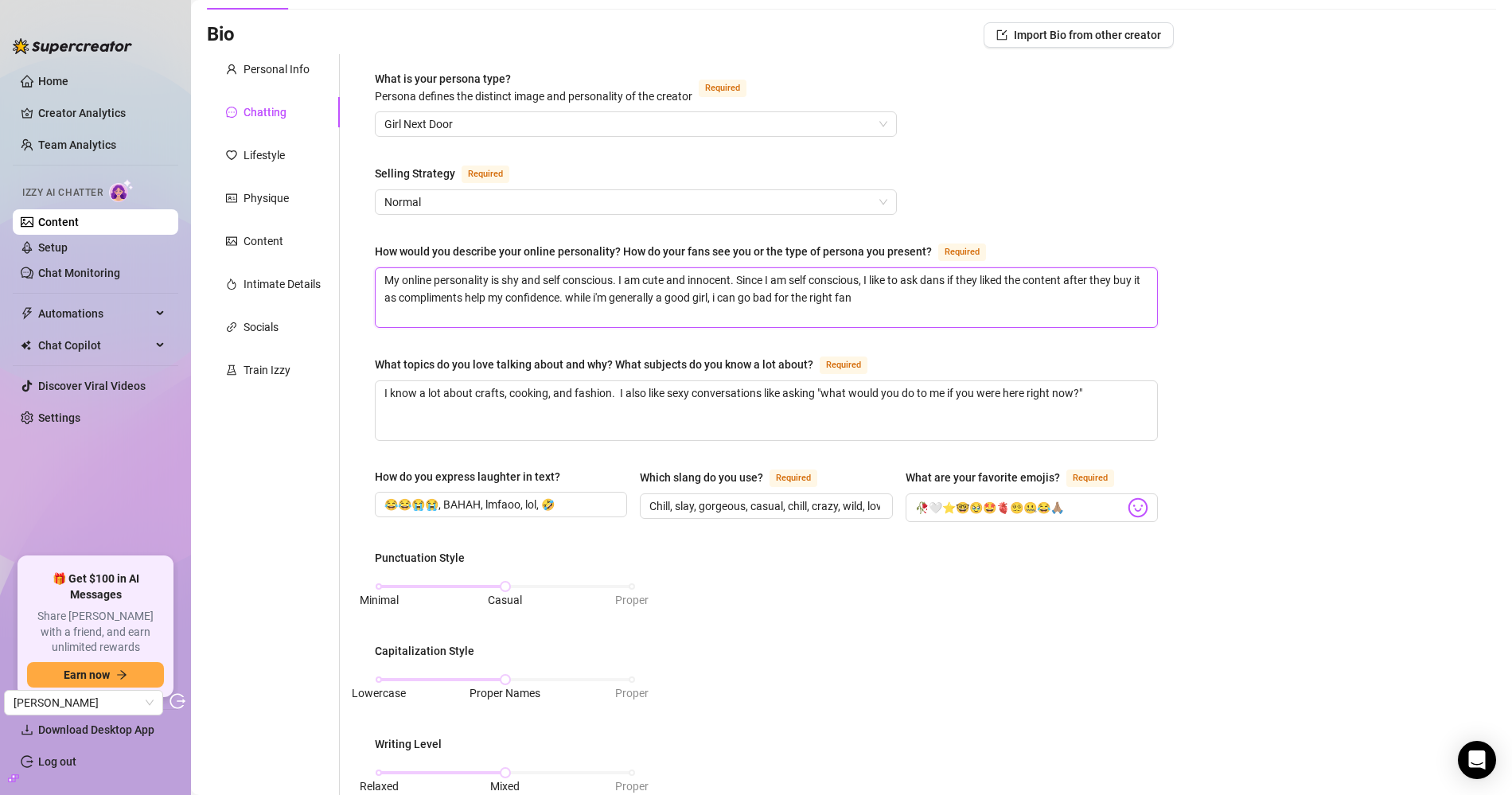
type textarea "My online personality is shy and self conscious. I am cute and innocent. Since …"
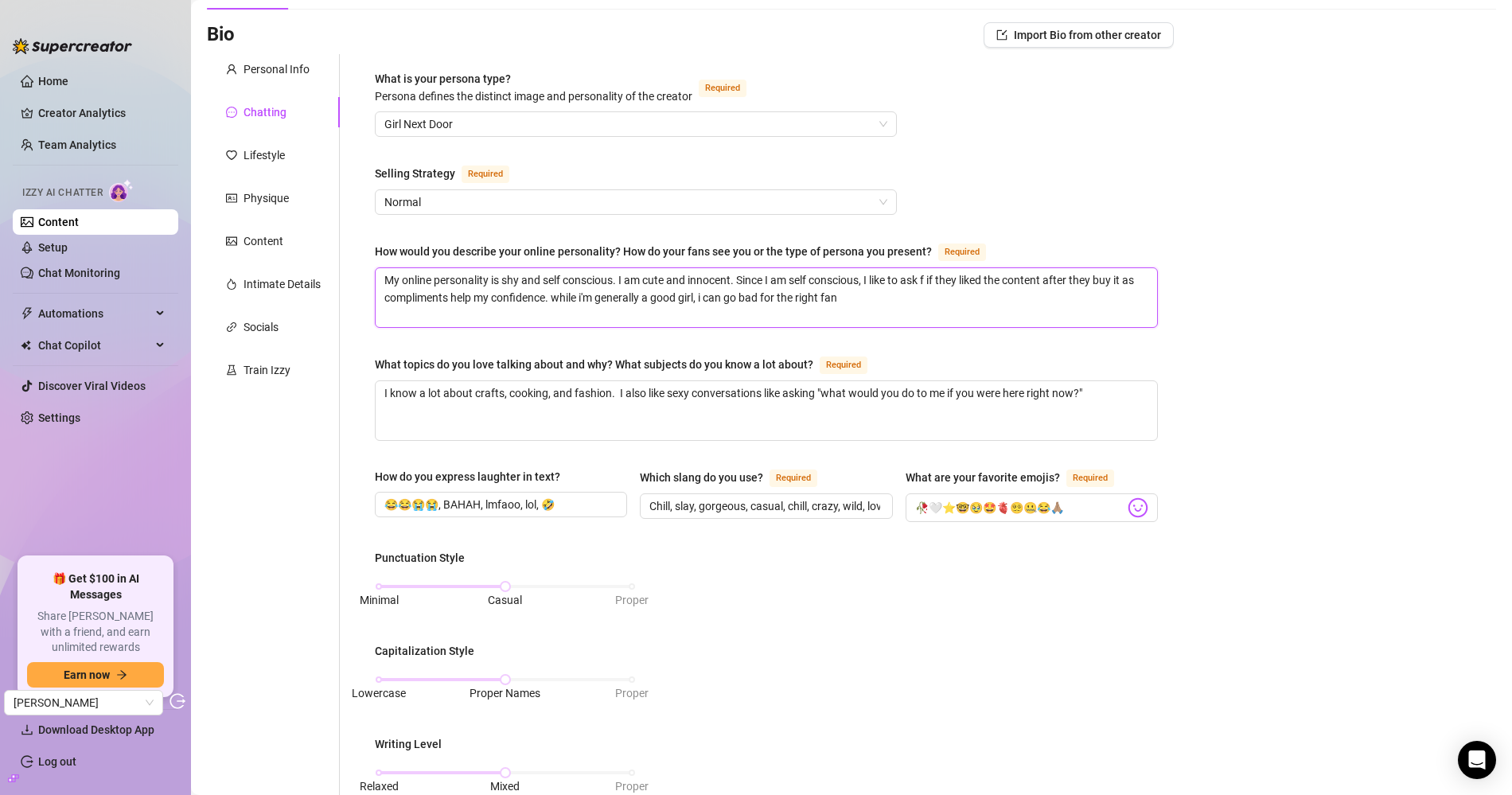
type textarea "My online personality is shy and self conscious. I am cute and innocent. Since …"
click at [868, 292] on textarea "My online personality is shy and self conscious. I am cute and innocent. Since …" at bounding box center [766, 298] width 782 height 59
type textarea "My online personality is shy and self conscious. I am cute and innocent. Since …"
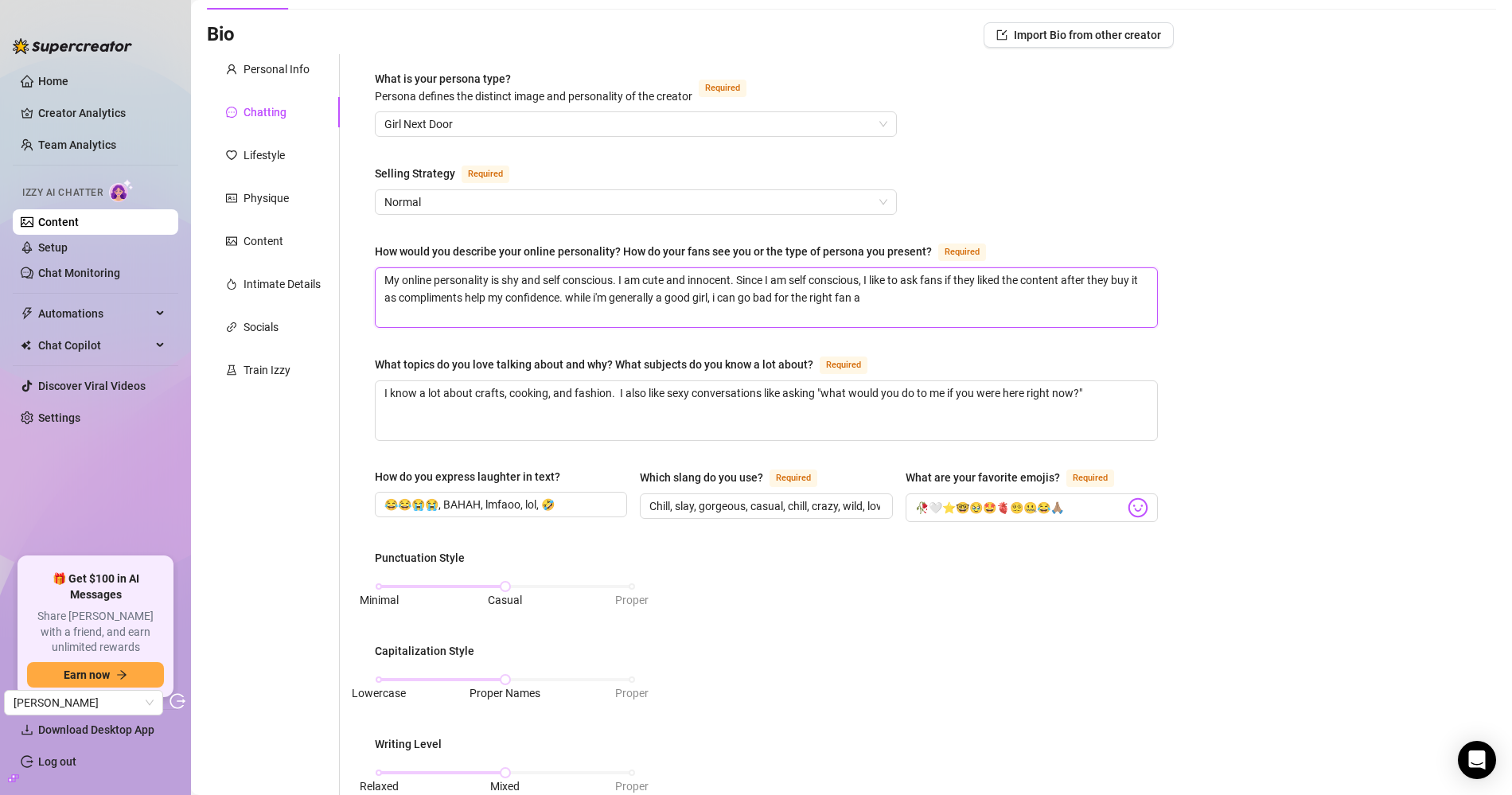
type textarea "My online personality is shy and self conscious. I am cute and innocent. Since …"
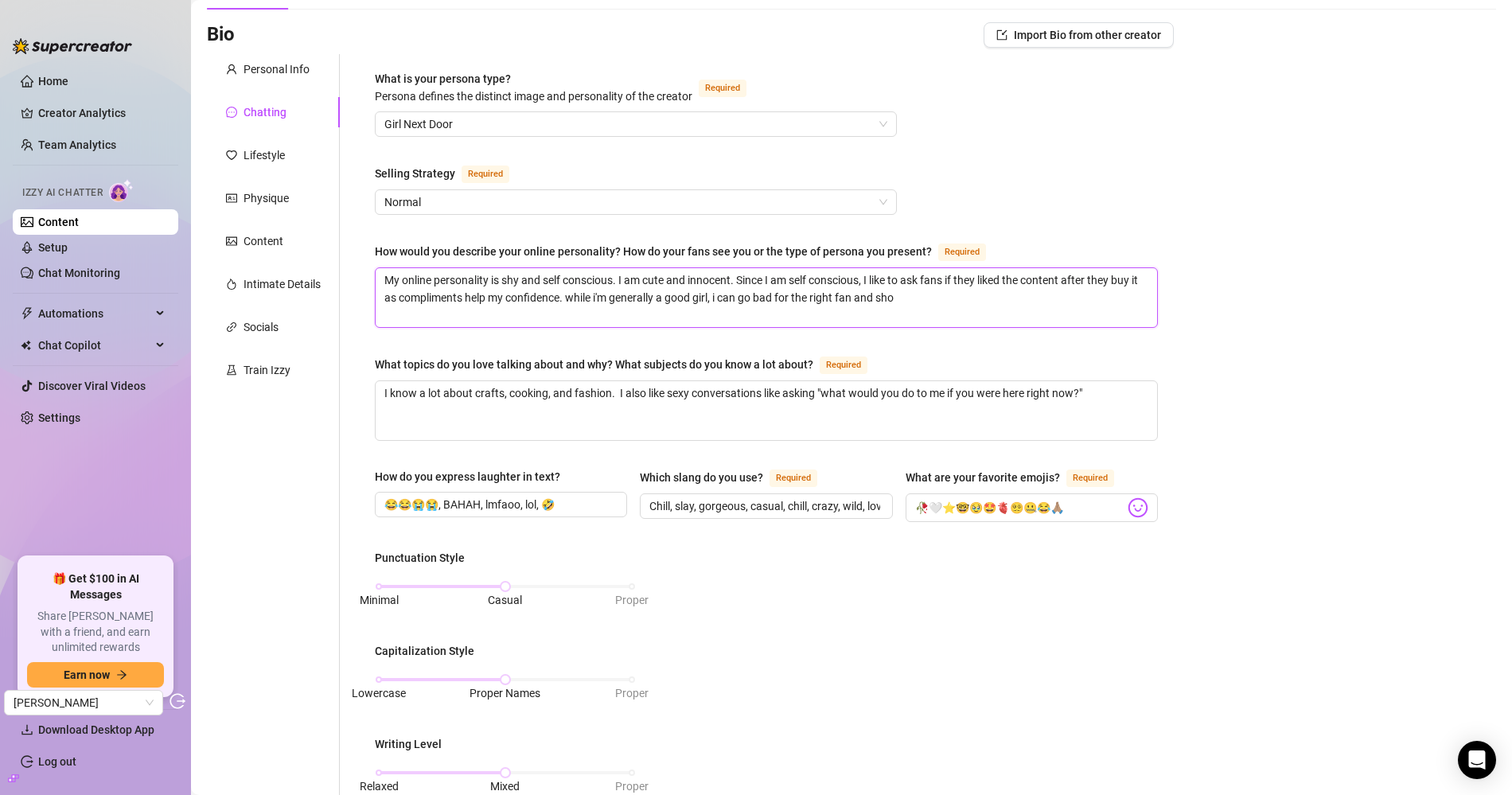
type textarea "My online personality is shy and self conscious. I am cute and innocent. Since …"
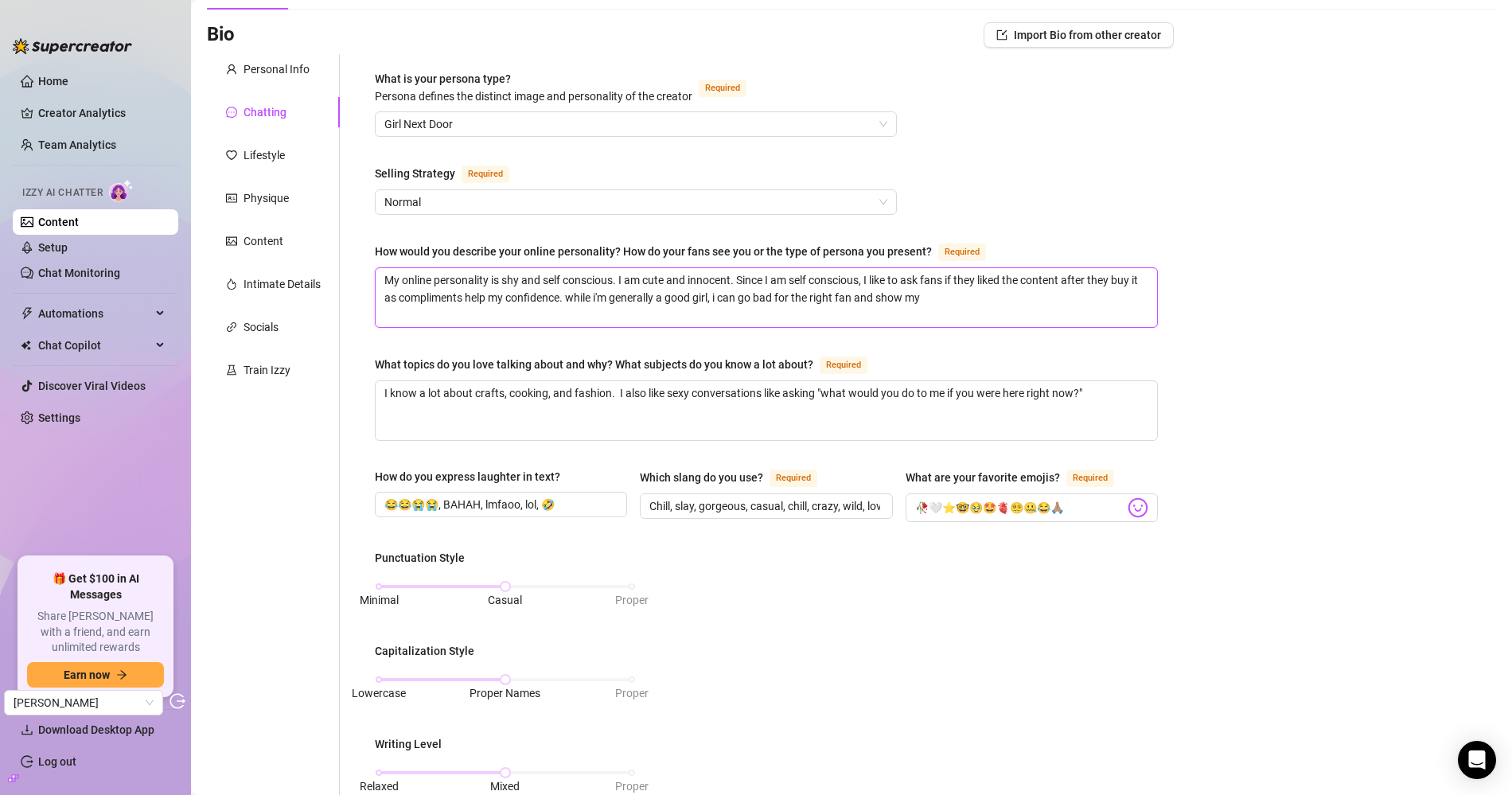
type textarea "My online personality is shy and self conscious. I am cute and innocent. Since …"
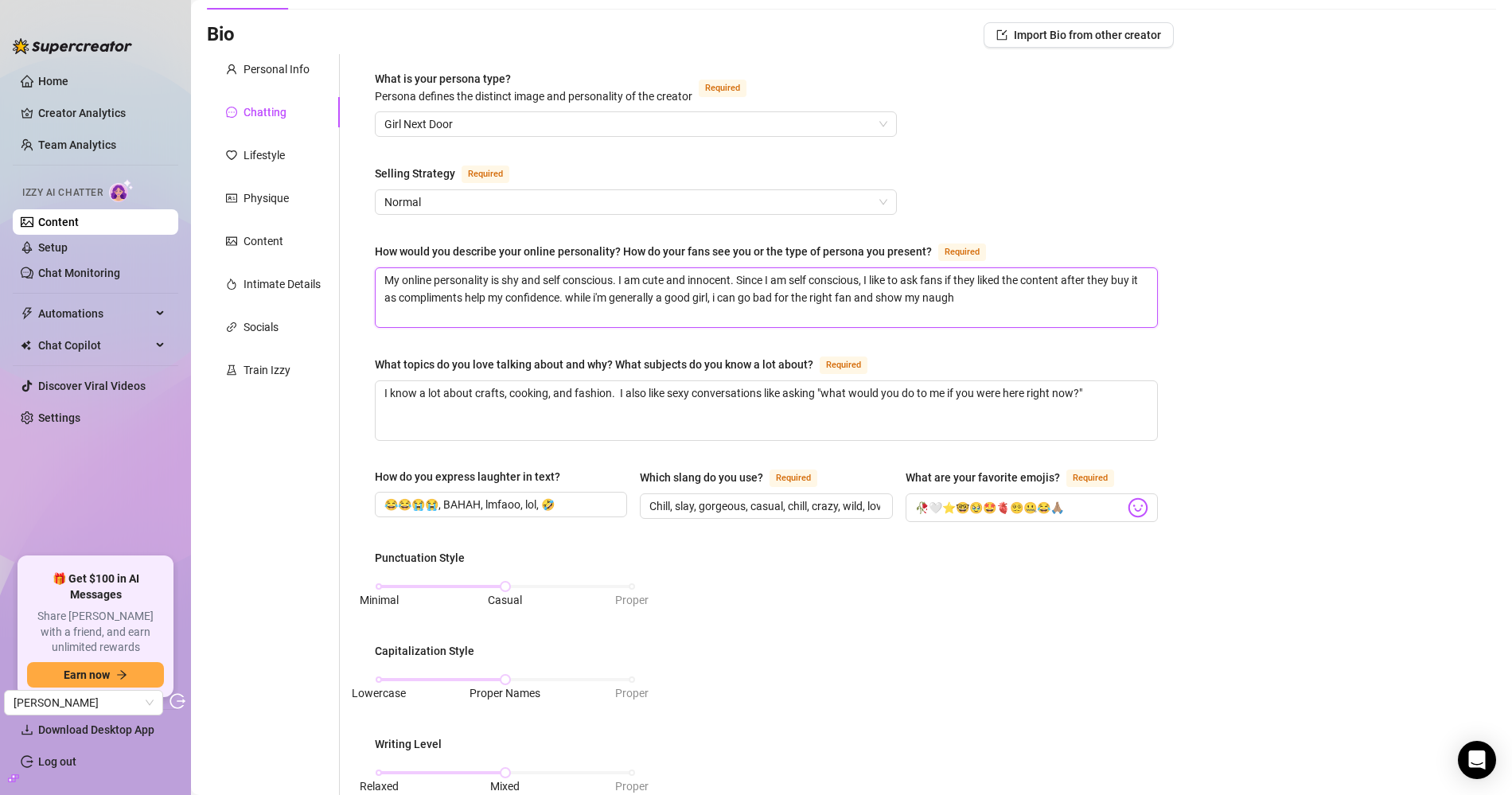
type textarea "My online personality is shy and self conscious. I am cute and innocent. Since …"
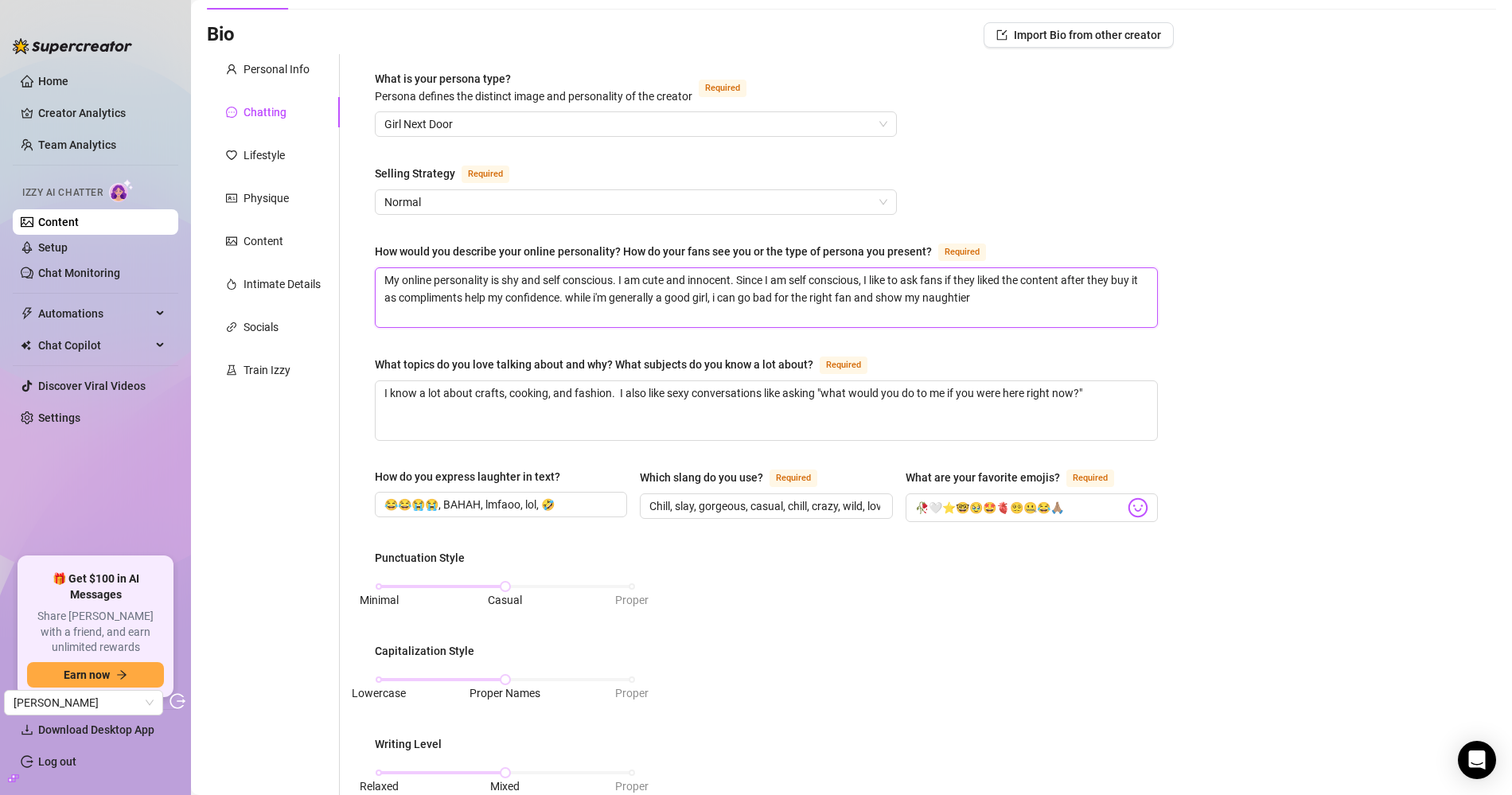
type textarea "My online personality is shy and self conscious. I am cute and innocent. Since …"
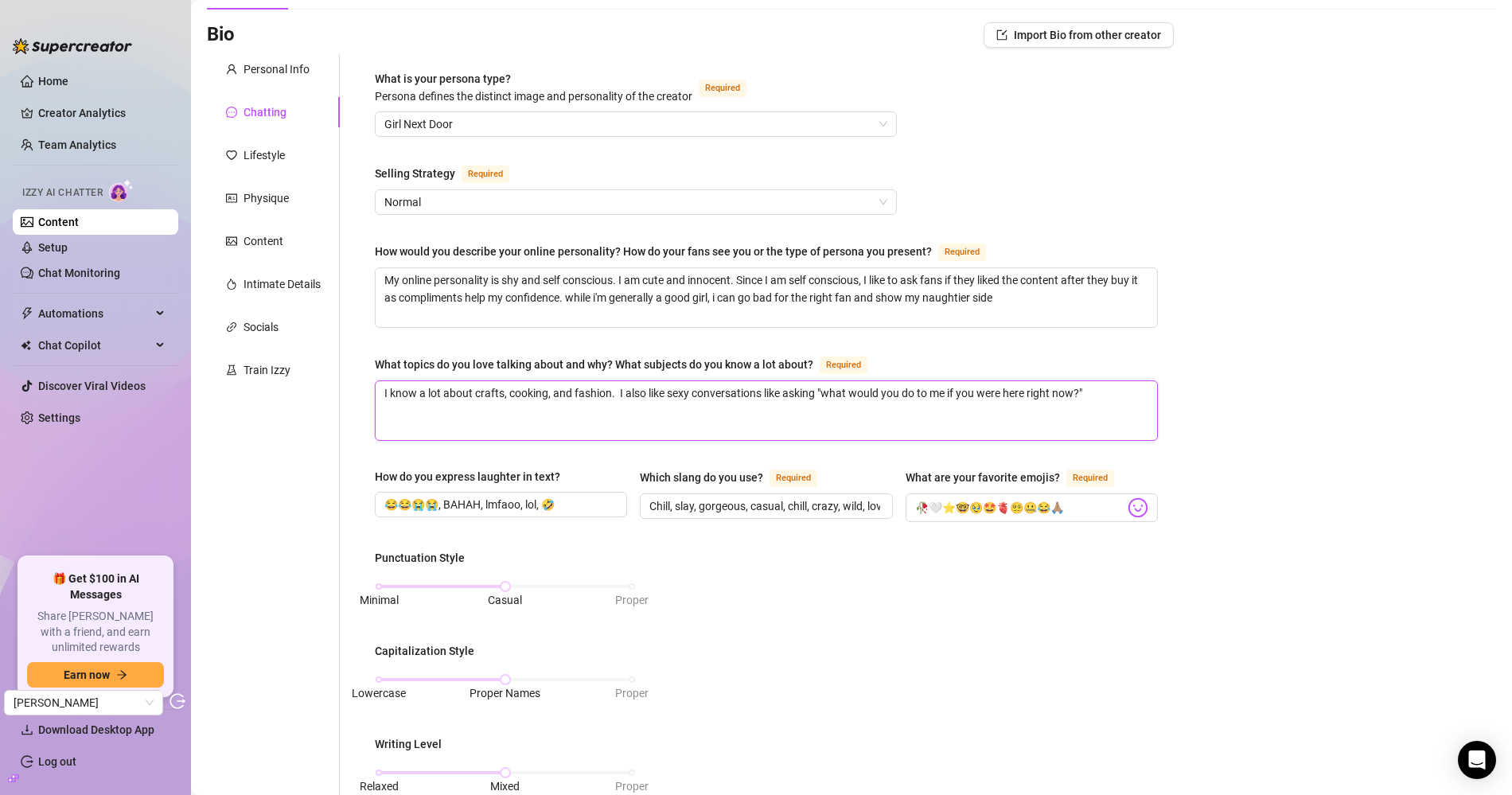
click at [617, 385] on textarea "I know a lot about crafts, cooking, and fashion. I also like sexy conversations…" at bounding box center [766, 410] width 782 height 59
click at [1125, 381] on textarea "I know a lot about crafts, cooking, and fashion. I also like sexy conversations…" at bounding box center [766, 410] width 782 height 59
type textarea "I know a lot about crafts, cooking, and fashion. I also like sexy conversations…"
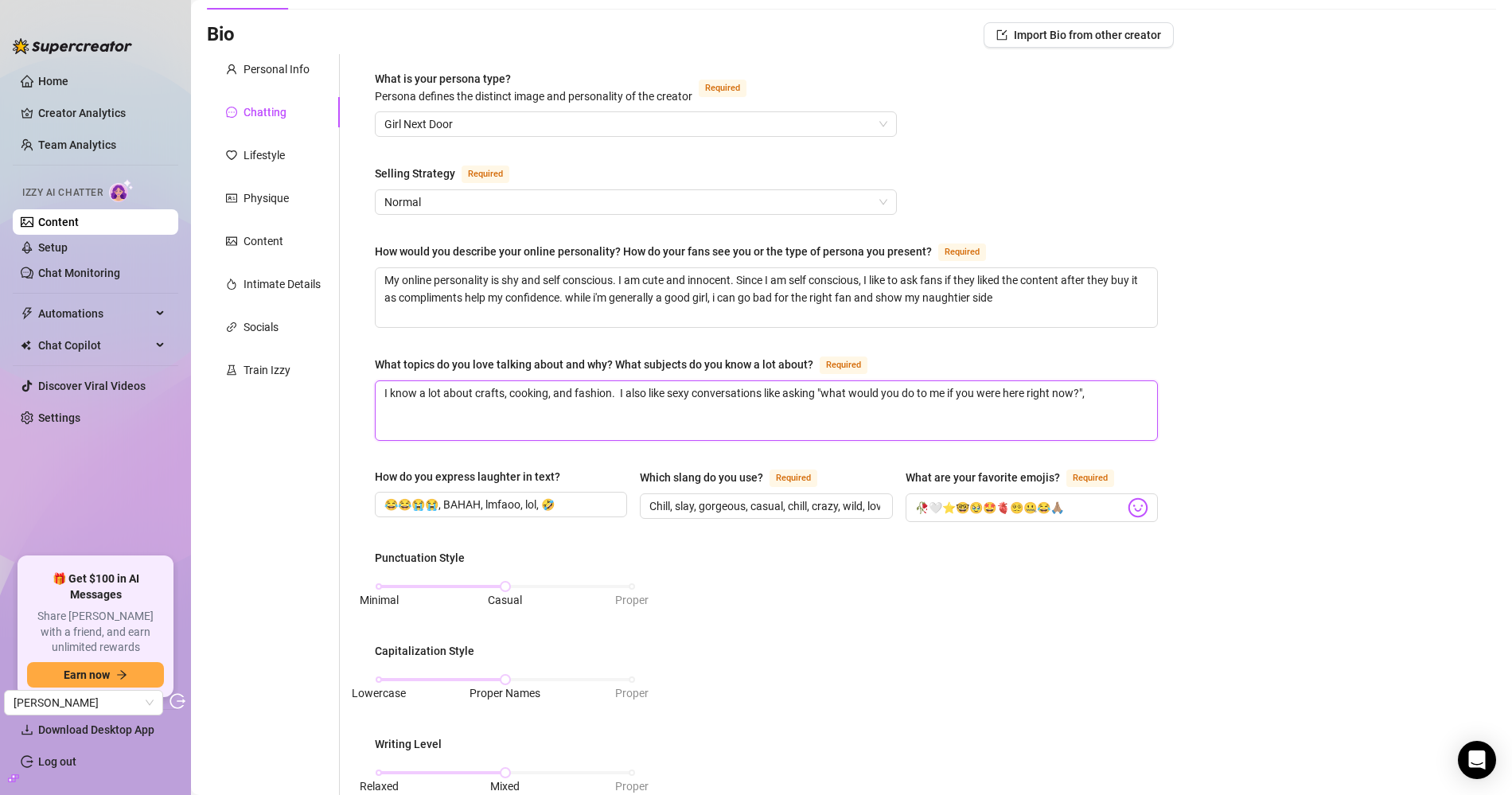
type textarea "I know a lot about crafts, cooking, and fashion. I also like sexy conversations…"
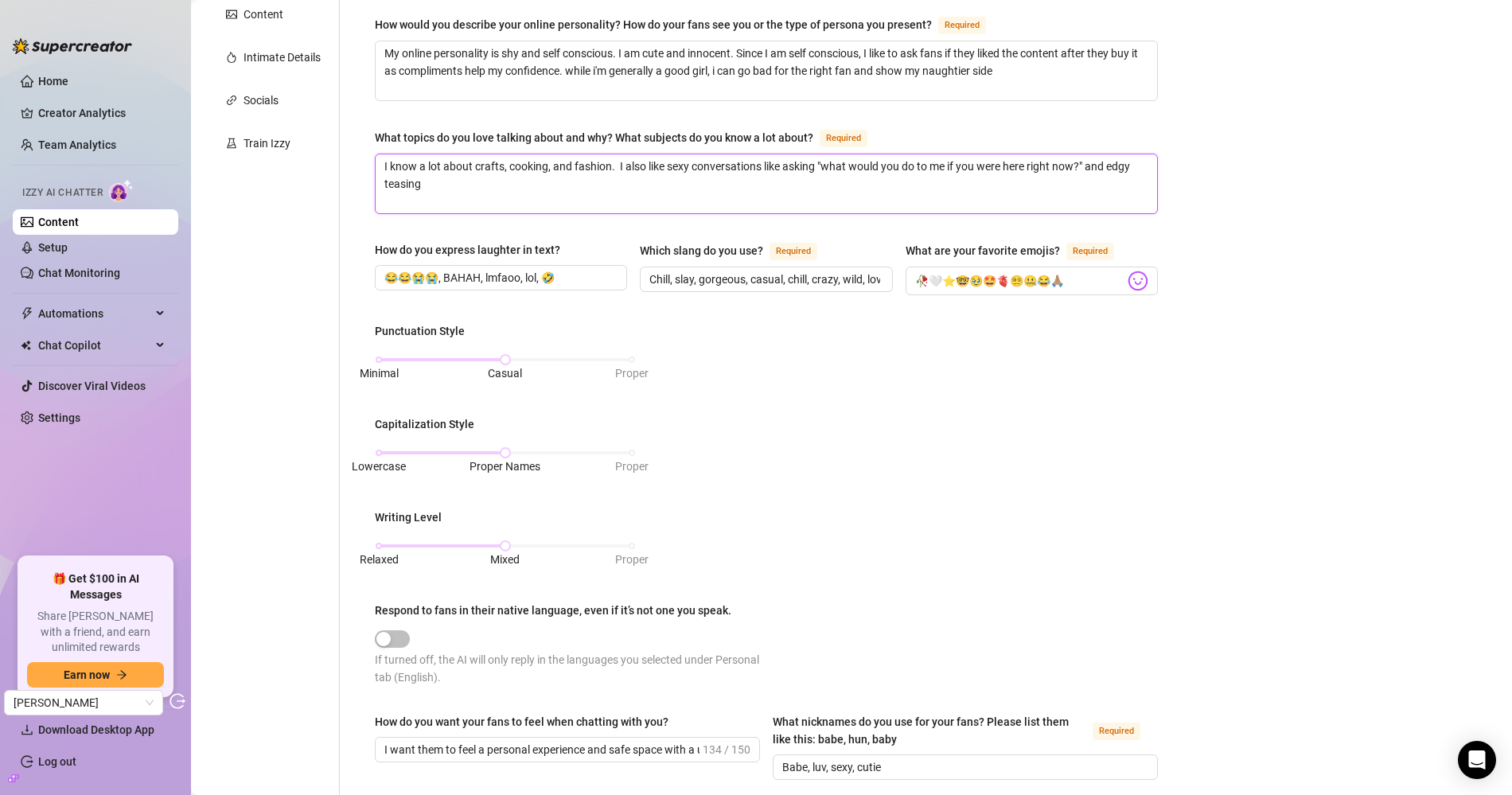
scroll to position [332, 0]
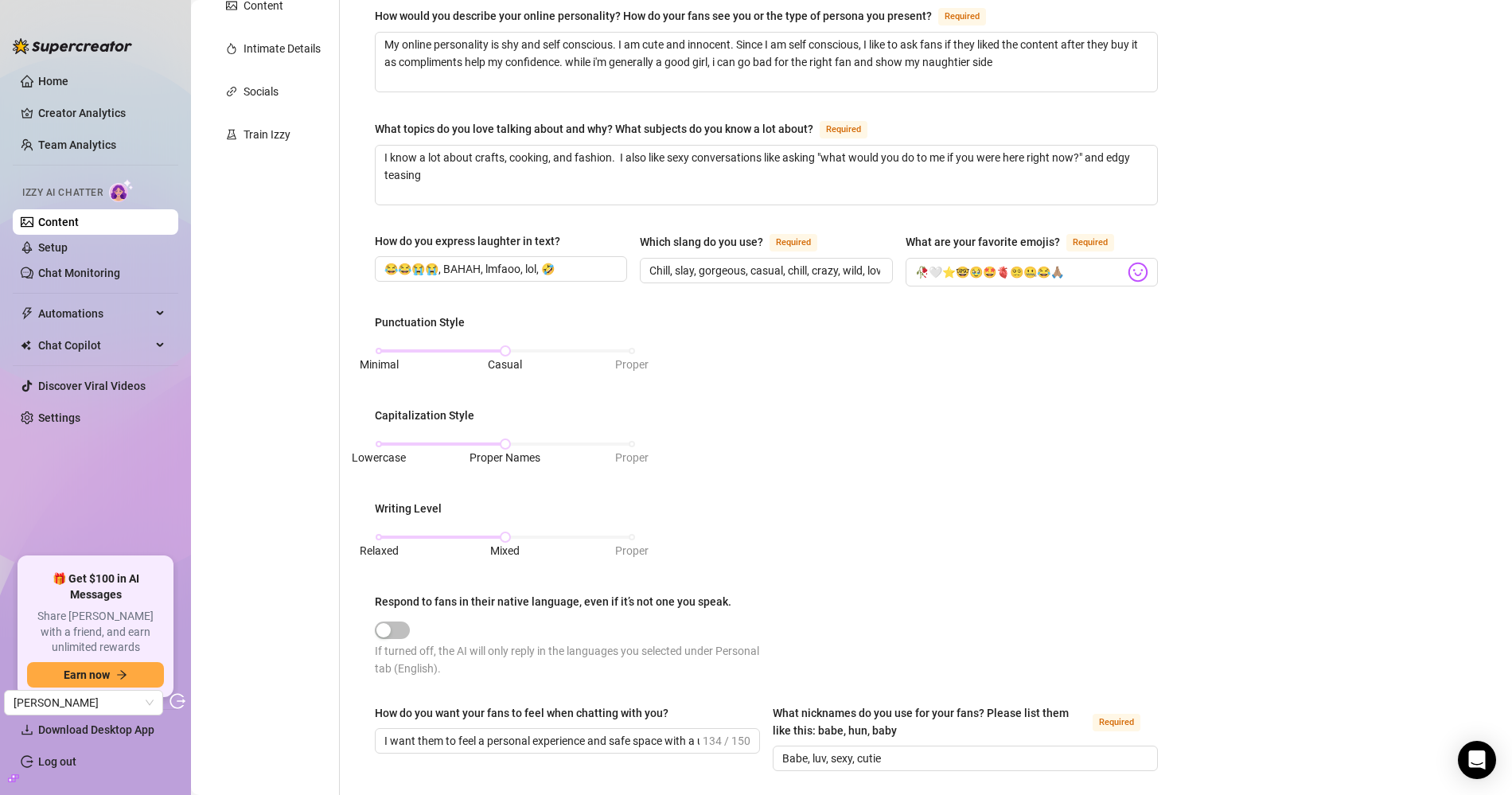
click at [381, 337] on div "Minimal Casual Proper" at bounding box center [505, 358] width 261 height 42
click at [379, 346] on div "Minimal Casual Proper" at bounding box center [505, 351] width 253 height 10
click at [379, 430] on div "Lowercase Proper Names Proper" at bounding box center [505, 451] width 261 height 42
click at [379, 439] on div "Lowercase Proper Names Proper" at bounding box center [505, 444] width 253 height 10
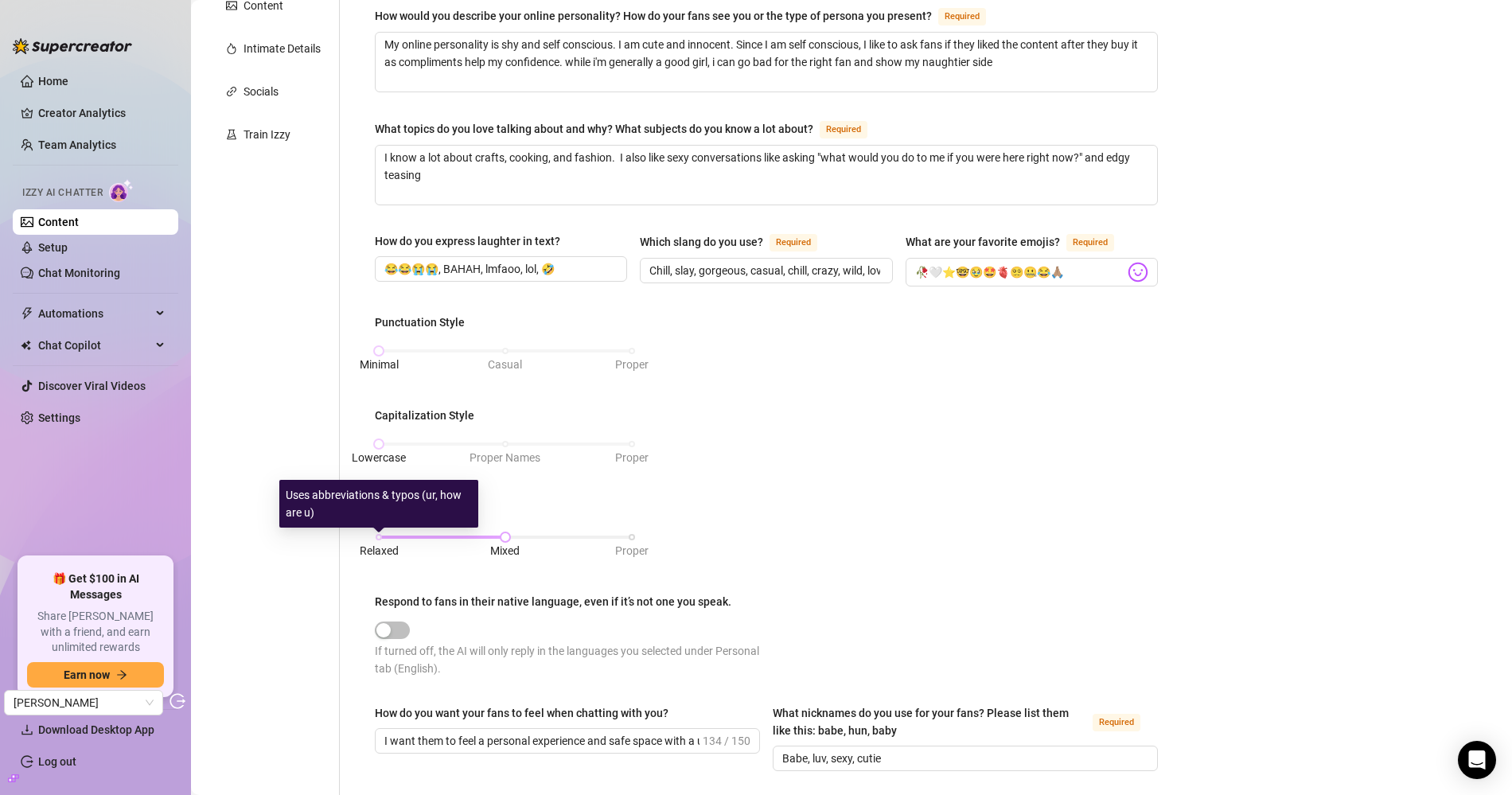
click at [379, 542] on span "Relaxed" at bounding box center [379, 551] width 39 height 17
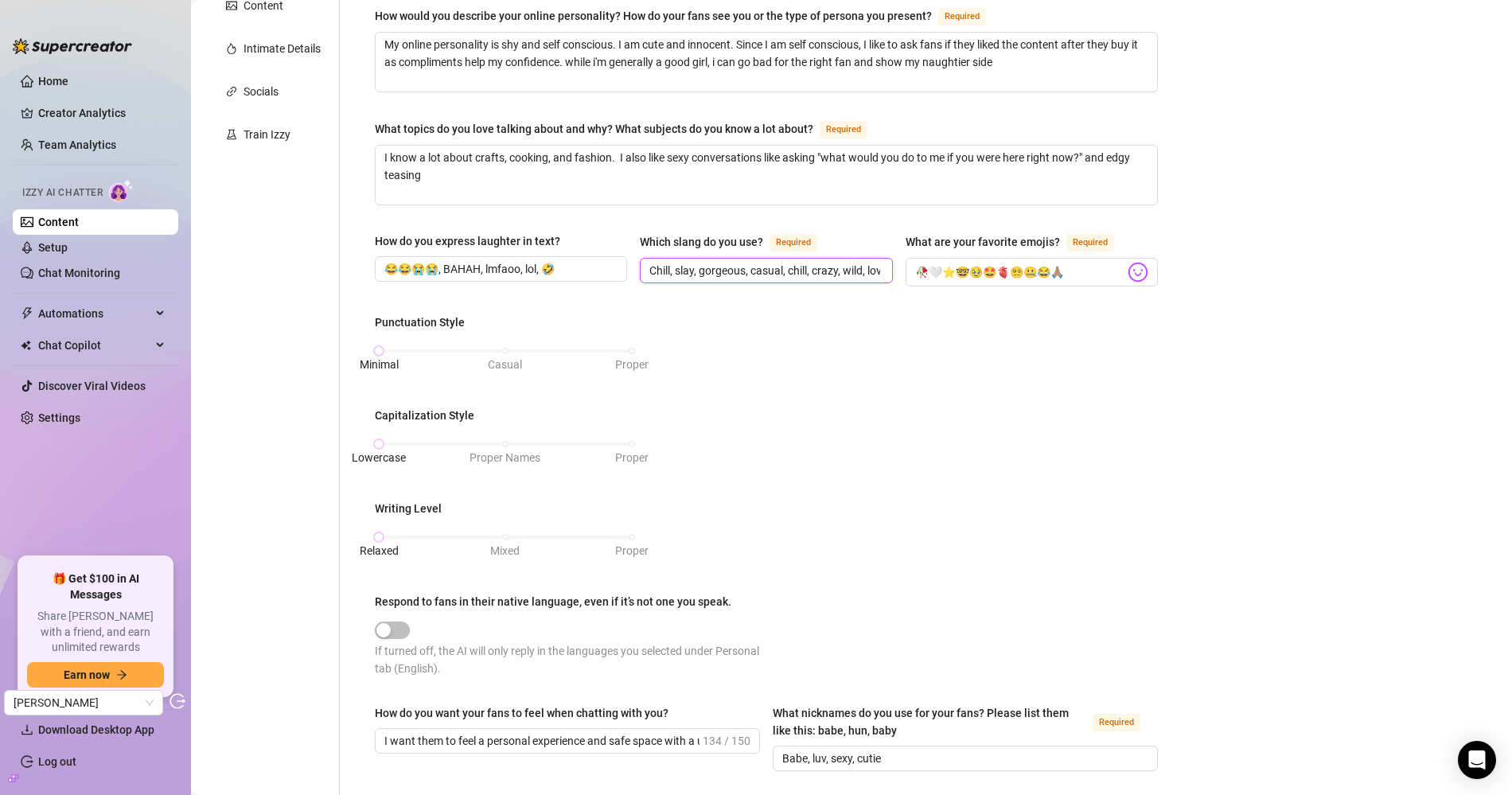
click at [653, 267] on input "Chill, slay, gorgeous, casual, chill, crazy, wild, love that" at bounding box center [764, 270] width 230 height 17
click at [436, 261] on input "😂😂😭😭, BAHAH, lmfaoo, lol, 🤣" at bounding box center [499, 269] width 230 height 17
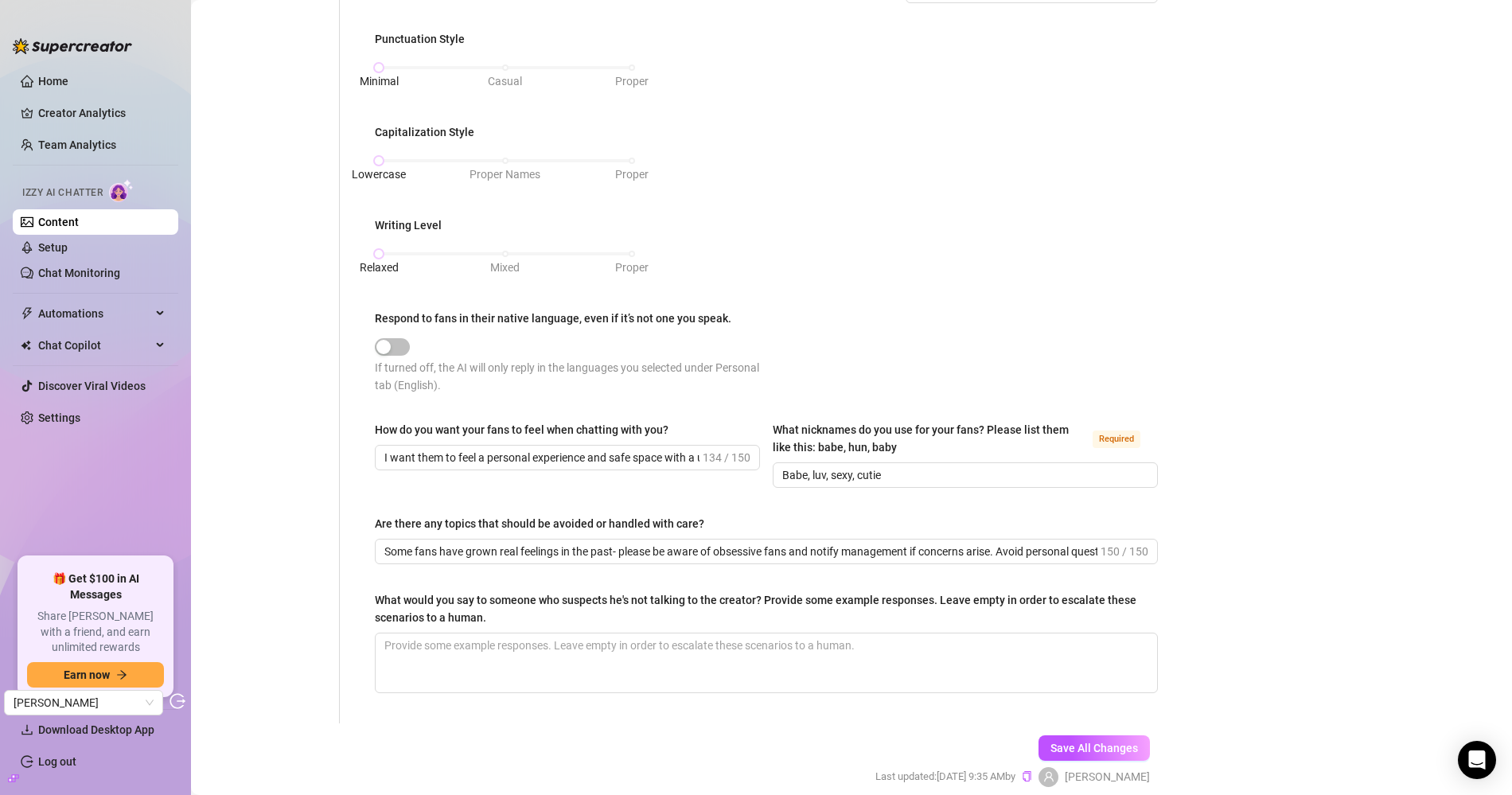
scroll to position [633, 0]
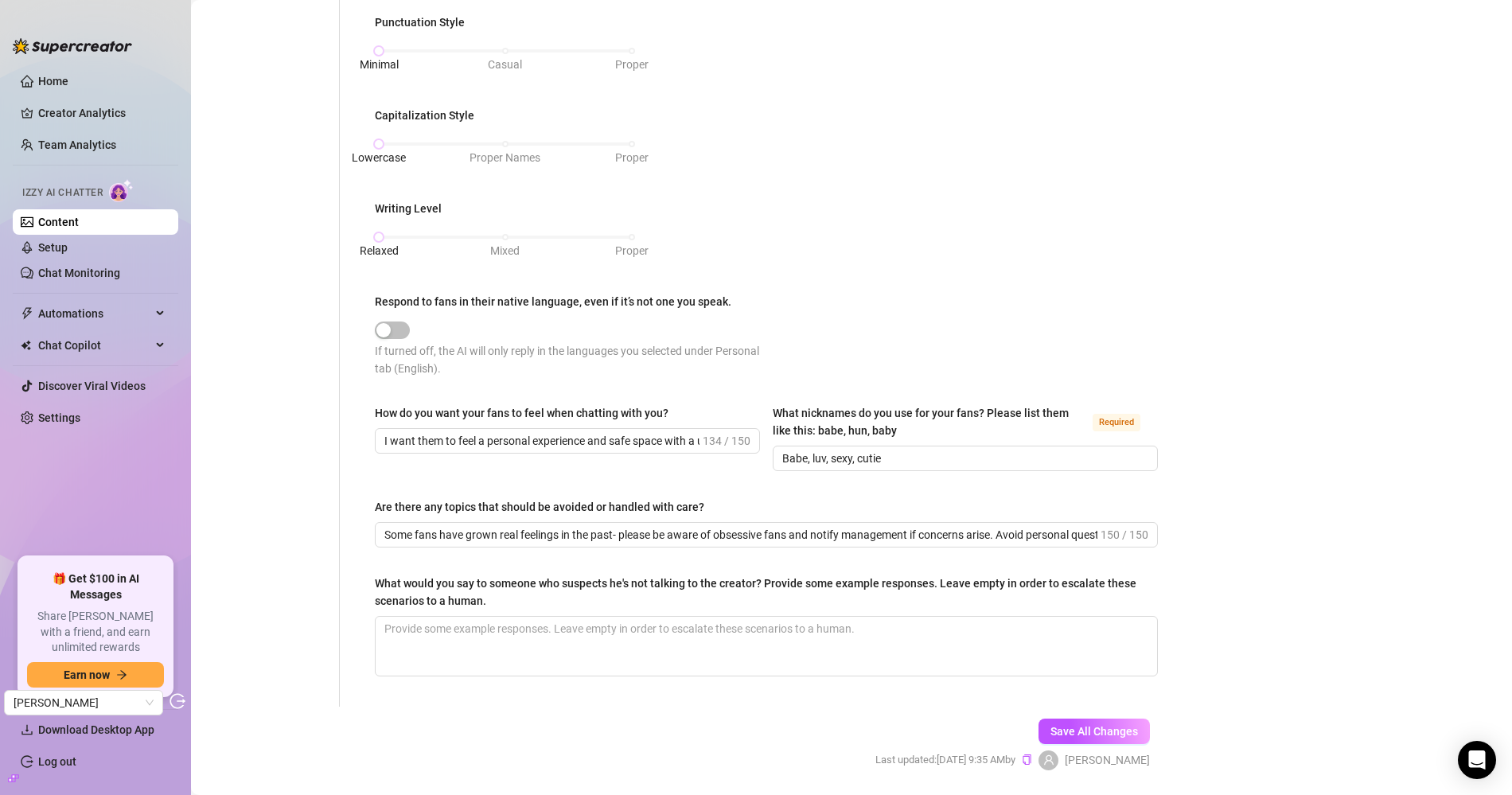
click at [514, 448] on div "How do you want your fans to feel when chatting with you? I want them to feel a…" at bounding box center [567, 437] width 385 height 67
click at [520, 442] on span "I want them to feel a personal experience and safe space with a unique girlfrie…" at bounding box center [567, 440] width 385 height 26
click at [791, 453] on input "Babe, luv, sexy, cutie" at bounding box center [963, 458] width 363 height 17
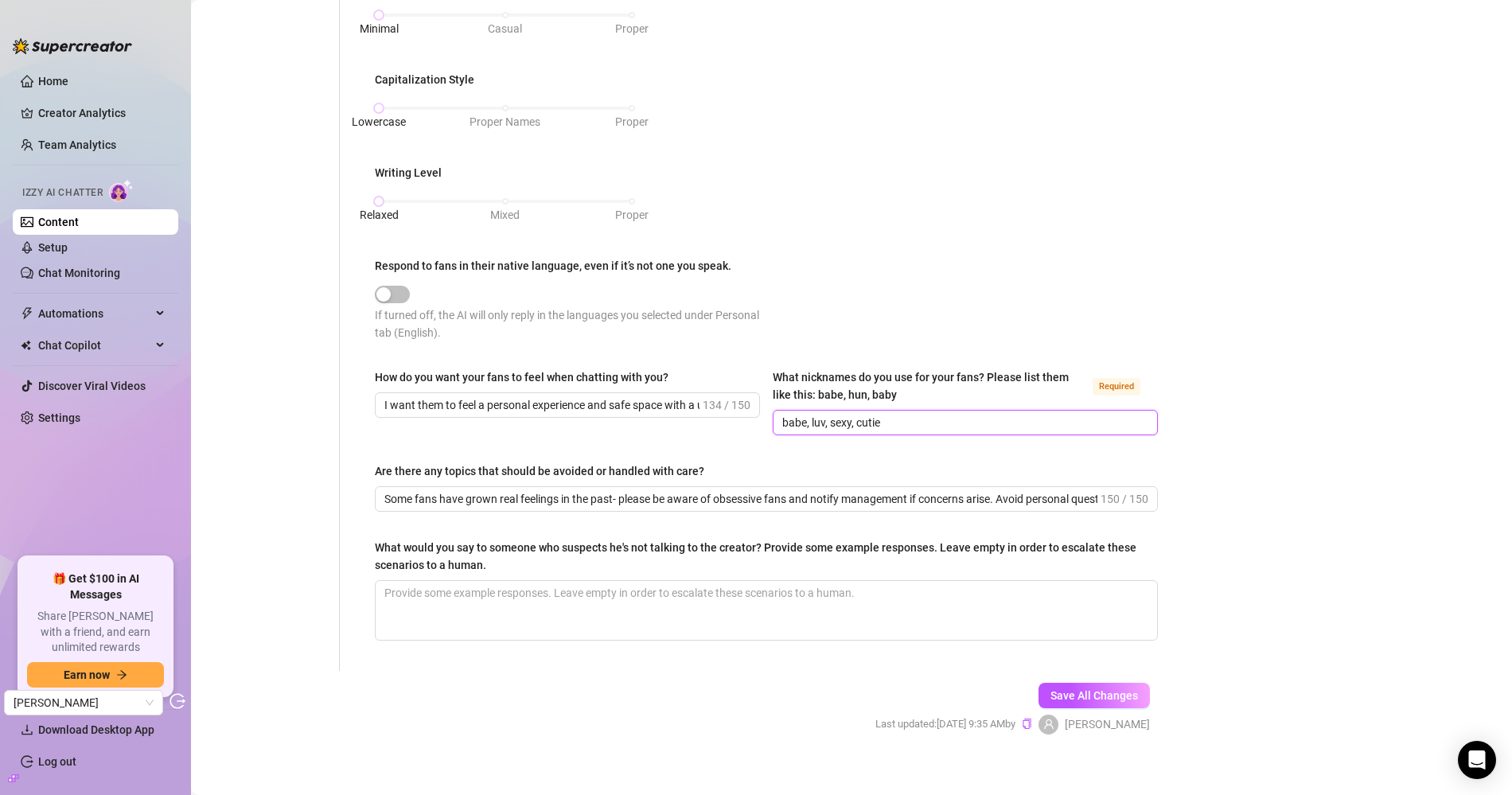
scroll to position [677, 0]
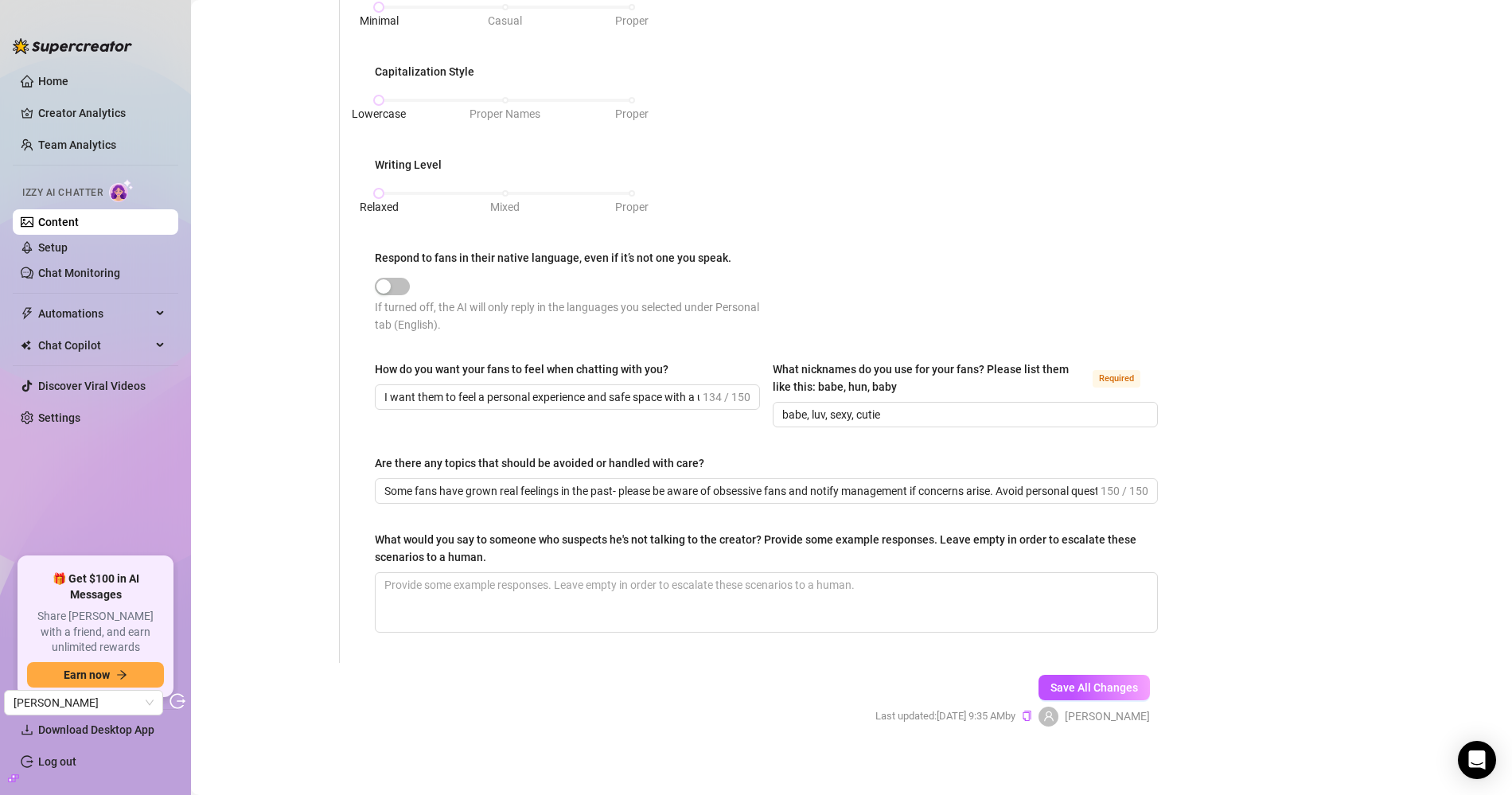
click at [397, 469] on div "Are there any topics that should be avoided or handled with care?" at bounding box center [766, 466] width 783 height 24
click at [496, 482] on input "Some fans have grown real feelings in the past- please be aware of obsessive fa…" at bounding box center [741, 491] width 713 height 17
click at [558, 485] on input "some fans have grown real feelings in the past- please be aware of obsessive fa…" at bounding box center [741, 491] width 713 height 17
click at [644, 482] on input "some fans have grown real feelings in the past- please be aware of obsessive fa…" at bounding box center [741, 491] width 713 height 17
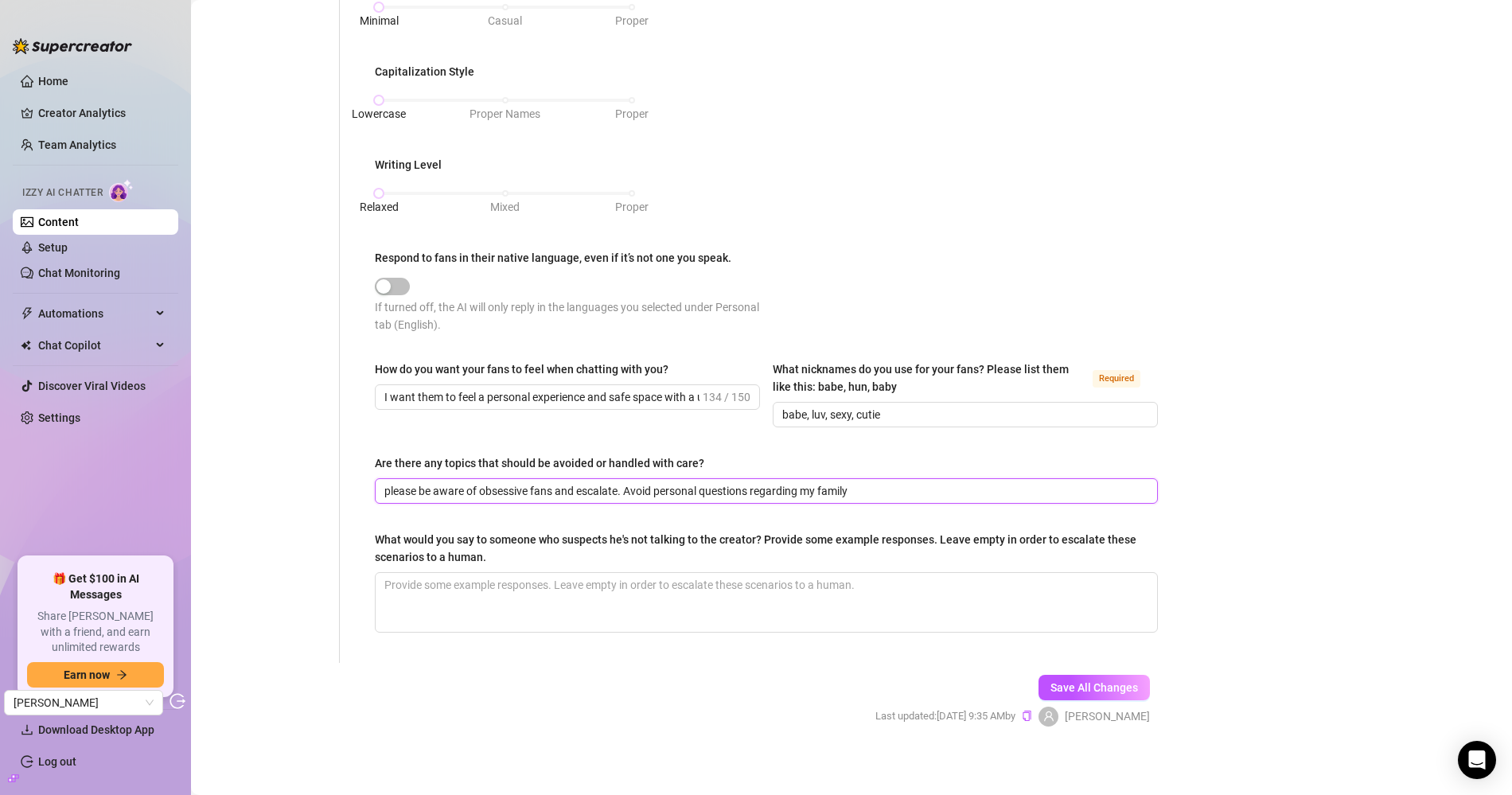
click at [618, 483] on input "please be aware of obsessive fans and escalate. Avoid personal questions regard…" at bounding box center [765, 491] width 761 height 17
click at [614, 626] on div "What is your persona type? Persona defines the distinct image and personality o…" at bounding box center [766, 69] width 783 height 1156
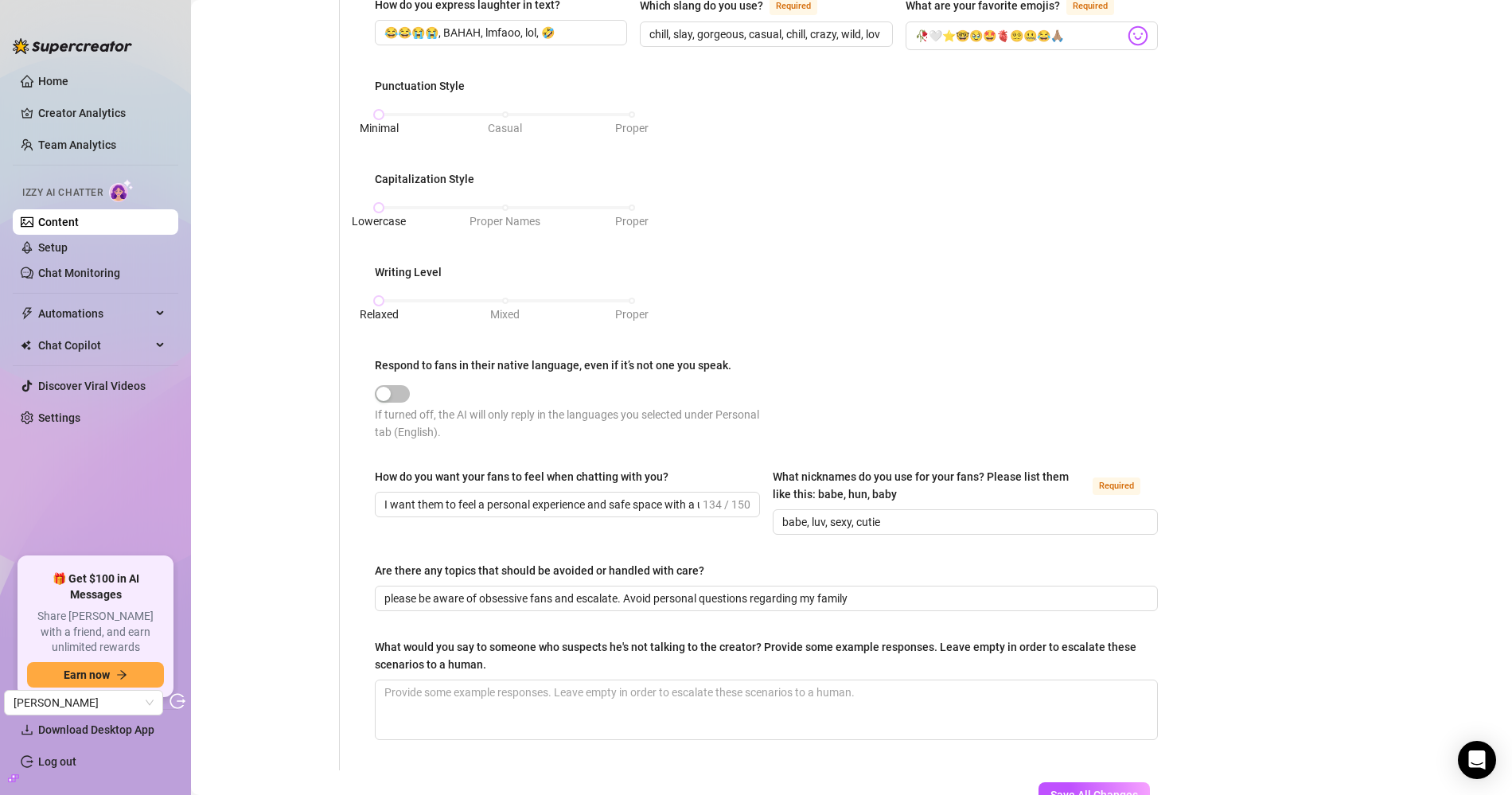
scroll to position [566, 0]
click at [512, 708] on textarea "What would you say to someone who suspects he's not talking to the creator? Pro…" at bounding box center [766, 713] width 782 height 59
paste textarea "just lmk what you'd like me to do bb..."
click at [1070, 791] on span "Save All Changes" at bounding box center [1094, 797] width 88 height 12
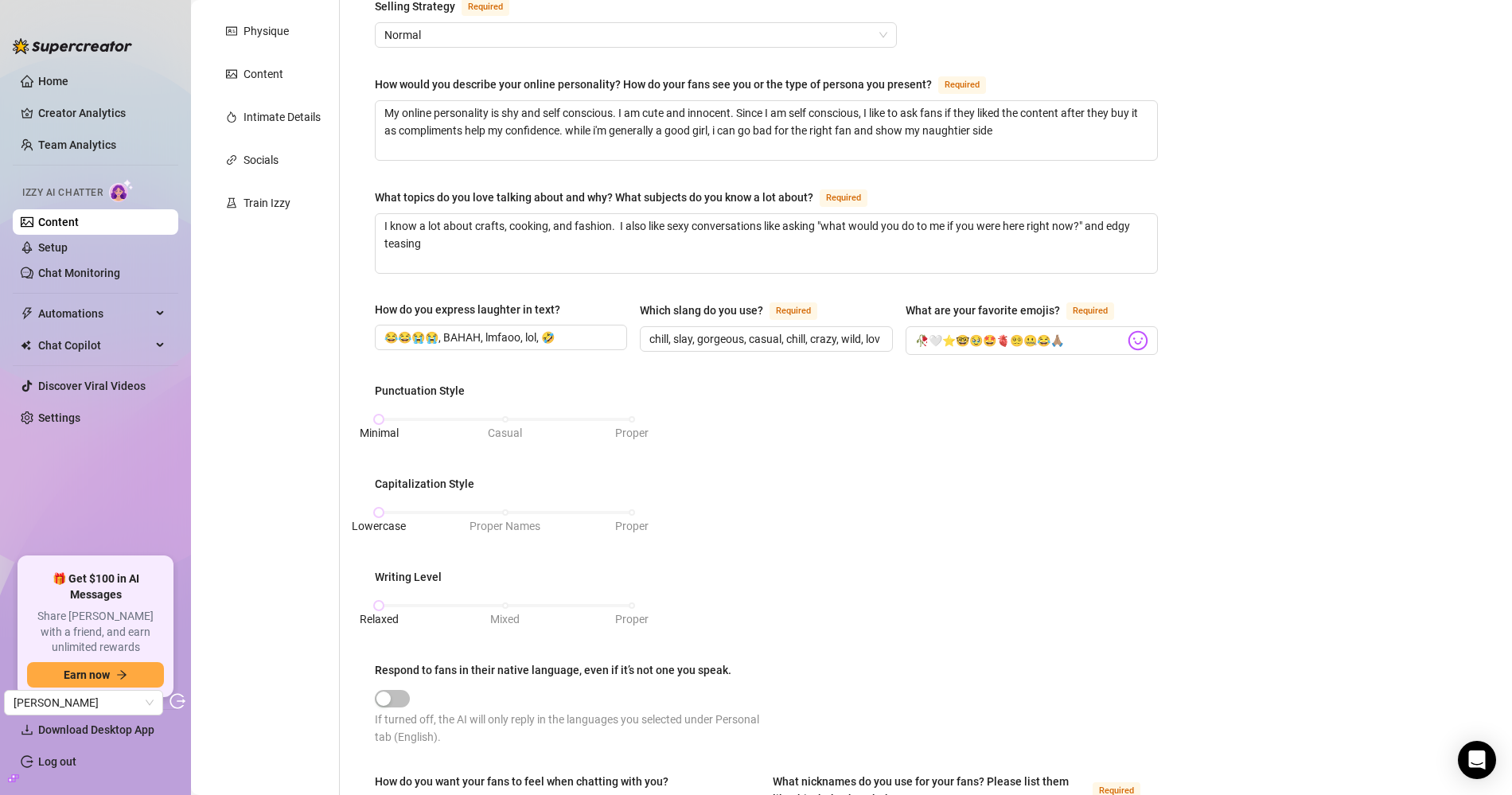
scroll to position [0, 0]
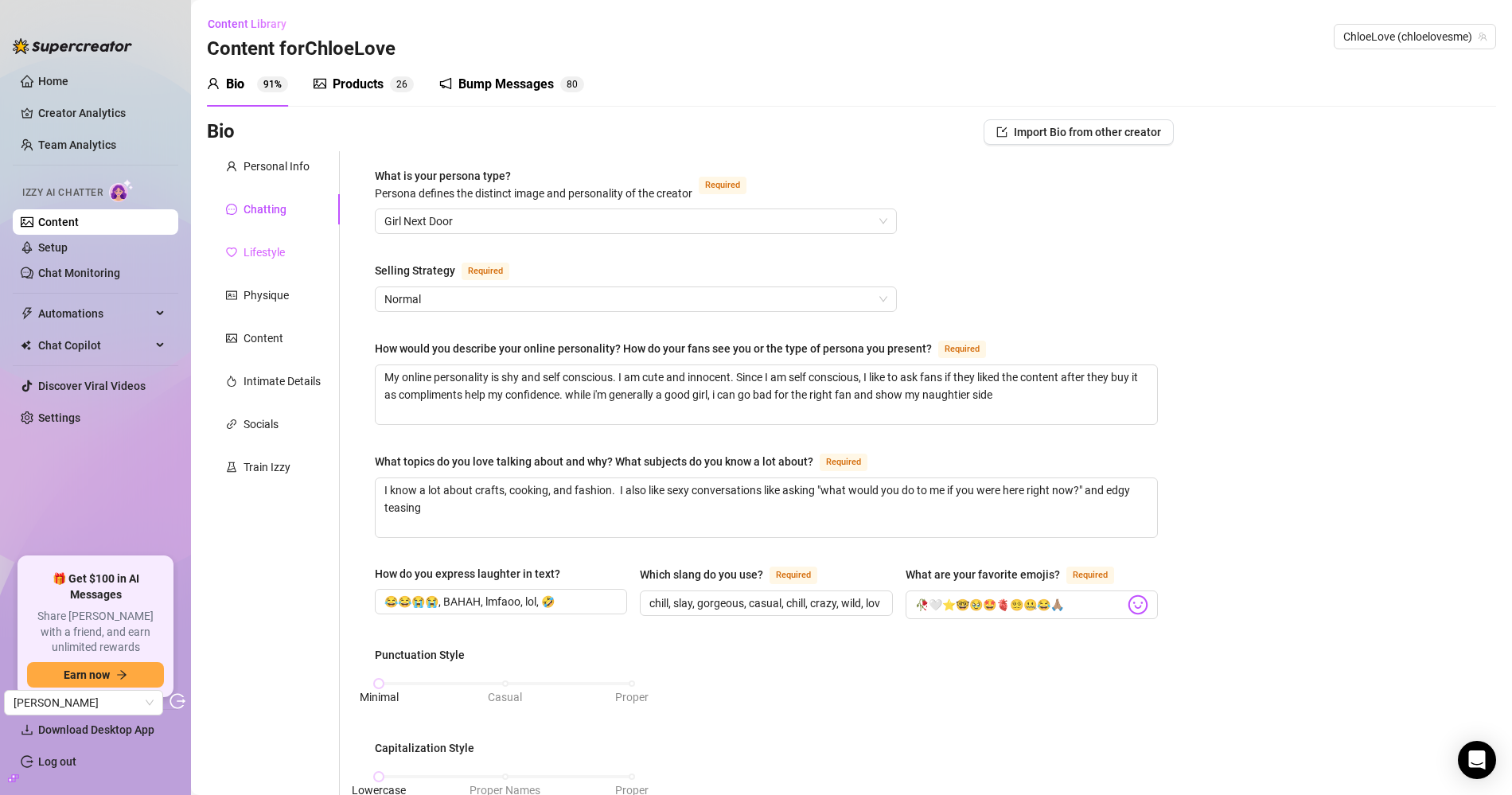
click at [290, 252] on div "Lifestyle" at bounding box center [273, 252] width 133 height 31
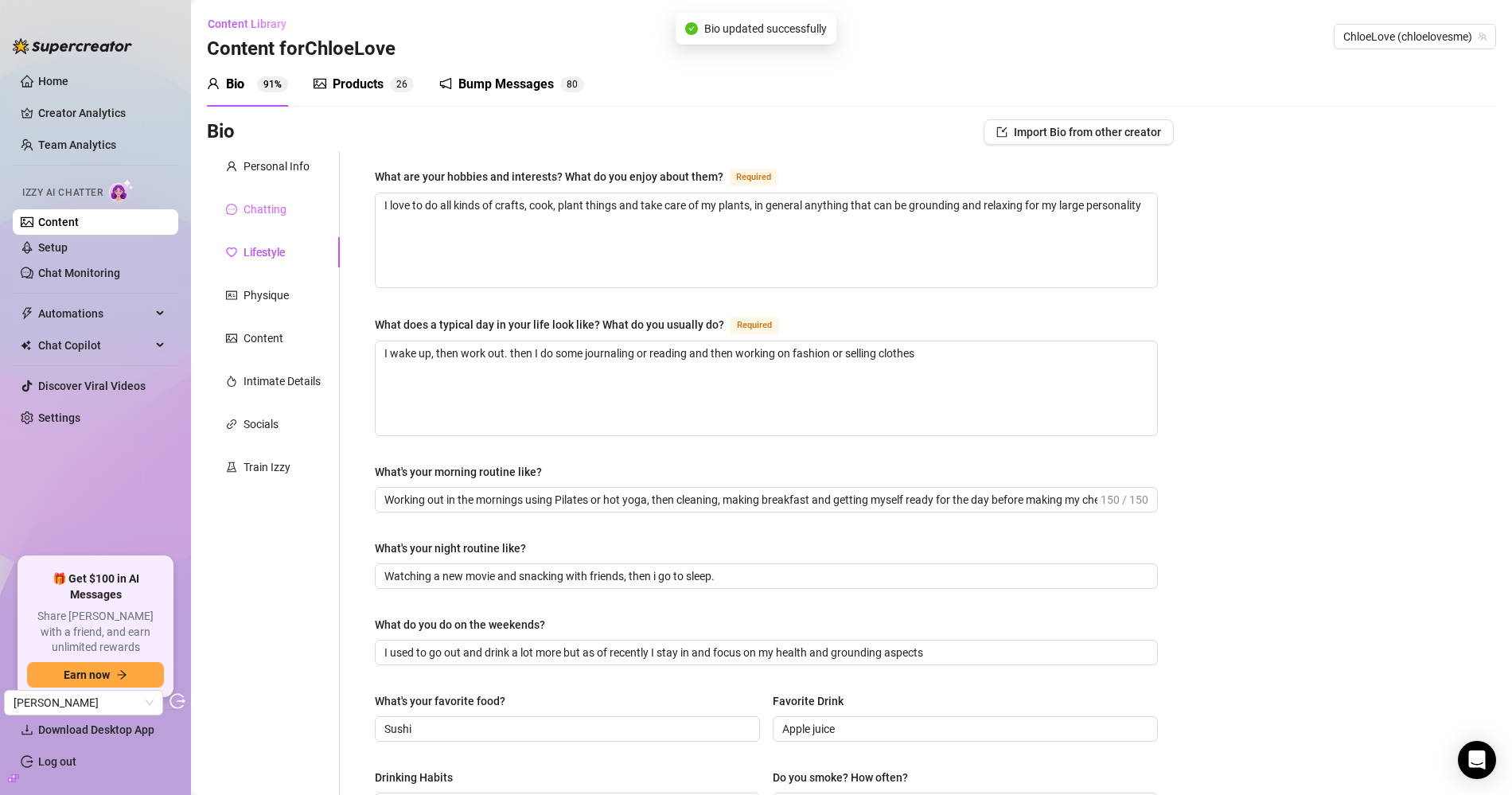
click at [323, 204] on div "Chatting" at bounding box center [273, 209] width 133 height 31
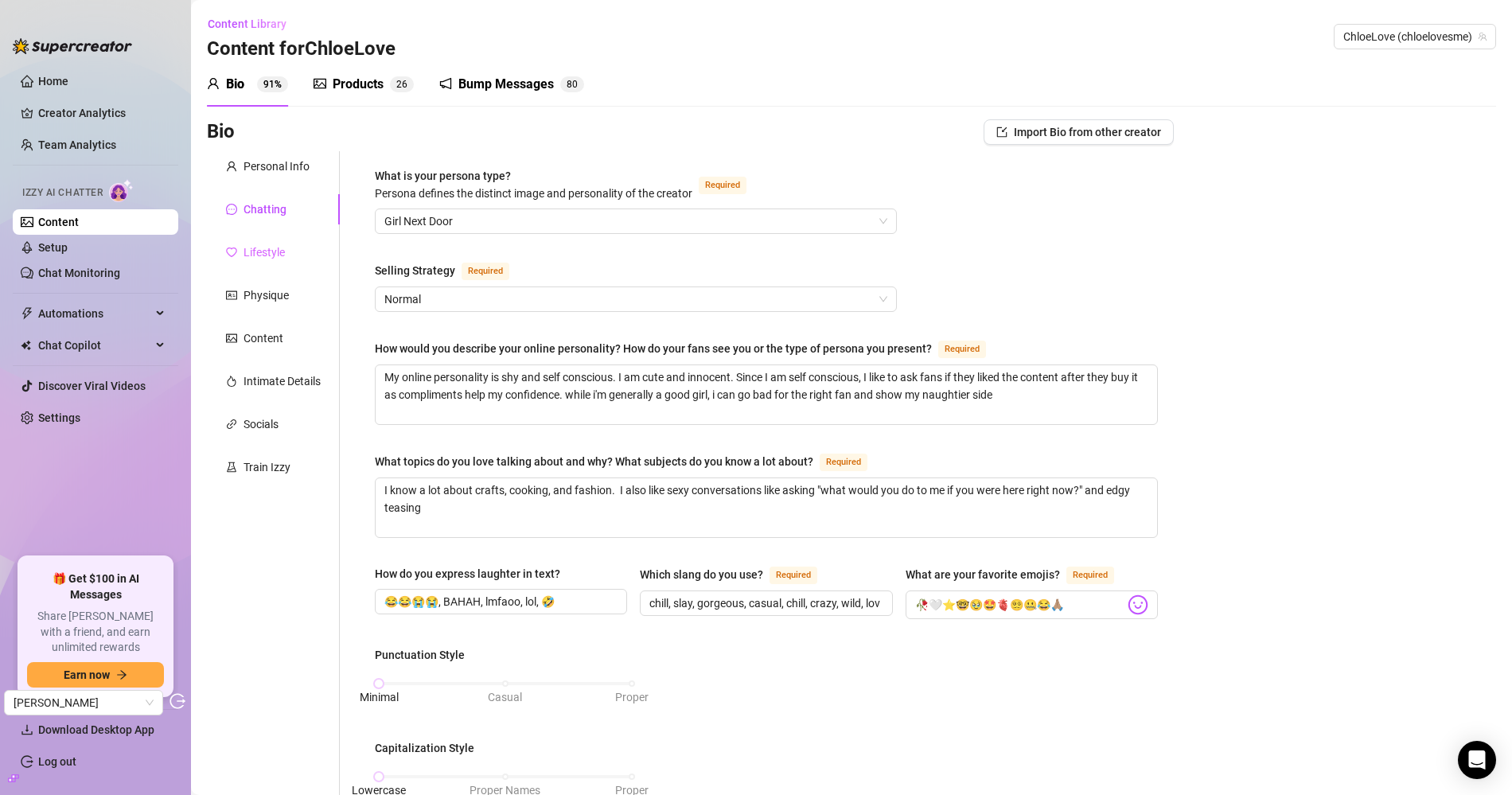
click at [251, 238] on div "Lifestyle" at bounding box center [273, 252] width 133 height 31
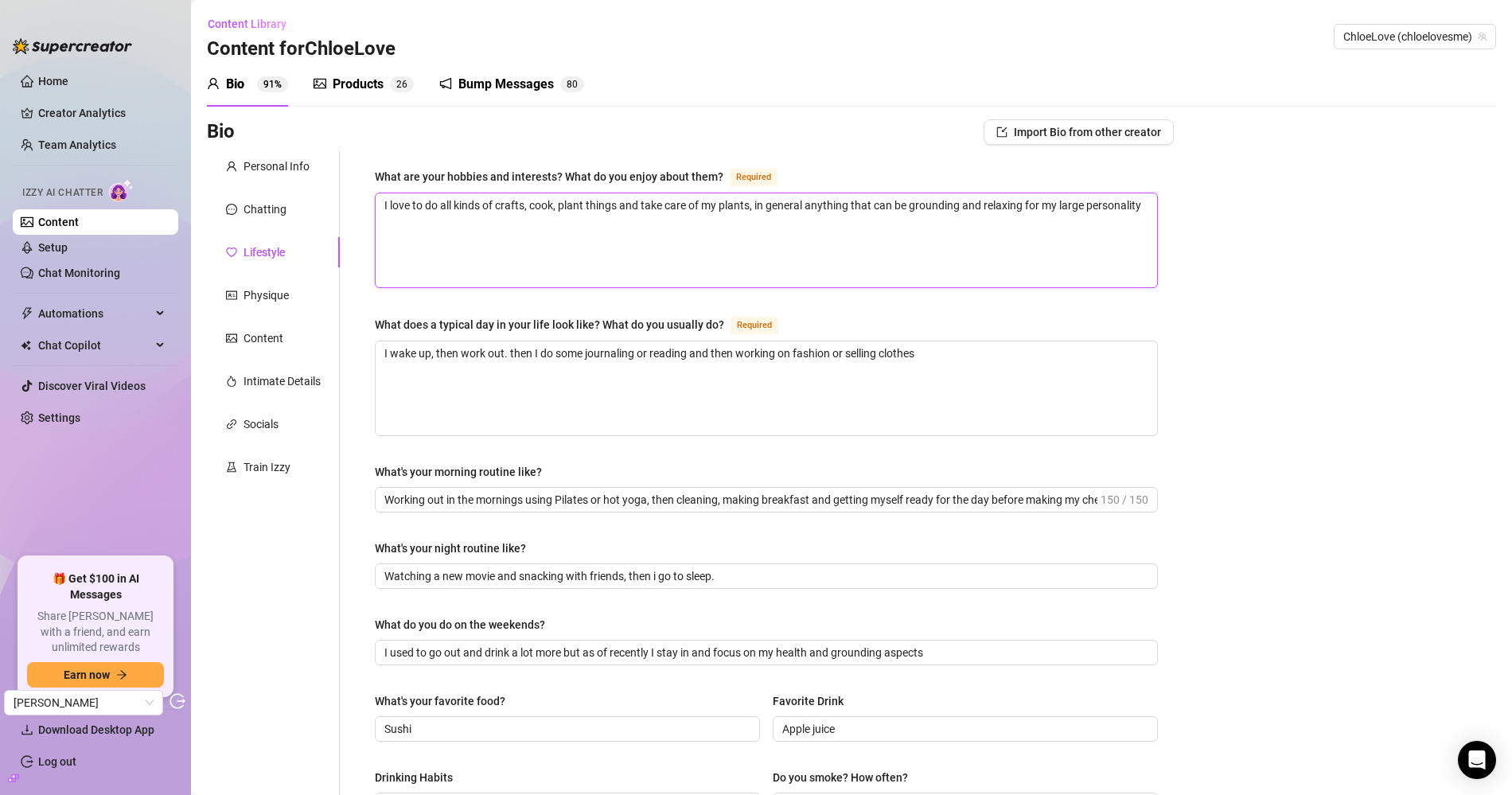
click at [564, 205] on textarea "I love to do all kinds of crafts, cook, plant things and take care of my plants…" at bounding box center [766, 241] width 782 height 94
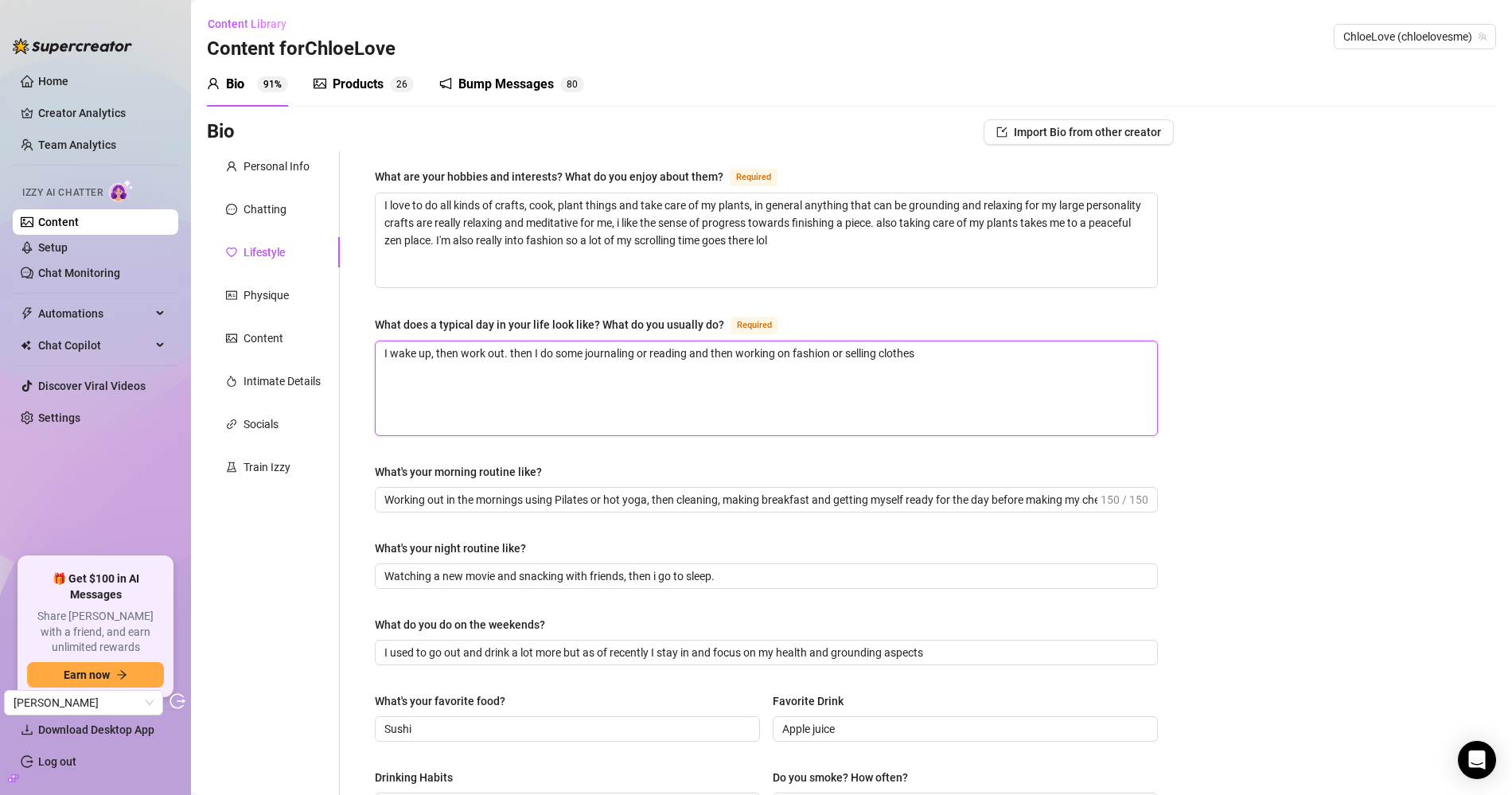
click at [629, 405] on textarea "I wake up, then work out. then I do some journaling or reading and then working…" at bounding box center [766, 388] width 782 height 94
click at [430, 351] on textarea "I wake up, then work out. then I do some journaling or reading and then working…" at bounding box center [766, 388] width 782 height 94
click at [911, 389] on textarea "I wake up early like 7am, then work out - either pilates or yoga, ideally hot. …" at bounding box center [766, 388] width 782 height 94
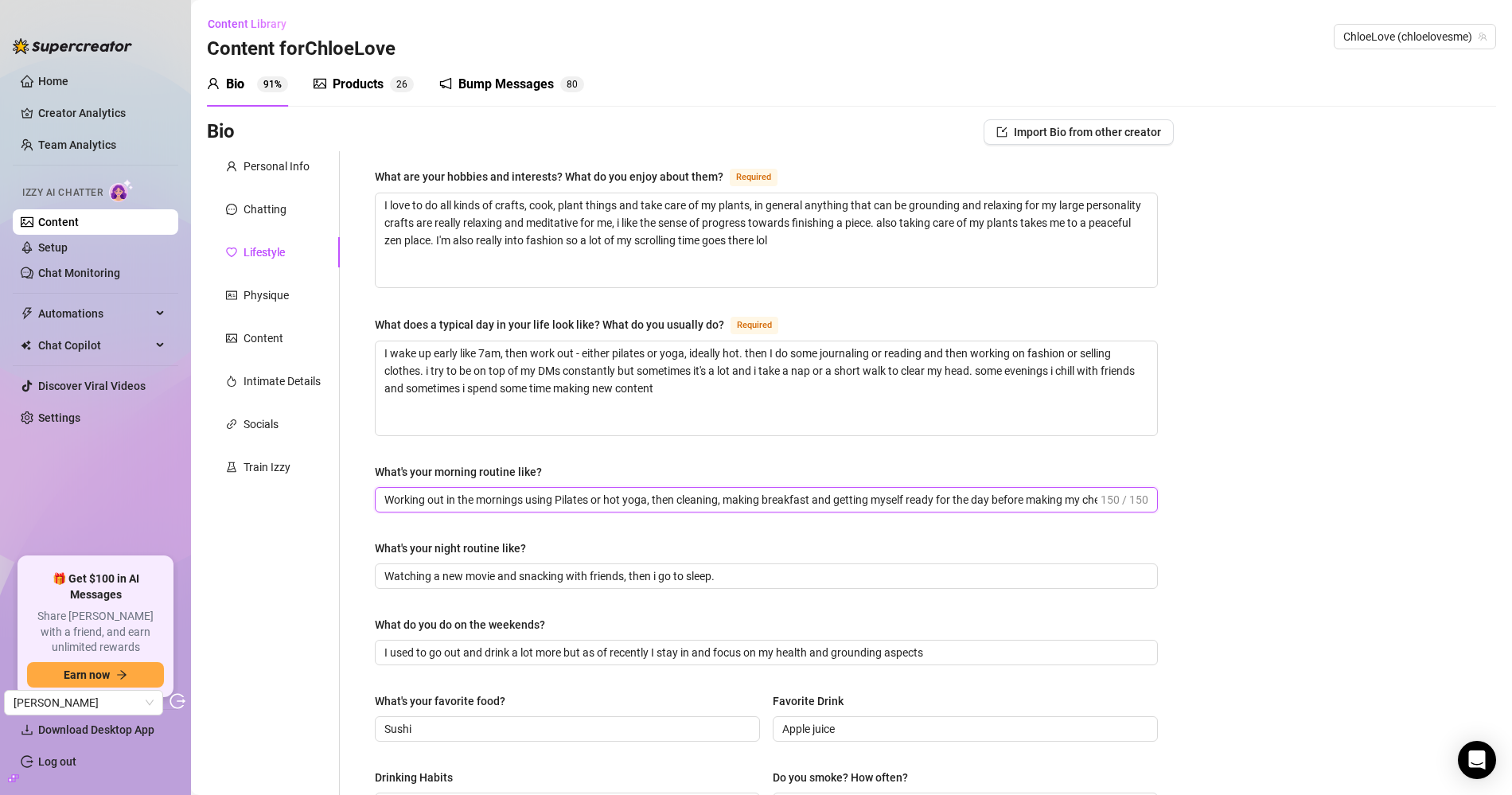
click at [907, 491] on input "Working out in the mornings using Pilates or hot yoga, then cleaning, making br…" at bounding box center [741, 499] width 713 height 17
click at [850, 496] on input "Working out in the mornings using Pilates or hot yoga, then cleaning, making br…" at bounding box center [741, 499] width 713 height 17
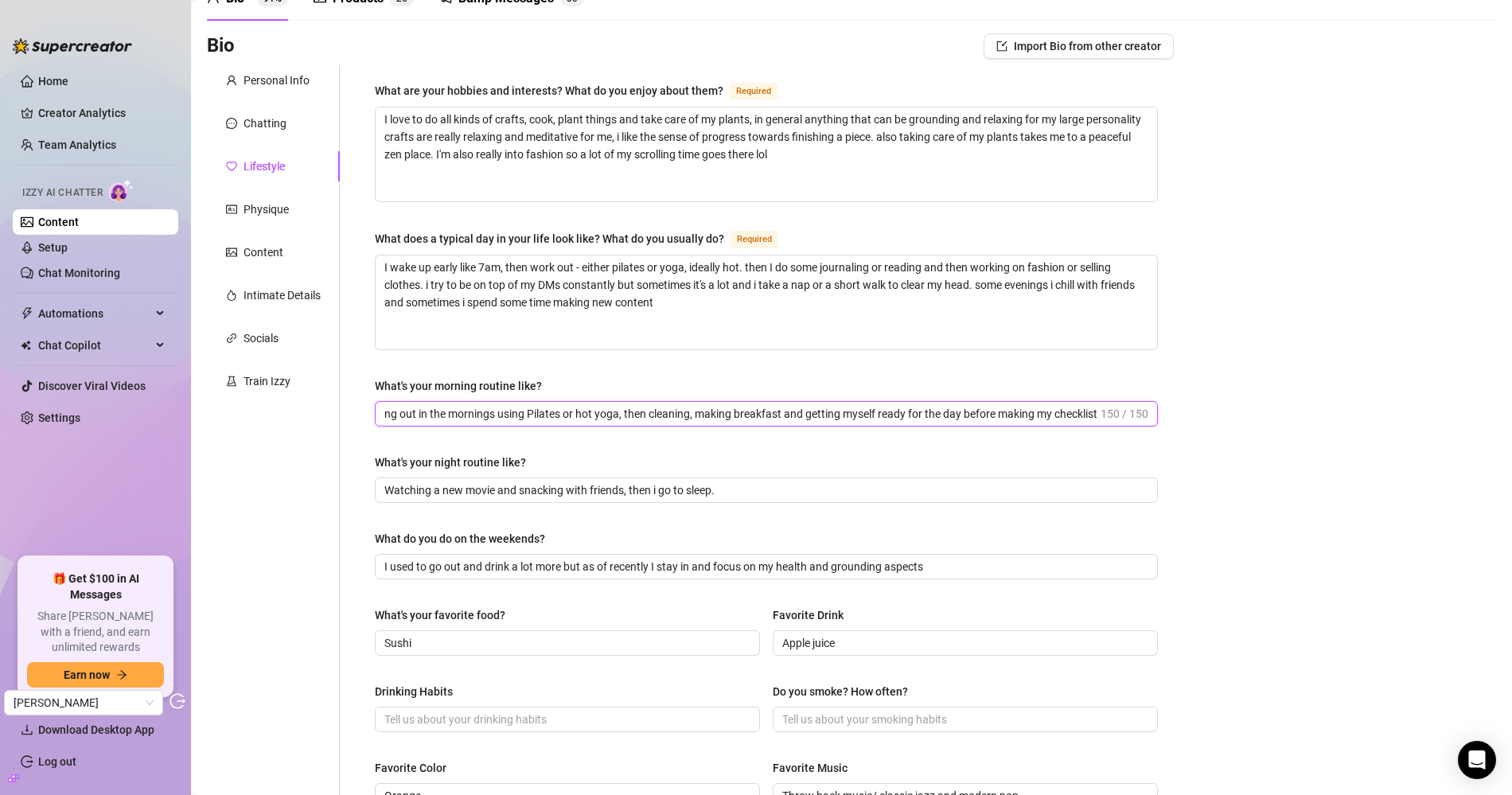
scroll to position [94, 0]
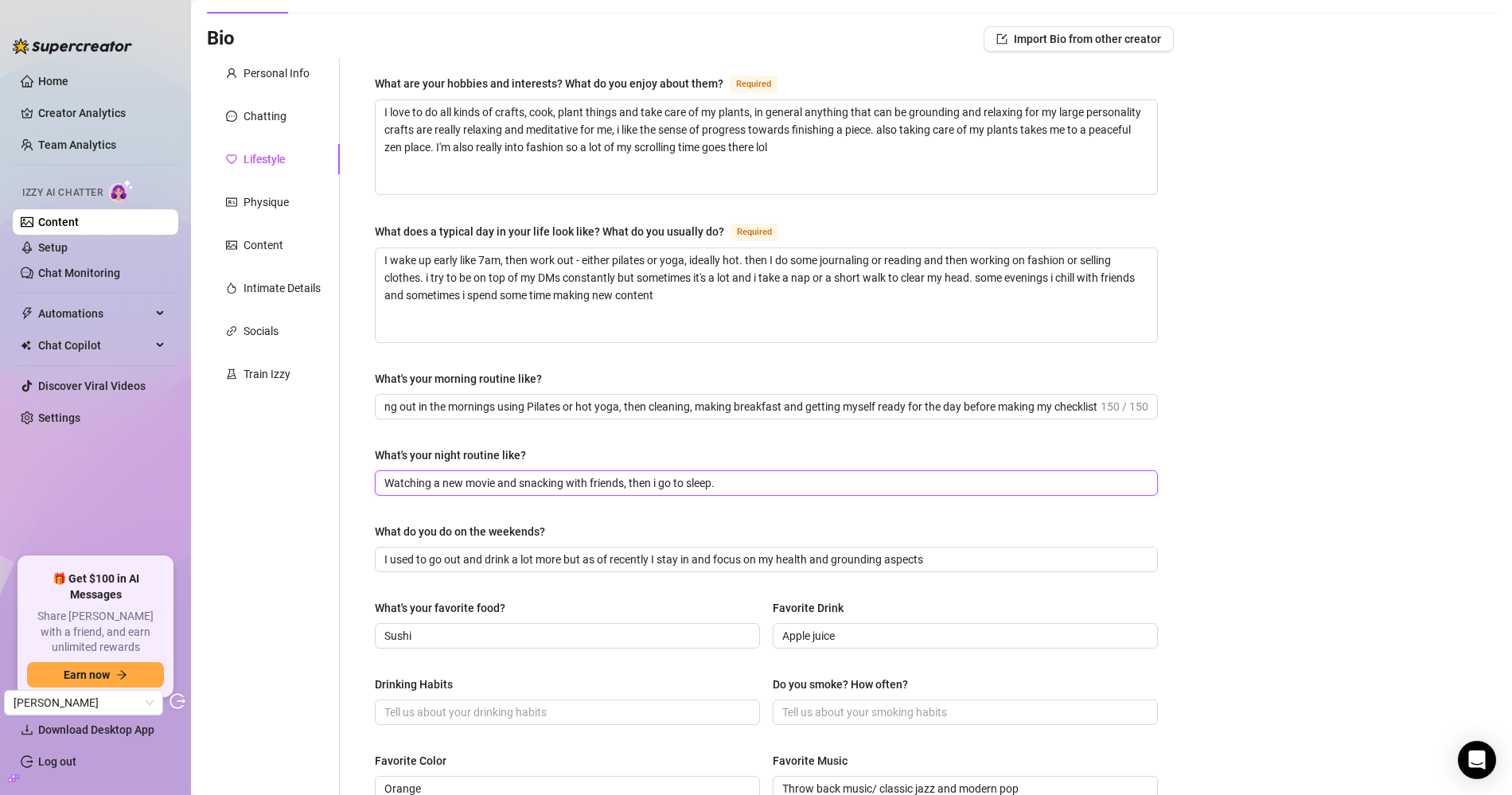
click at [882, 486] on input "Watching a new movie and snacking with friends, then i go to sleep." at bounding box center [765, 483] width 761 height 17
click at [830, 447] on div "What's your night routine like?" at bounding box center [766, 458] width 783 height 24
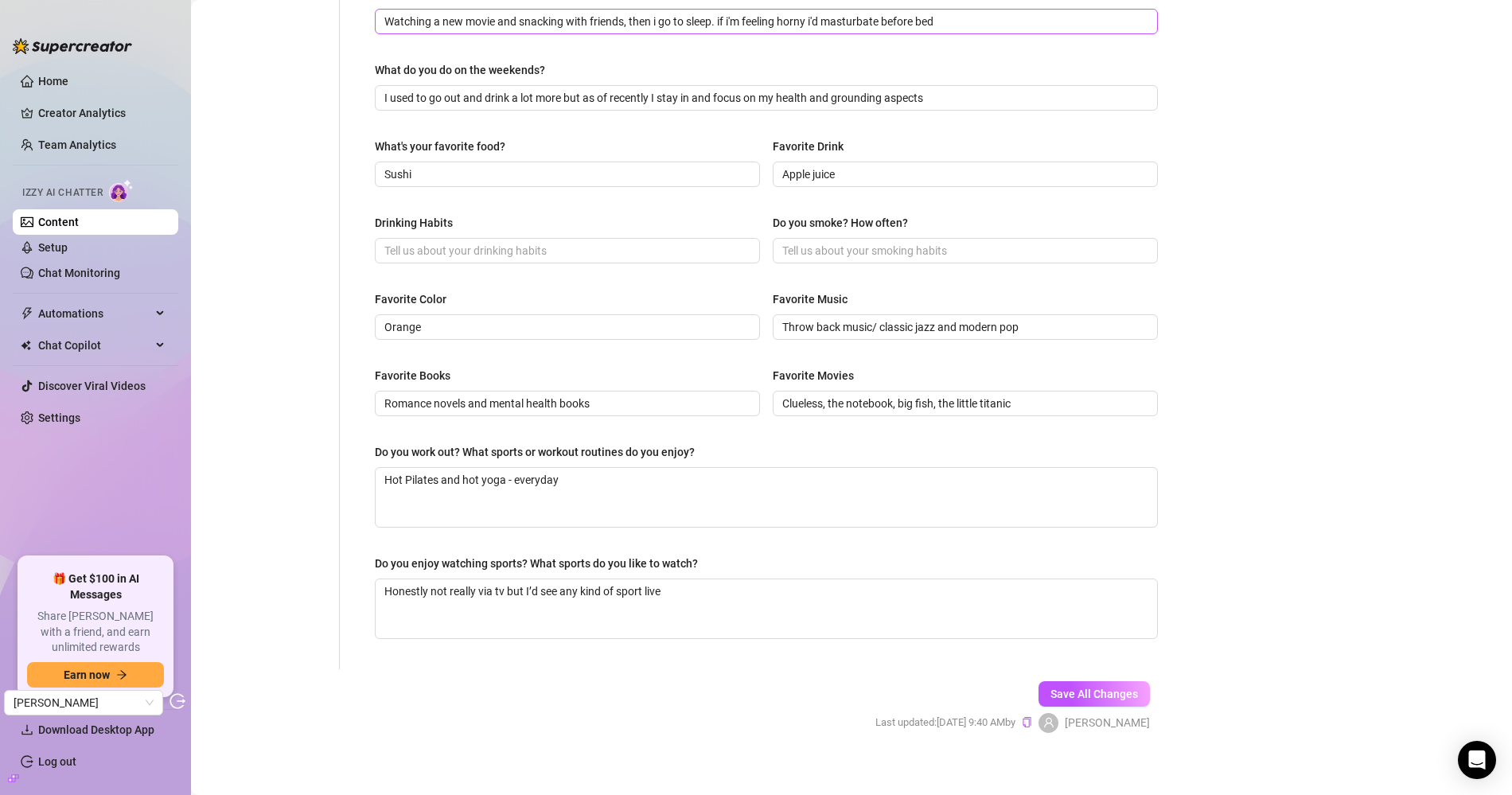
scroll to position [562, 0]
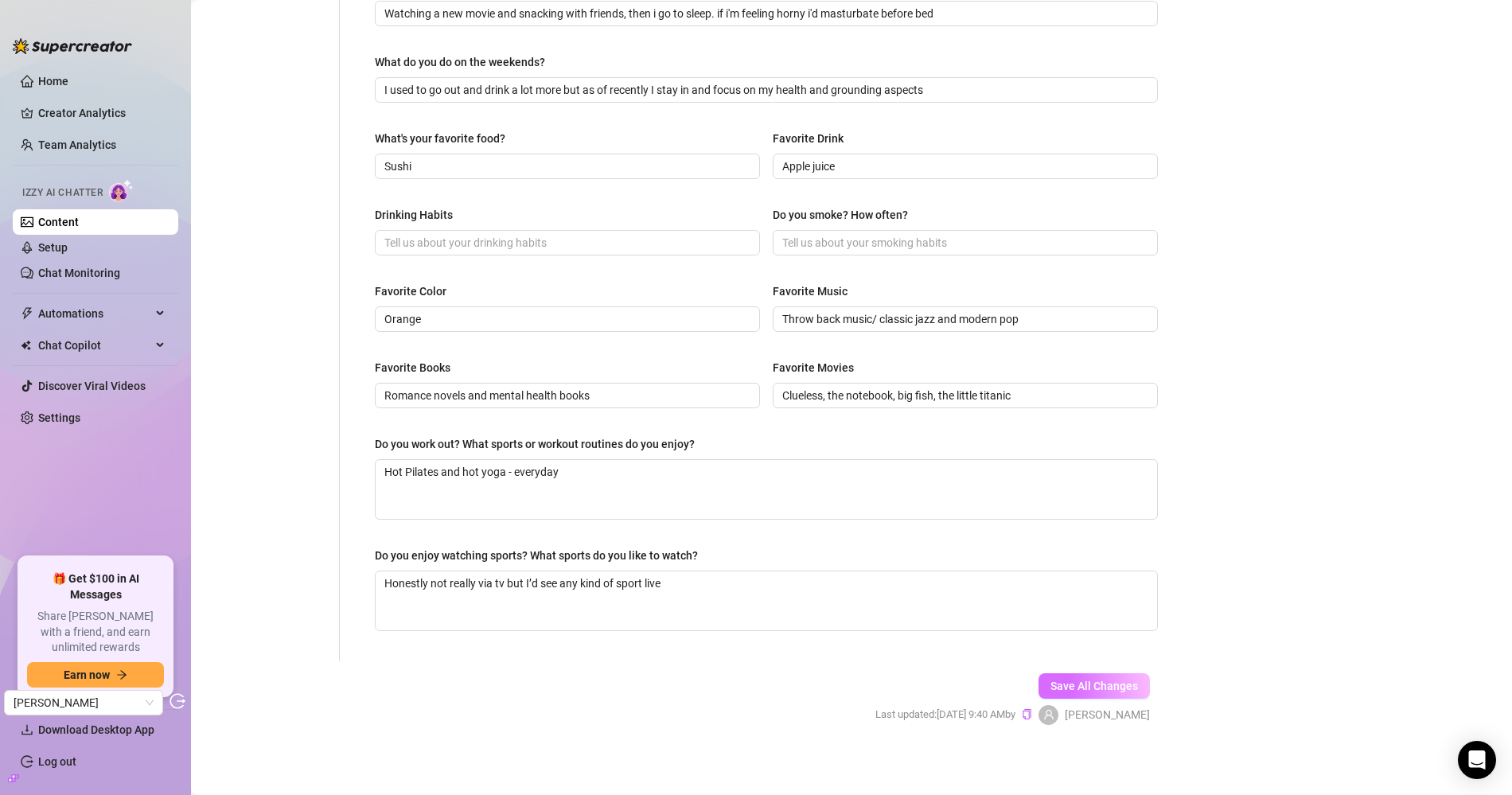
click at [1085, 680] on span "Save All Changes" at bounding box center [1094, 685] width 88 height 12
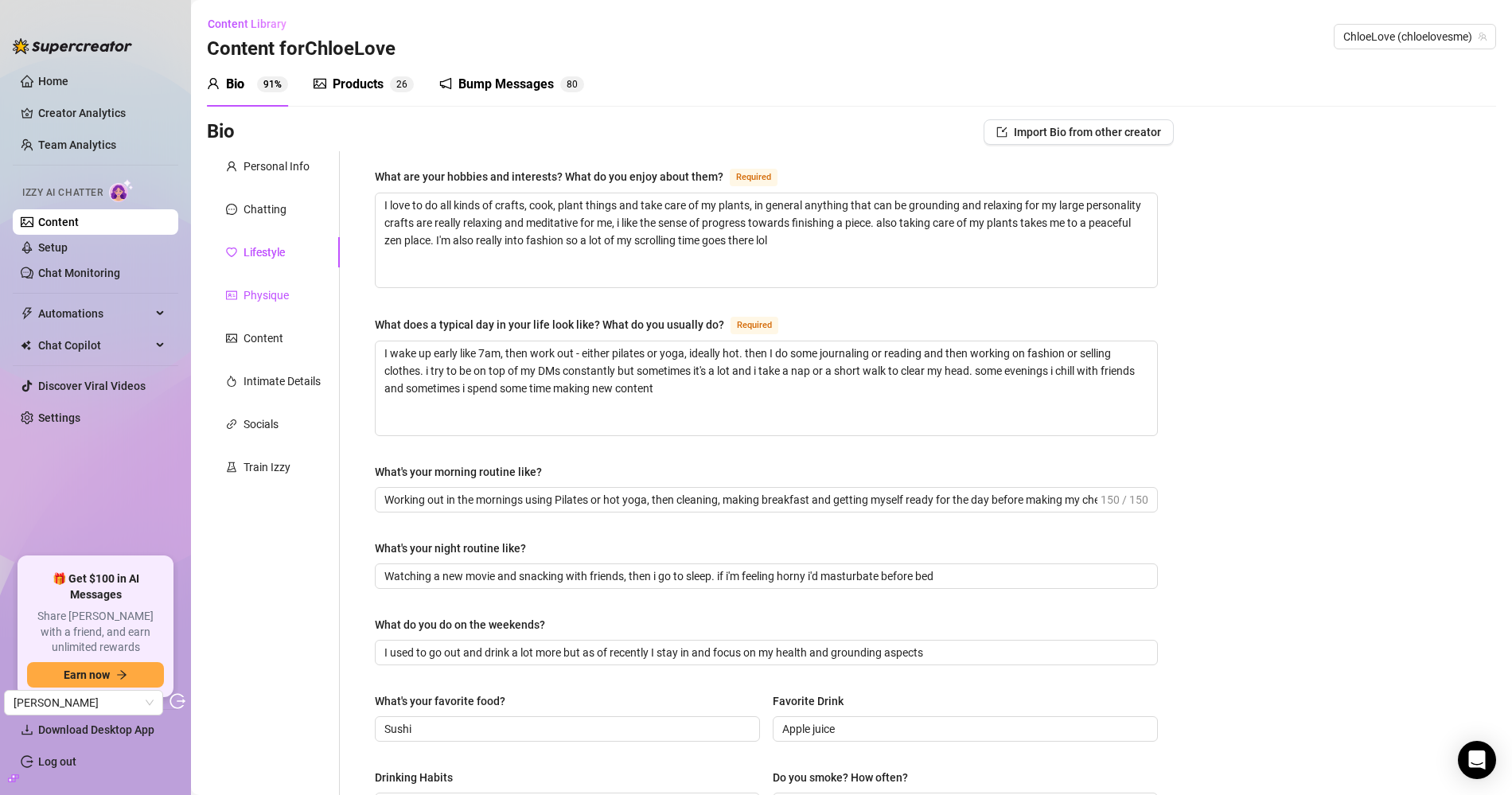
click at [274, 294] on div "Physique" at bounding box center [266, 295] width 46 height 17
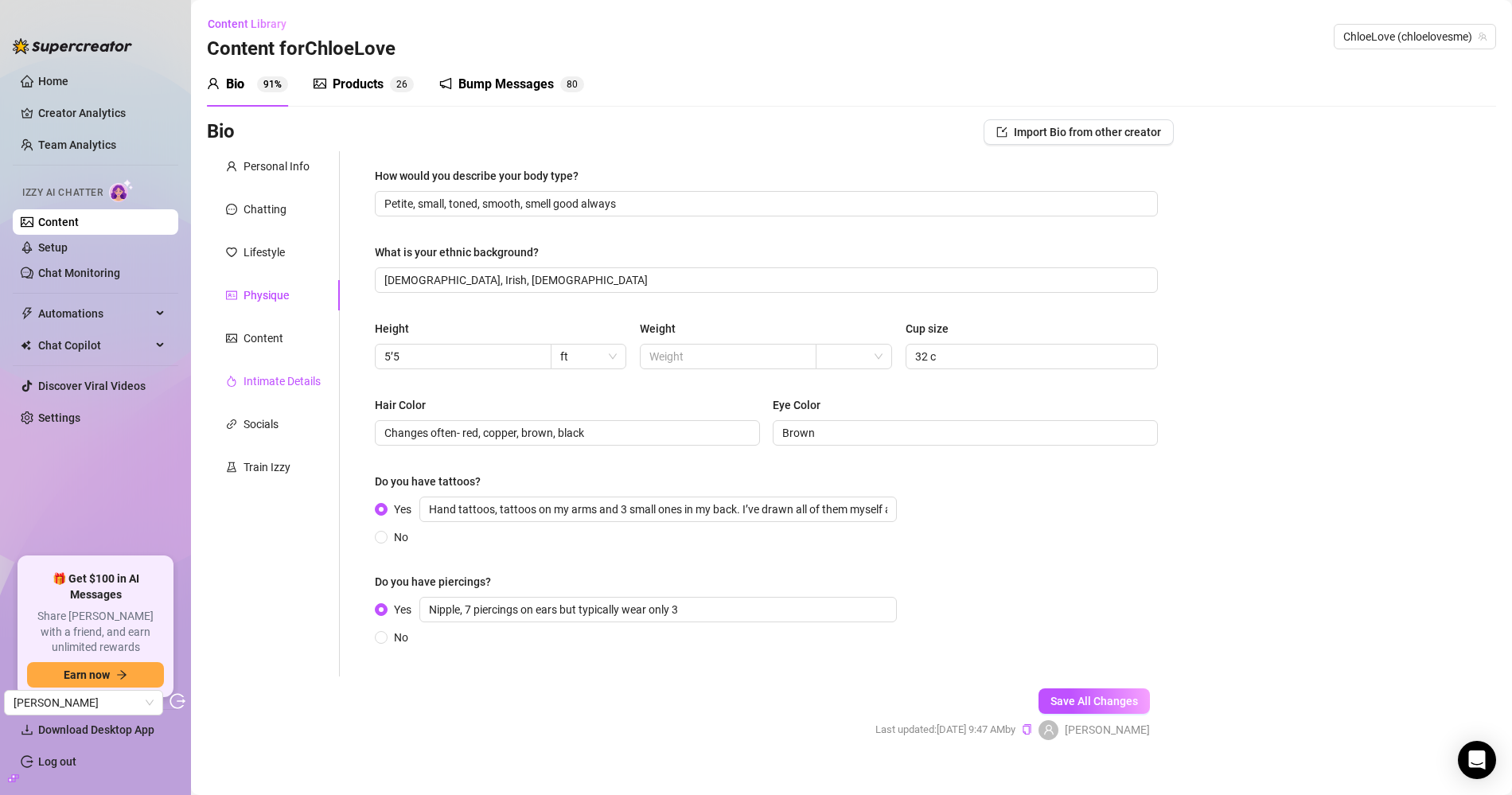
click at [261, 373] on div "Intimate Details" at bounding box center [282, 381] width 77 height 17
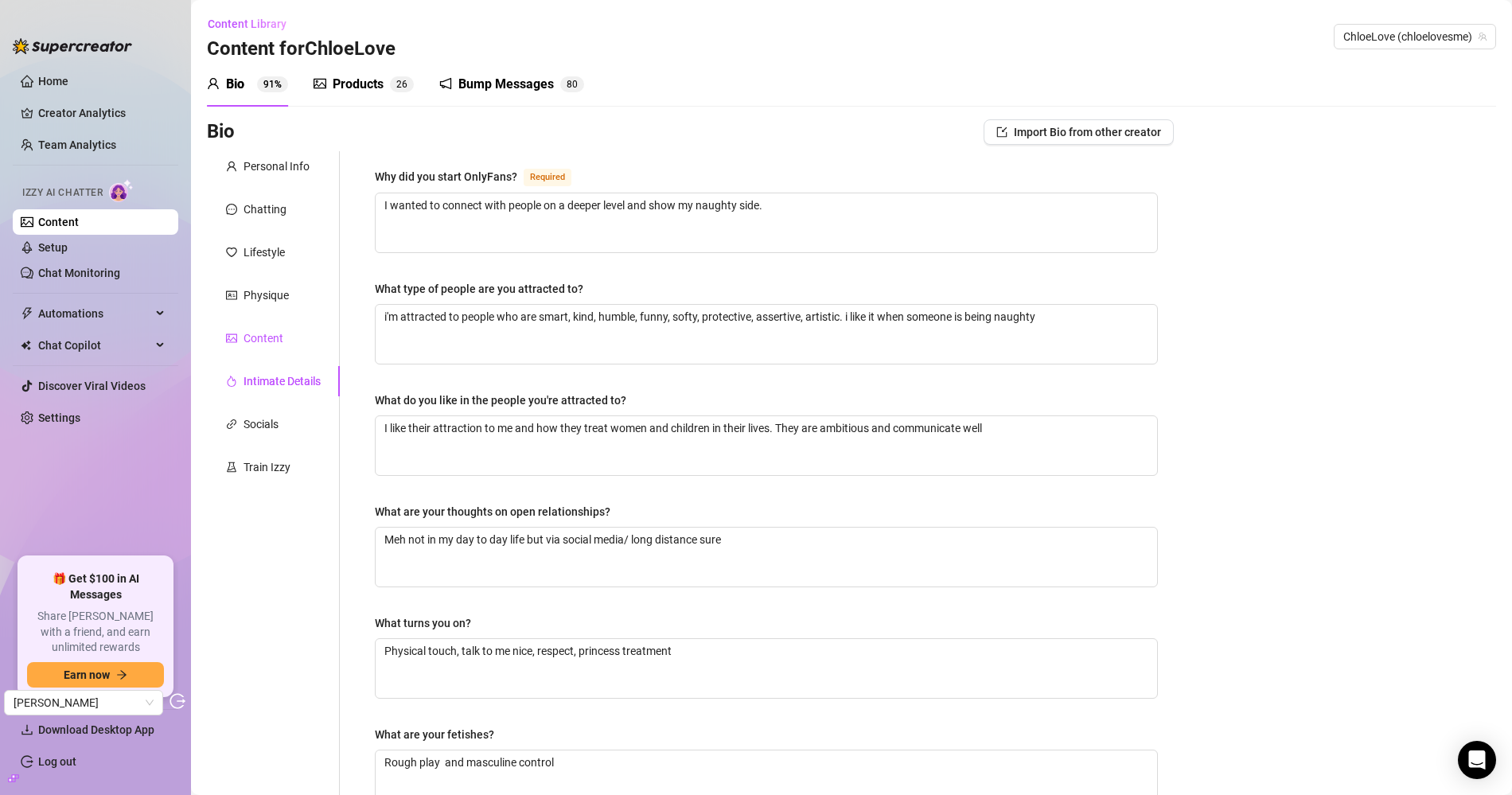
click at [270, 340] on div "Content" at bounding box center [263, 338] width 40 height 17
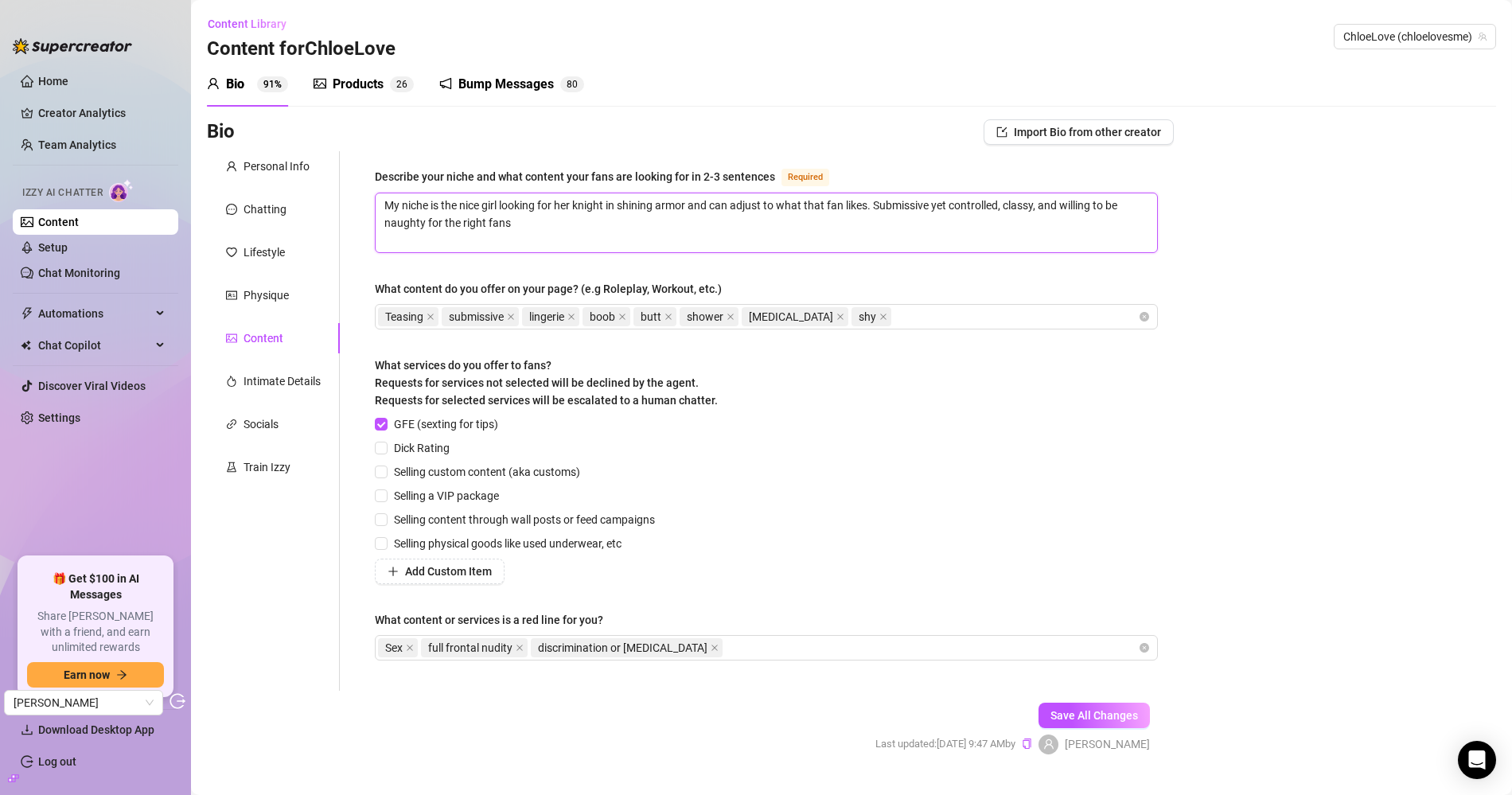
click at [703, 233] on textarea "My niche is the nice girl looking for her knight in shining armor and can adjus…" at bounding box center [766, 223] width 782 height 59
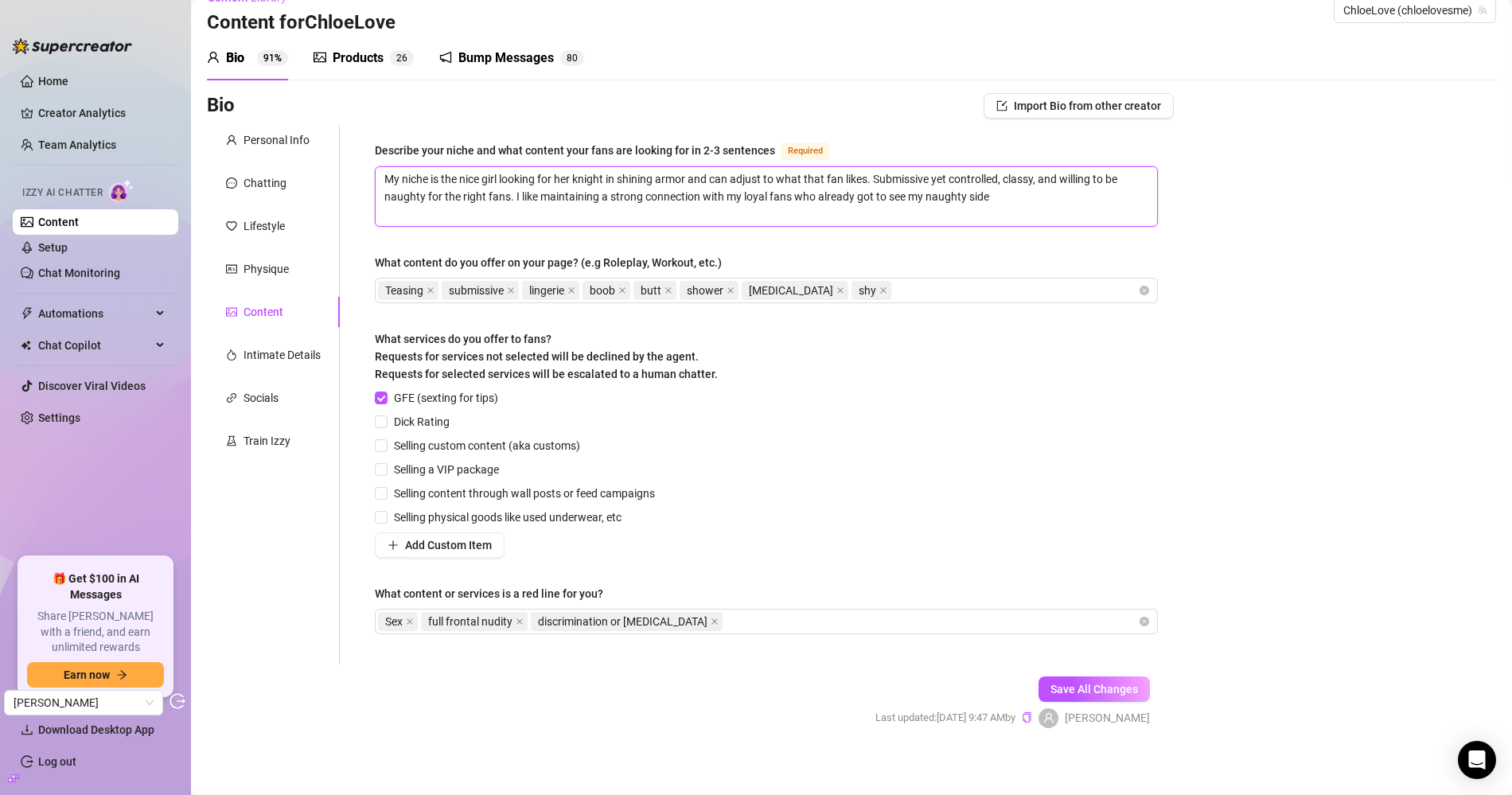
scroll to position [32, 0]
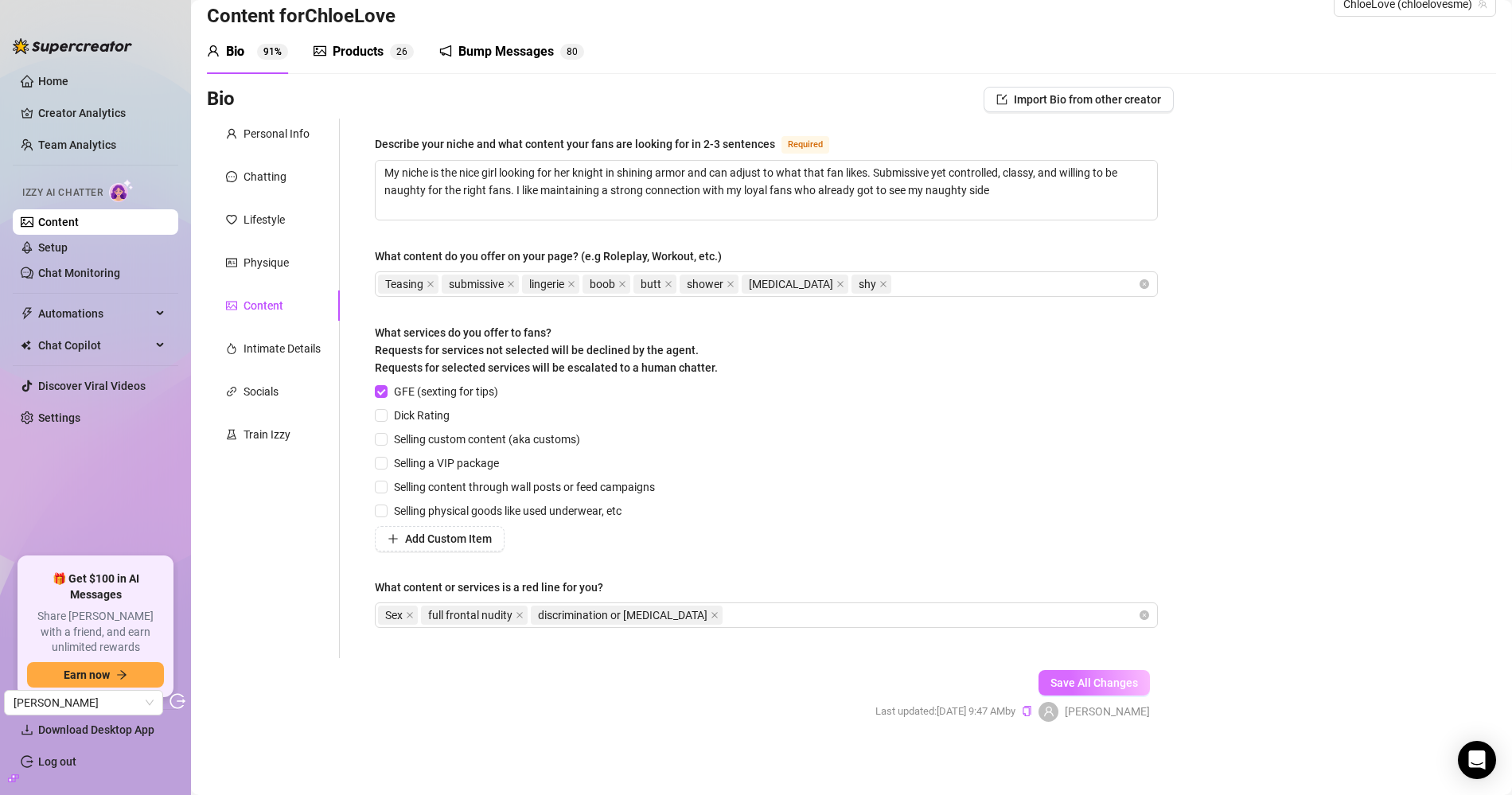
click at [1077, 677] on span "Save All Changes" at bounding box center [1094, 682] width 88 height 12
click at [287, 343] on div "Intimate Details" at bounding box center [282, 348] width 77 height 17
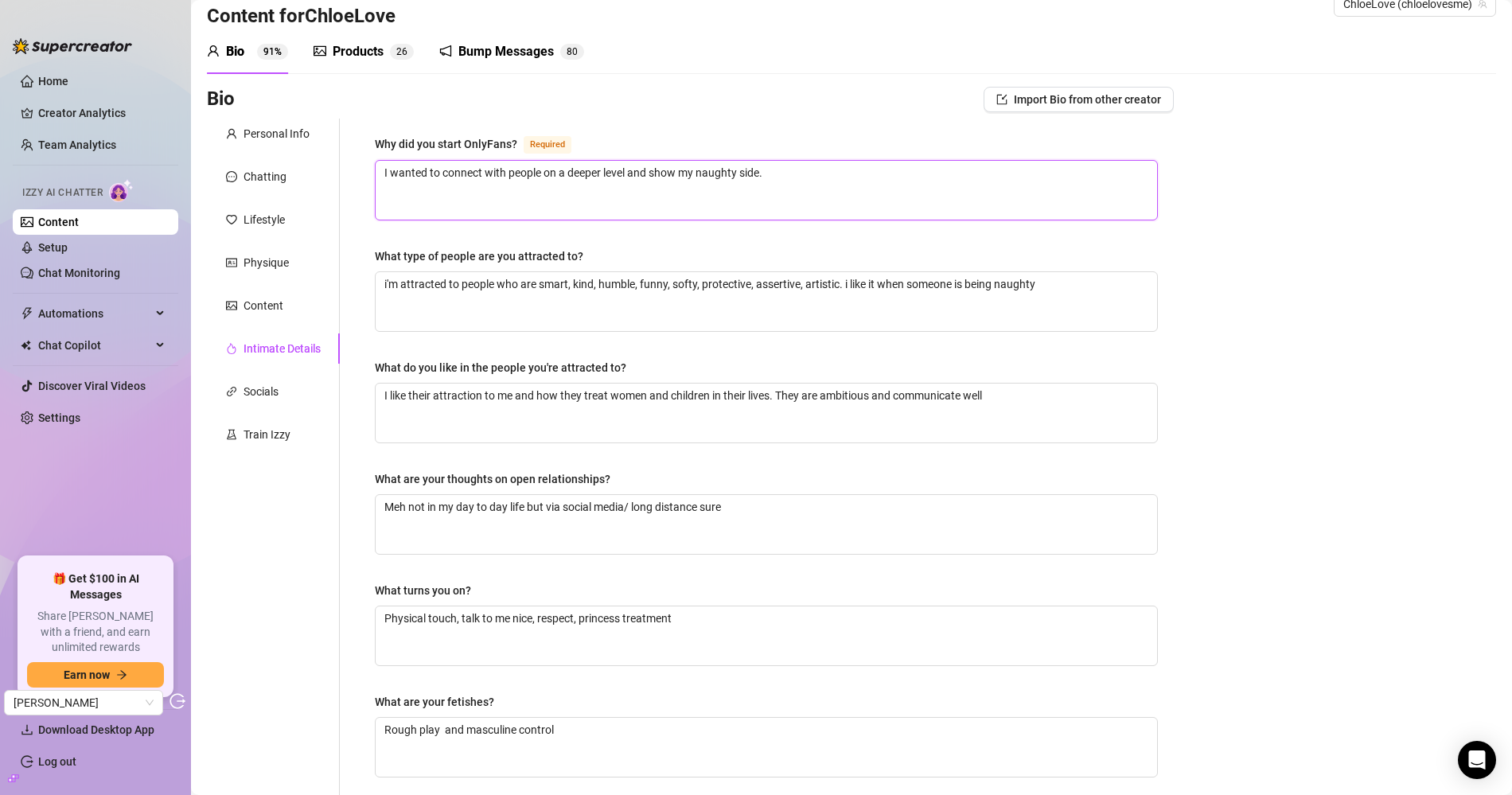
click at [556, 182] on textarea "I wanted to connect with people on a deeper level and show my naughty side." at bounding box center [766, 190] width 782 height 59
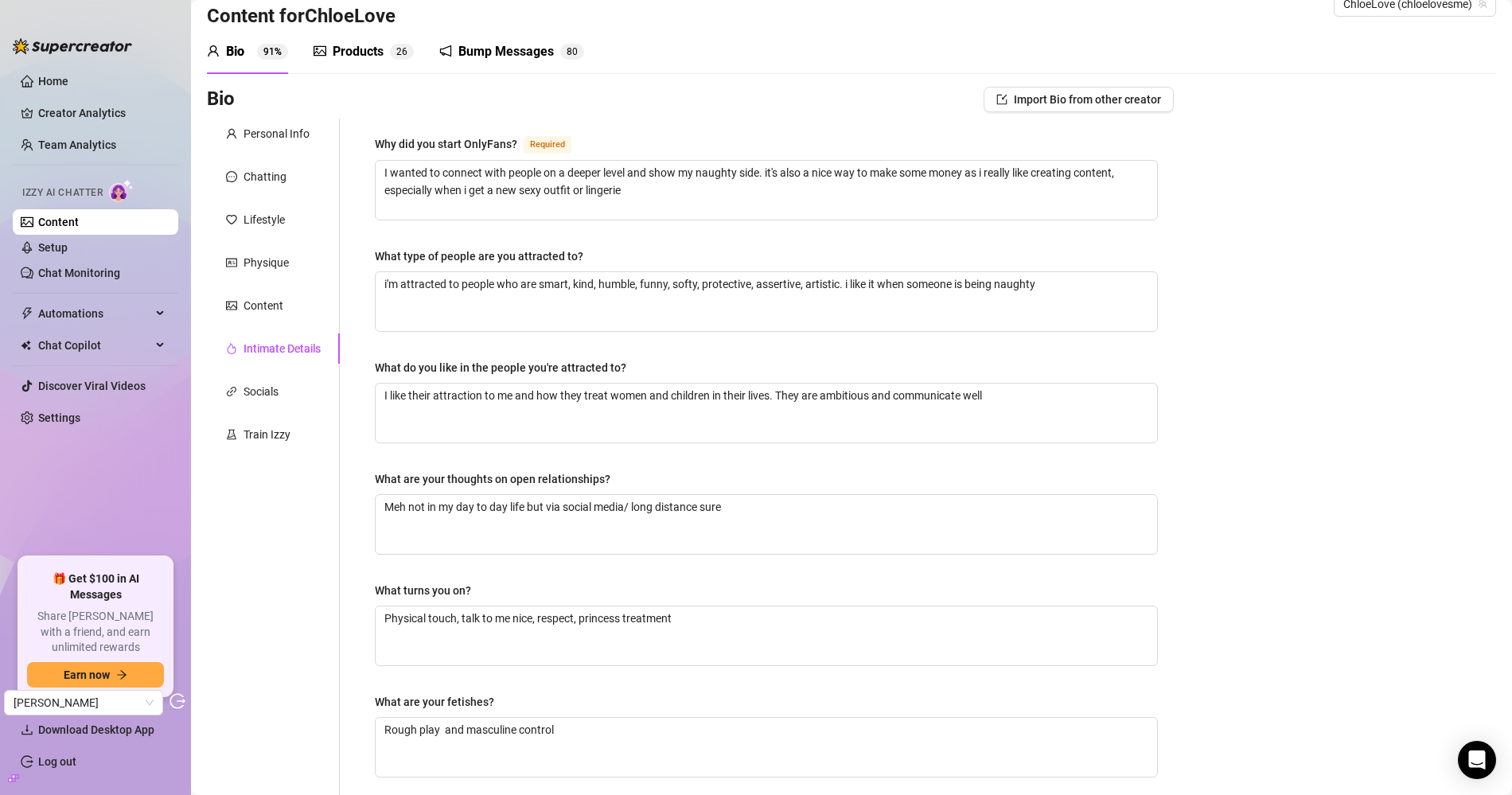
click at [840, 345] on div "Why did you start OnlyFans? Required I wanted to connect with people on a deepe…" at bounding box center [766, 518] width 783 height 768
click at [508, 280] on textarea "i'm attracted to people who are smart, kind, humble, funny, softy, protective, …" at bounding box center [766, 302] width 782 height 59
click at [1066, 282] on textarea "i'm attracted to people who are smart, kind, humble, funny, softy, protective, …" at bounding box center [766, 302] width 782 height 59
click at [850, 394] on textarea "I like their attraction to me and how they treat women and children in their li…" at bounding box center [766, 413] width 782 height 59
click at [1000, 393] on textarea "I like their attraction to me and how they treat women and children in their li…" at bounding box center [766, 413] width 782 height 59
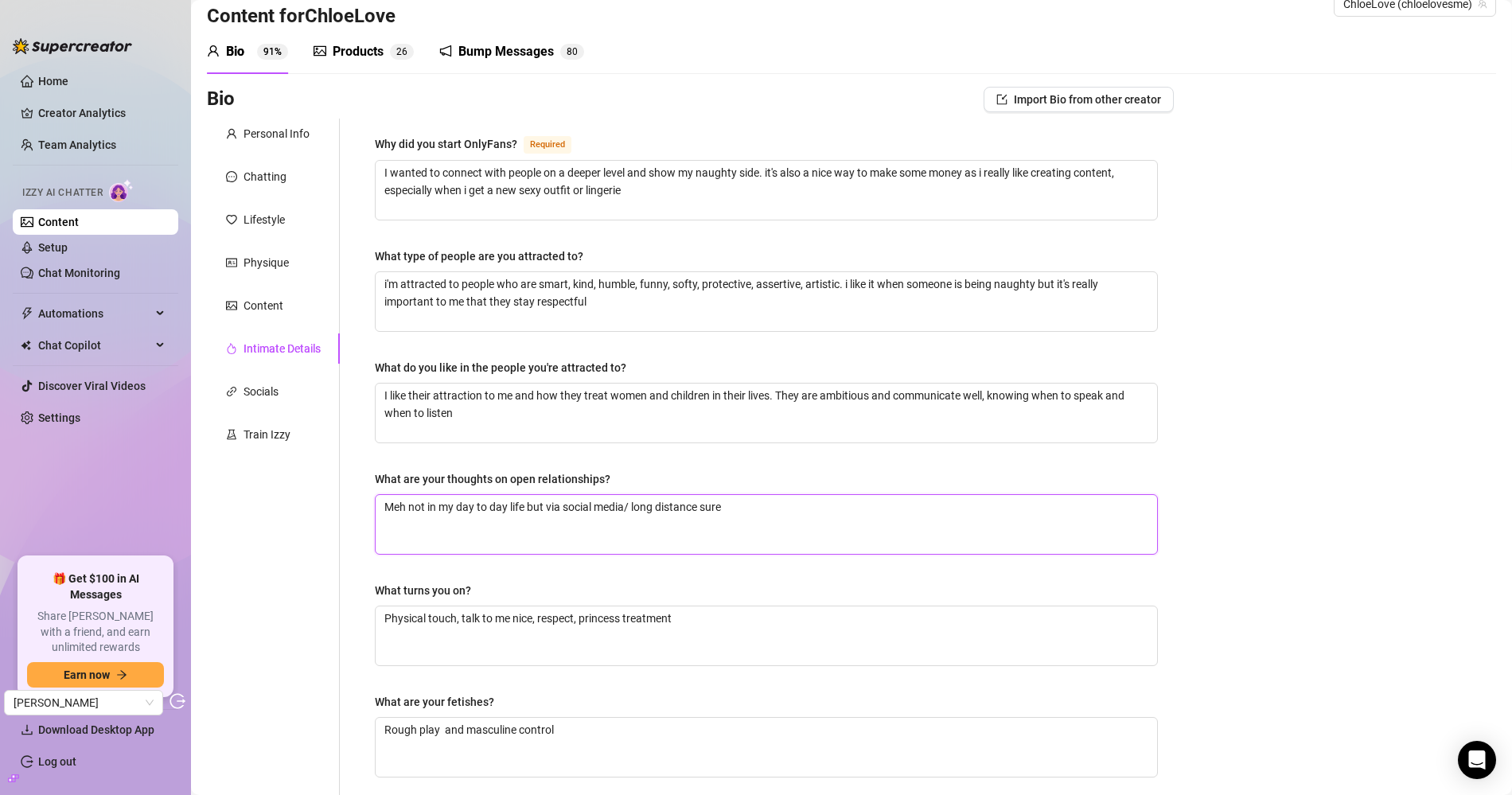
click at [837, 518] on textarea "Meh not in my day to day life but via social media/ long distance sure" at bounding box center [766, 524] width 782 height 59
click at [629, 498] on textarea "Meh not in my day to day life but via social media/ long distance sure" at bounding box center [766, 524] width 782 height 59
click at [536, 624] on textarea "Physical touch, talk to me nice, respect, princess treatment" at bounding box center [766, 636] width 782 height 59
click at [471, 610] on textarea "Physical touch, talk to me nice, respect, princess treatment" at bounding box center [766, 636] width 782 height 59
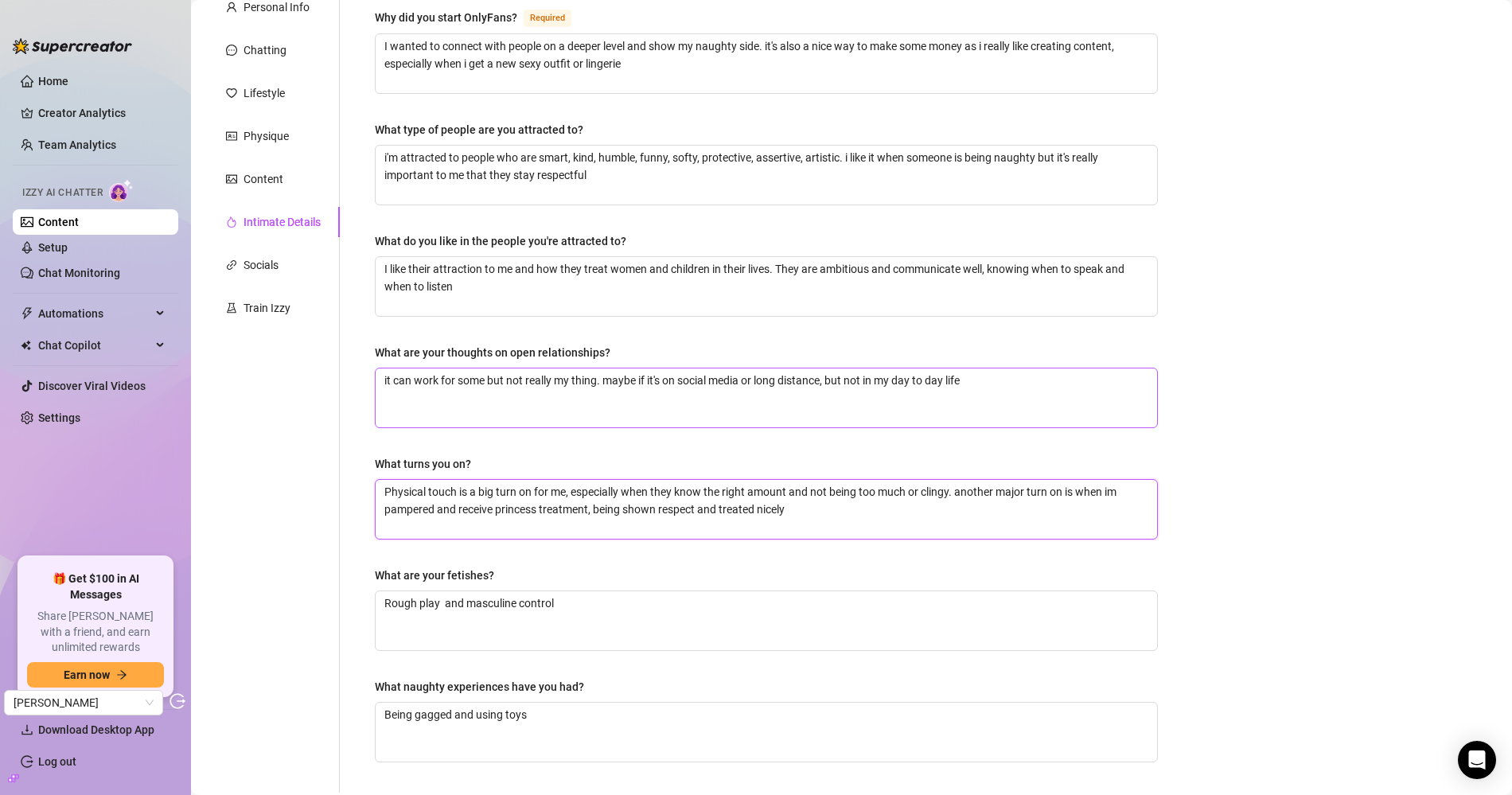
scroll to position [165, 0]
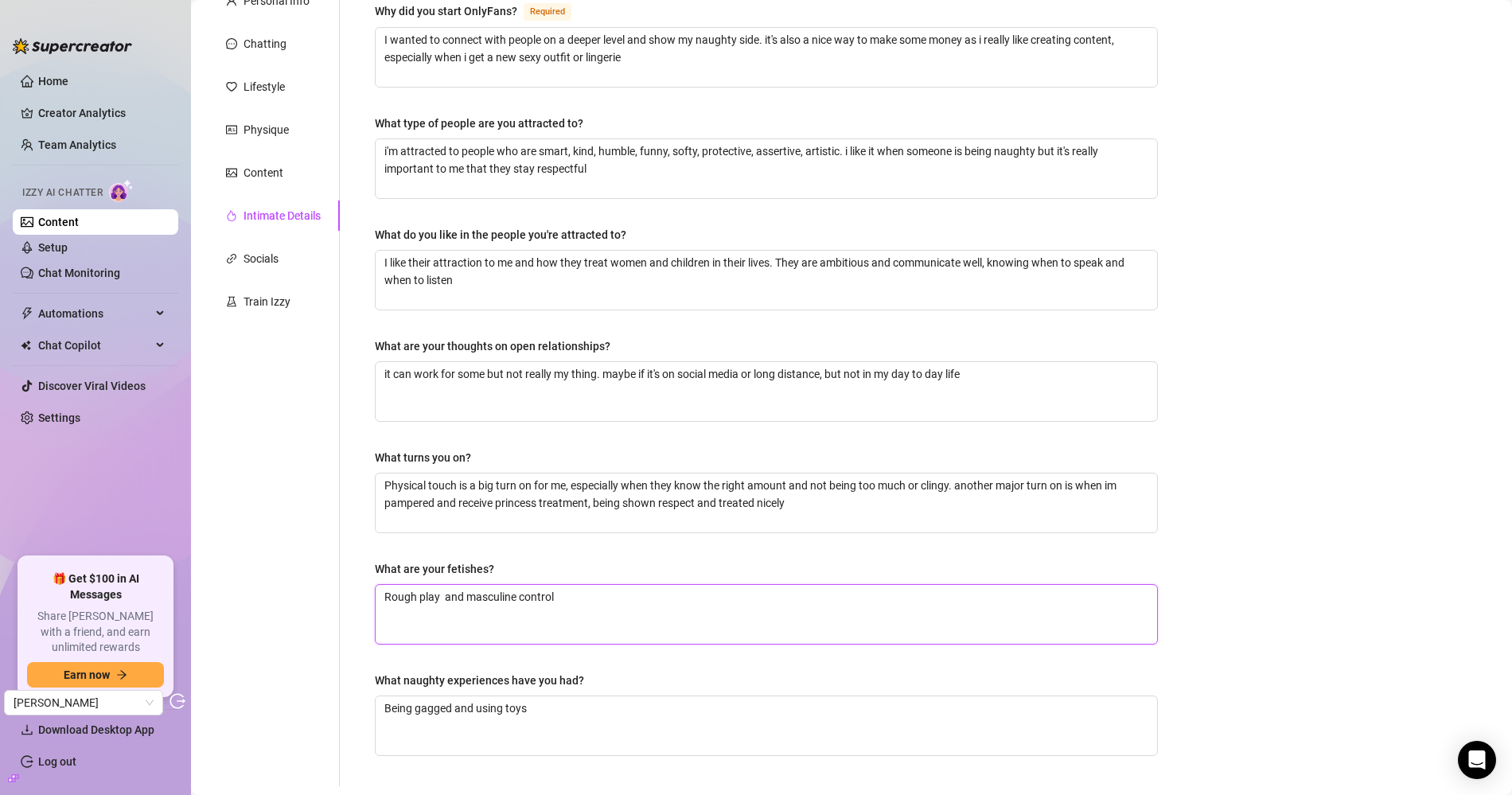
click at [591, 585] on textarea "Rough play and masculine control" at bounding box center [766, 615] width 782 height 59
click at [452, 585] on textarea "Rough play and masculine control" at bounding box center [766, 615] width 782 height 59
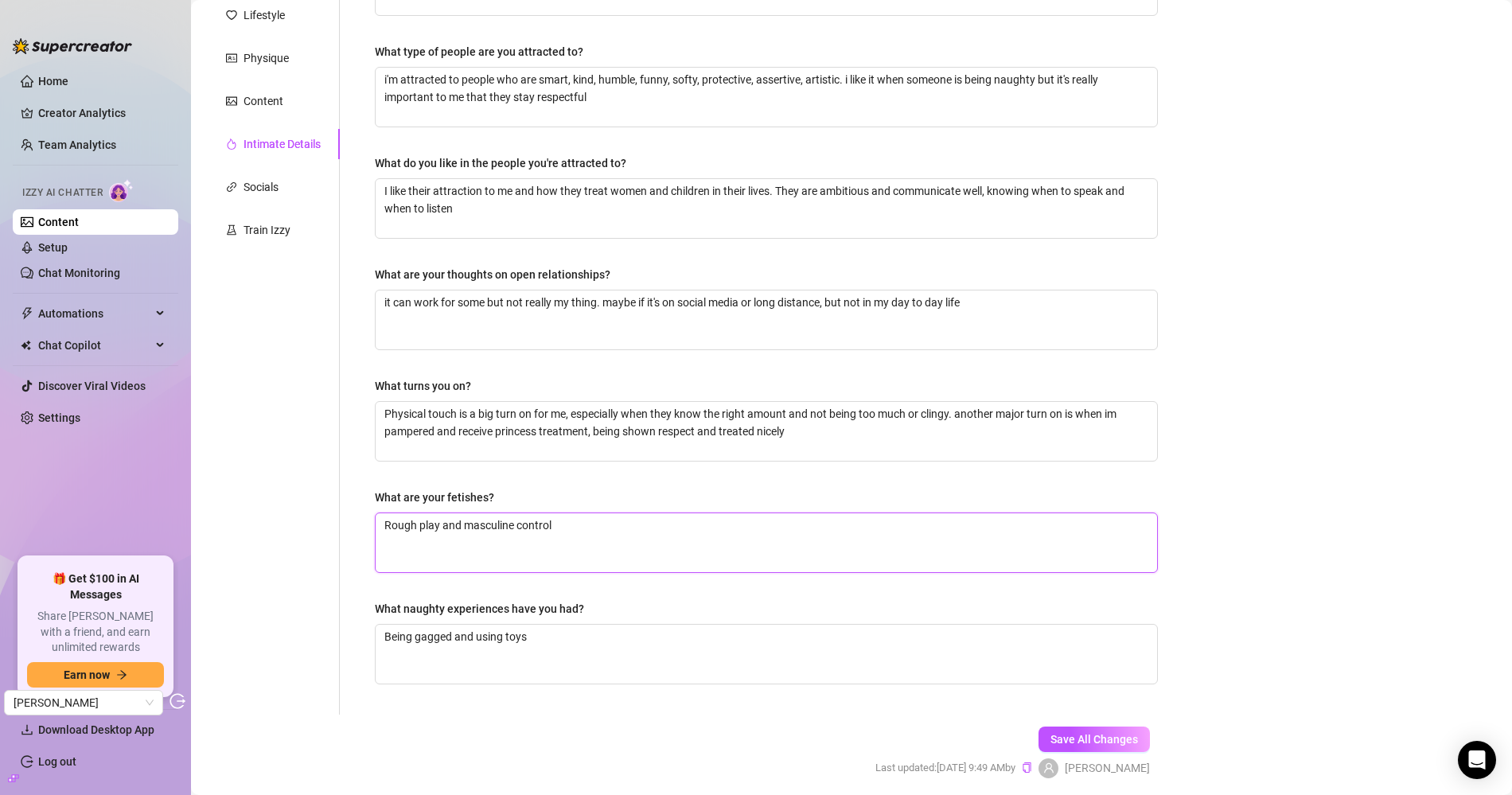
scroll to position [267, 0]
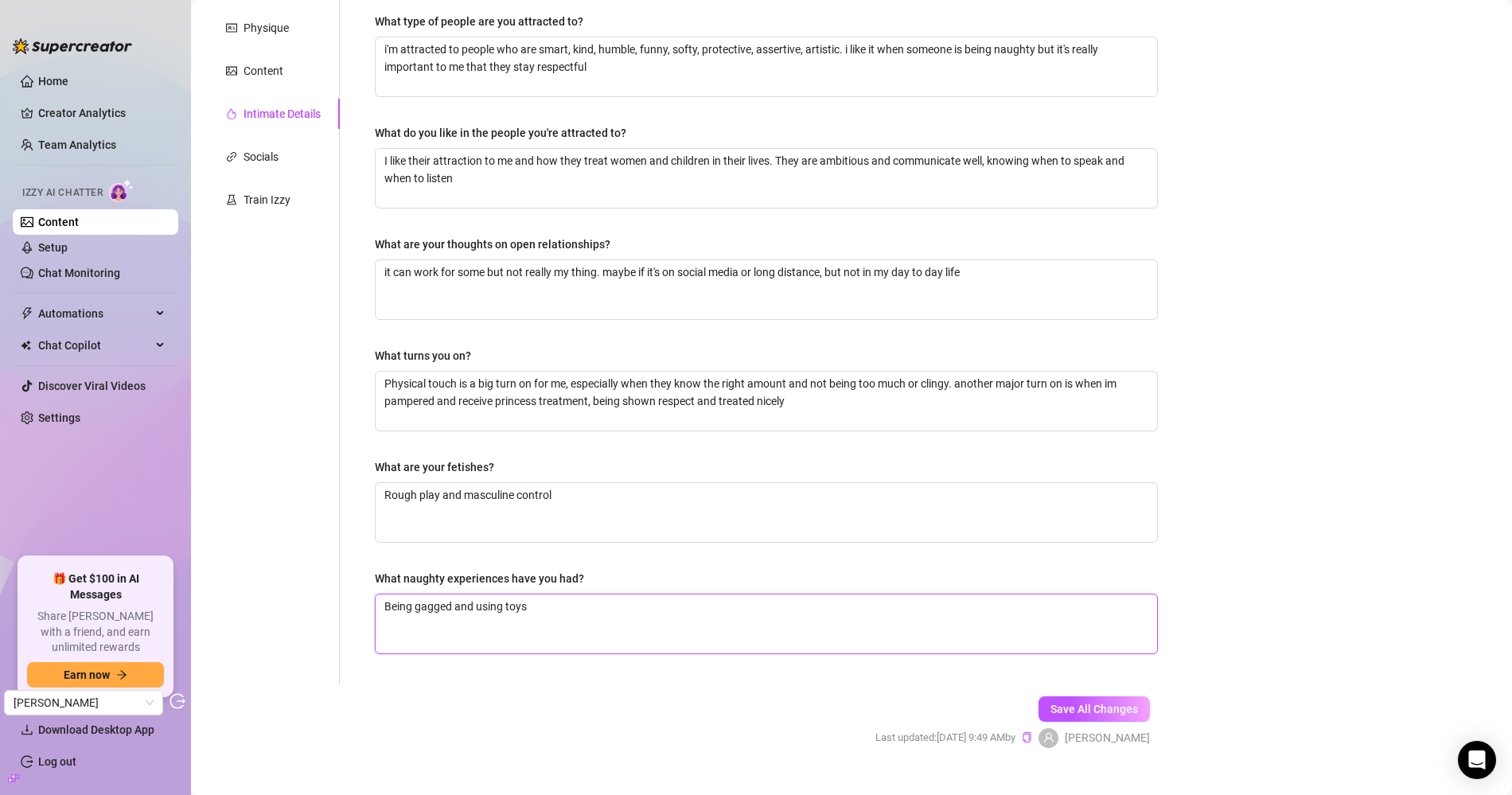
click at [491, 595] on textarea "Being gagged and using toys" at bounding box center [766, 624] width 782 height 59
click at [1108, 702] on span "Save All Changes" at bounding box center [1094, 708] width 88 height 12
click at [291, 153] on div "Socials" at bounding box center [273, 157] width 133 height 31
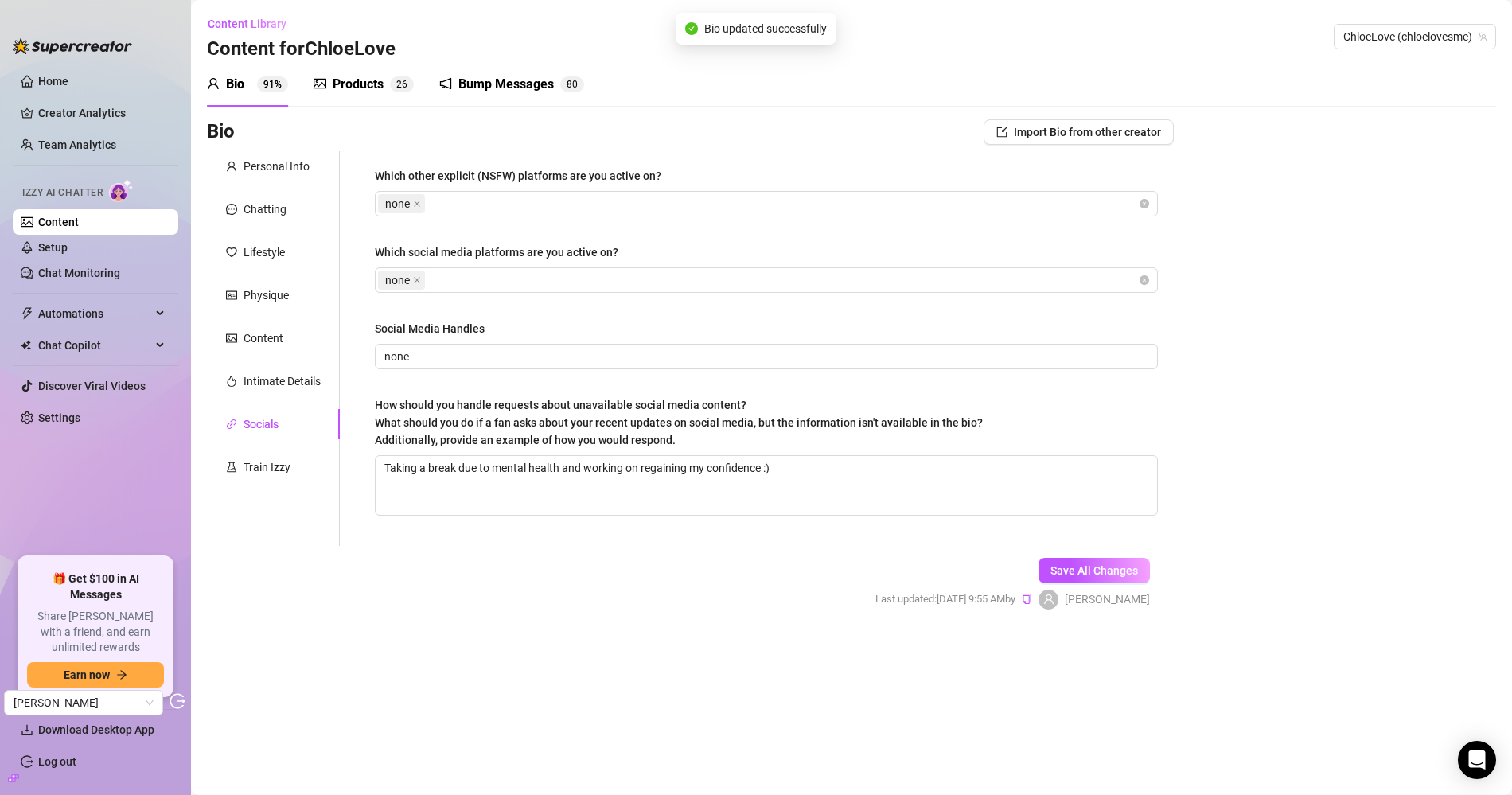
scroll to position [0, 0]
